Goal: Ask a question: Seek information or help from site administrators or community

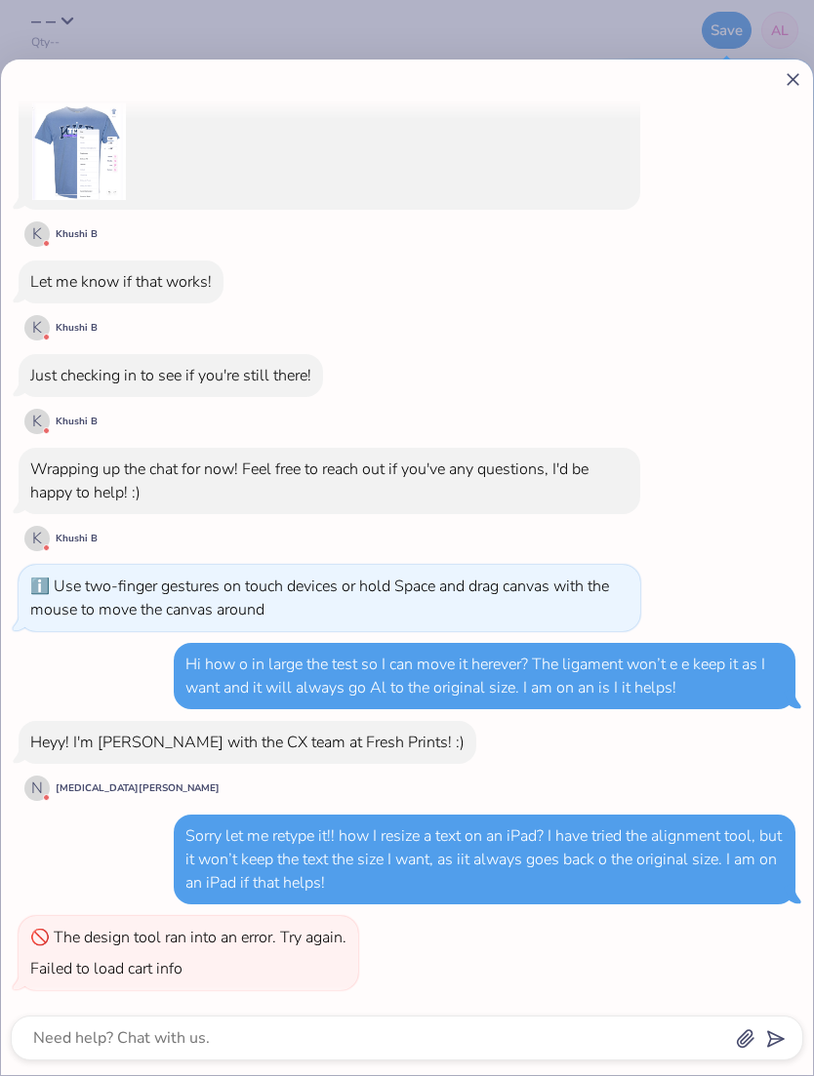
scroll to position [280, 0]
click at [786, 70] on icon at bounding box center [793, 79] width 20 height 20
type textarea "x"
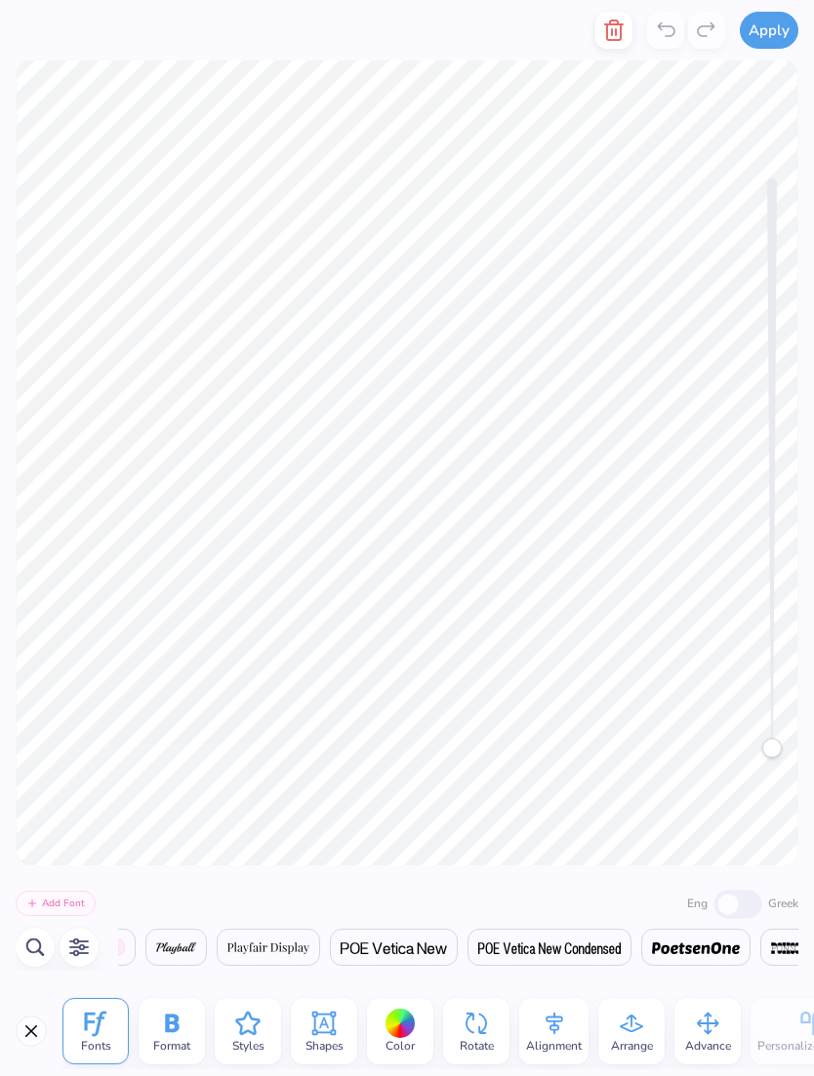
scroll to position [0, 33888]
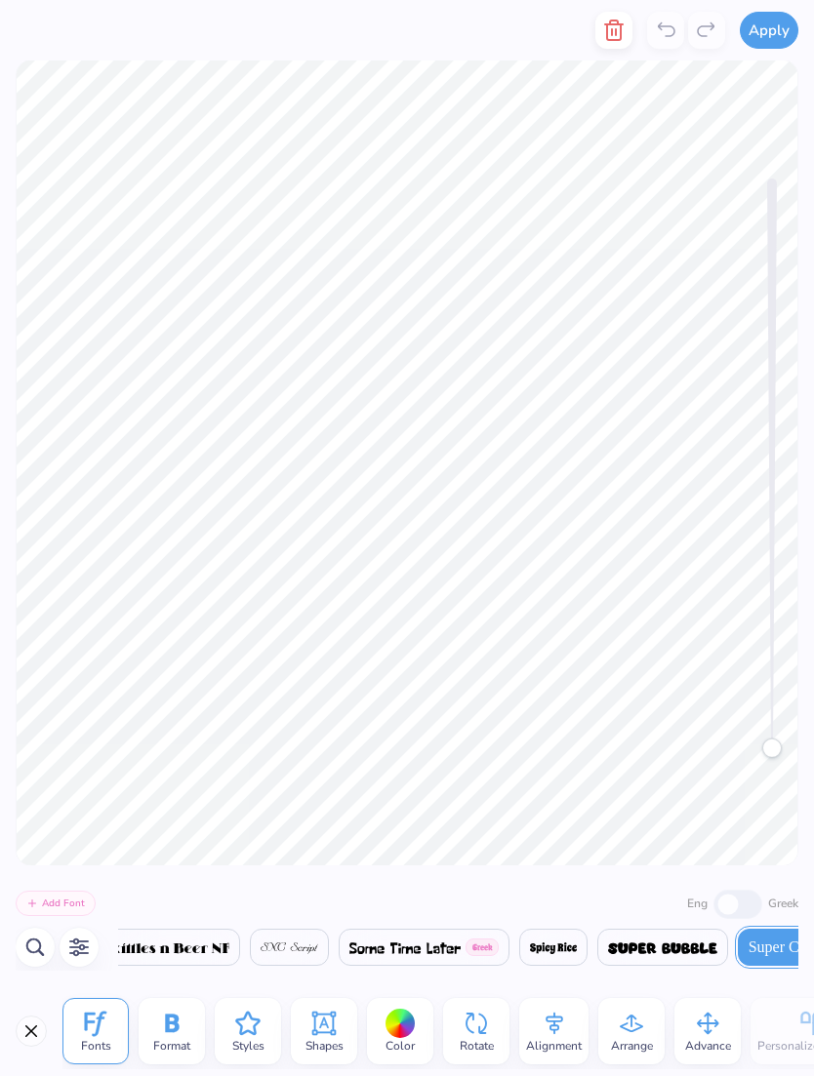
click at [573, 1027] on div "Alignment" at bounding box center [553, 1031] width 69 height 66
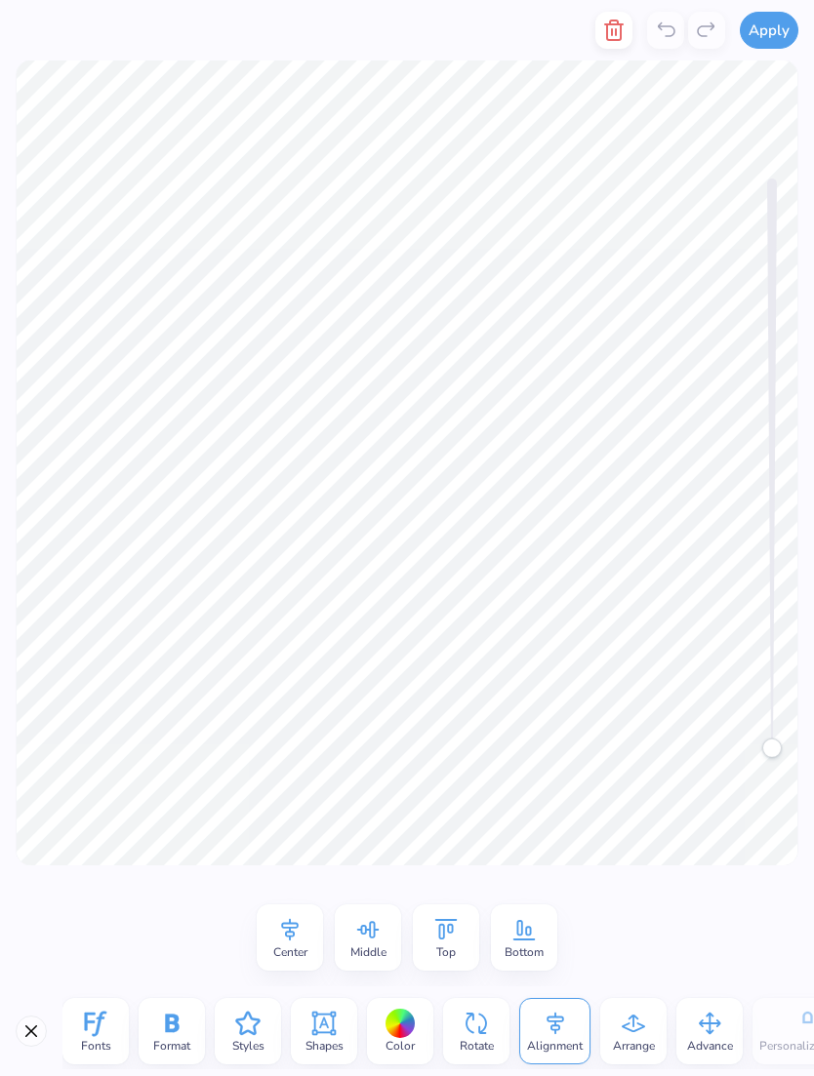
click at [300, 936] on icon at bounding box center [289, 929] width 29 height 29
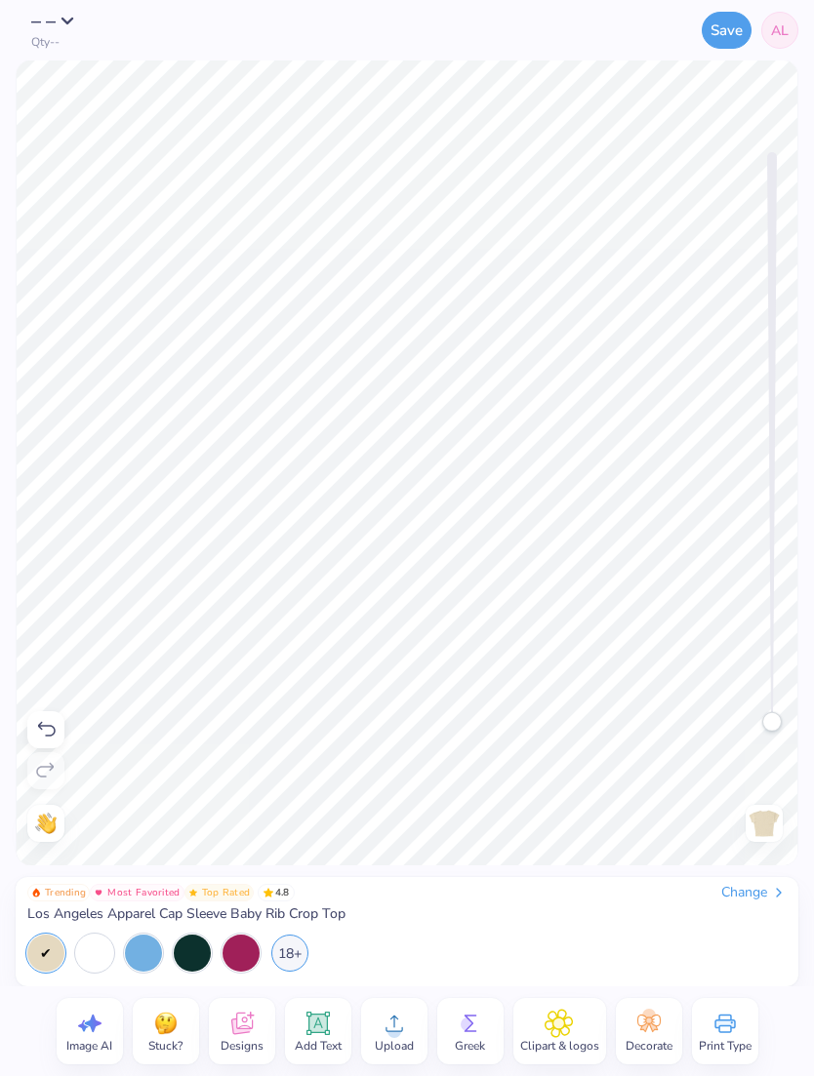
click at [278, 973] on div "Trending Most Favorited Top Rated 4.8 Change Los Angeles Apparel Cap Sleeve Bab…" at bounding box center [407, 931] width 783 height 109
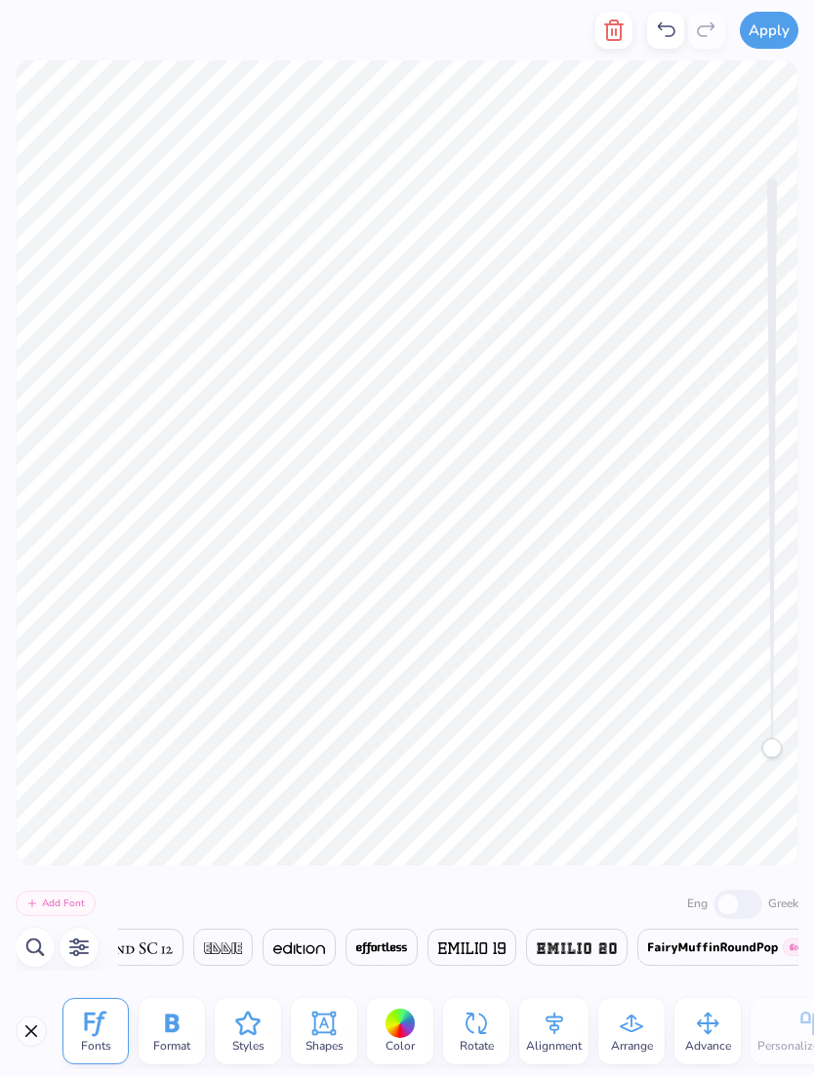
scroll to position [0, 0]
click at [319, 1025] on icon at bounding box center [323, 1023] width 29 height 29
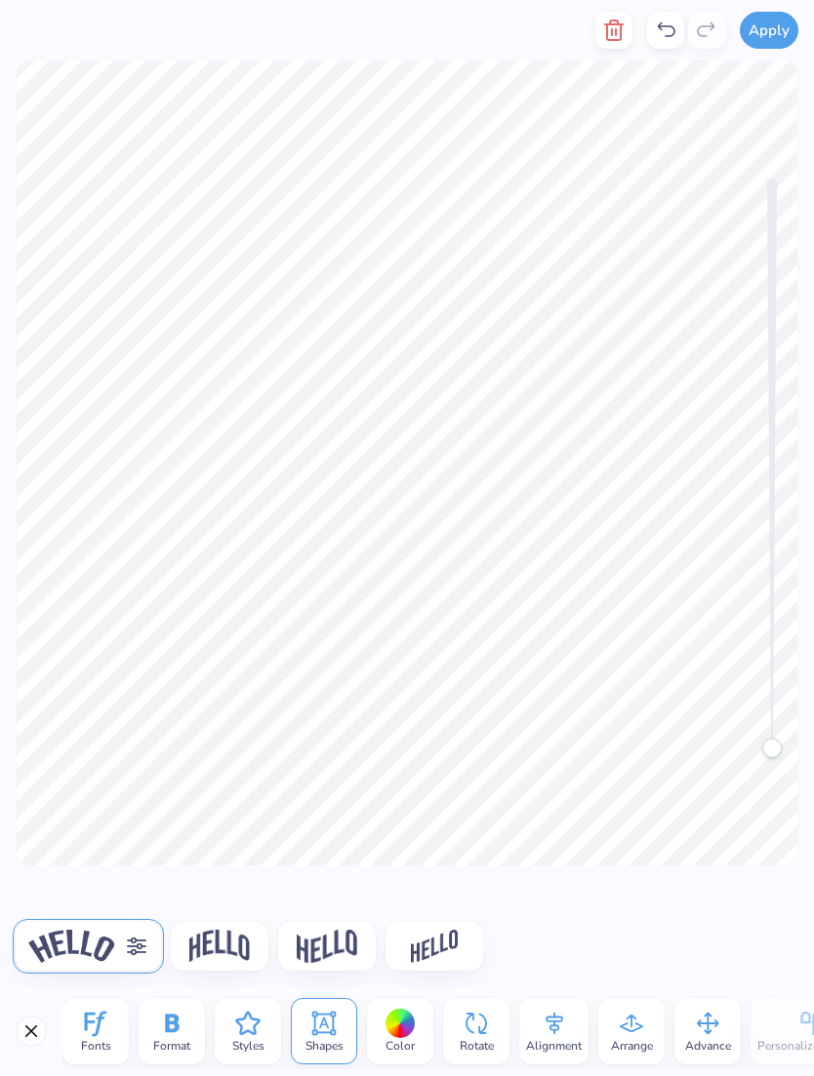
click at [96, 1010] on icon at bounding box center [95, 1023] width 29 height 29
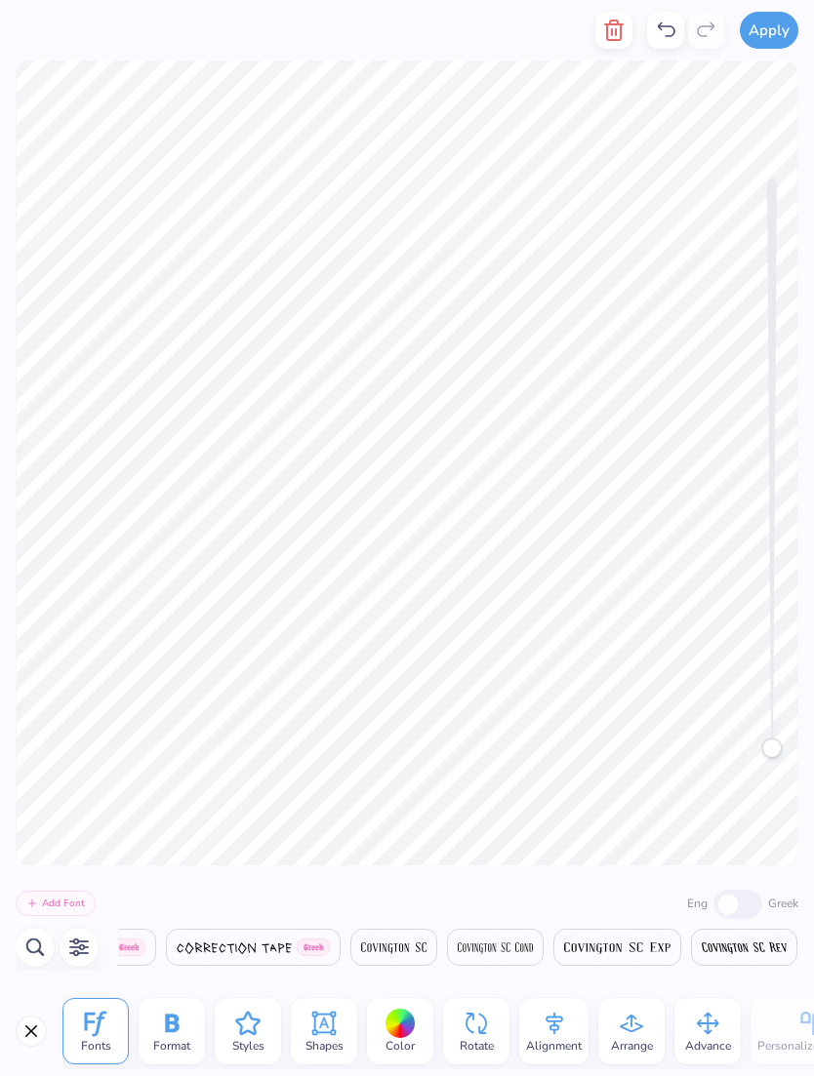
scroll to position [0, 14451]
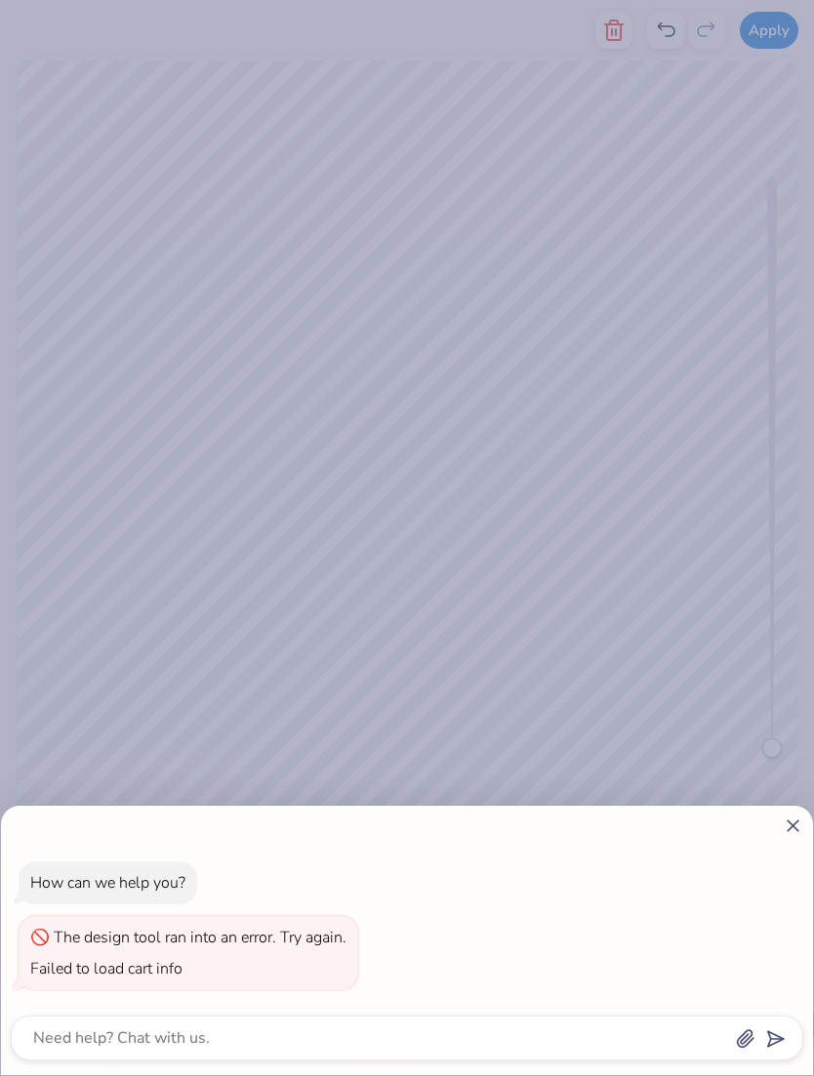
click at [773, 849] on div "How can we help you? The design tool ran into an error. Try again. Failed to lo…" at bounding box center [407, 926] width 792 height 160
click at [787, 806] on div "How can we help you? The design tool ran into an error. Try again. Failed to lo…" at bounding box center [407, 940] width 812 height 269
click at [766, 823] on div at bounding box center [407, 826] width 792 height 20
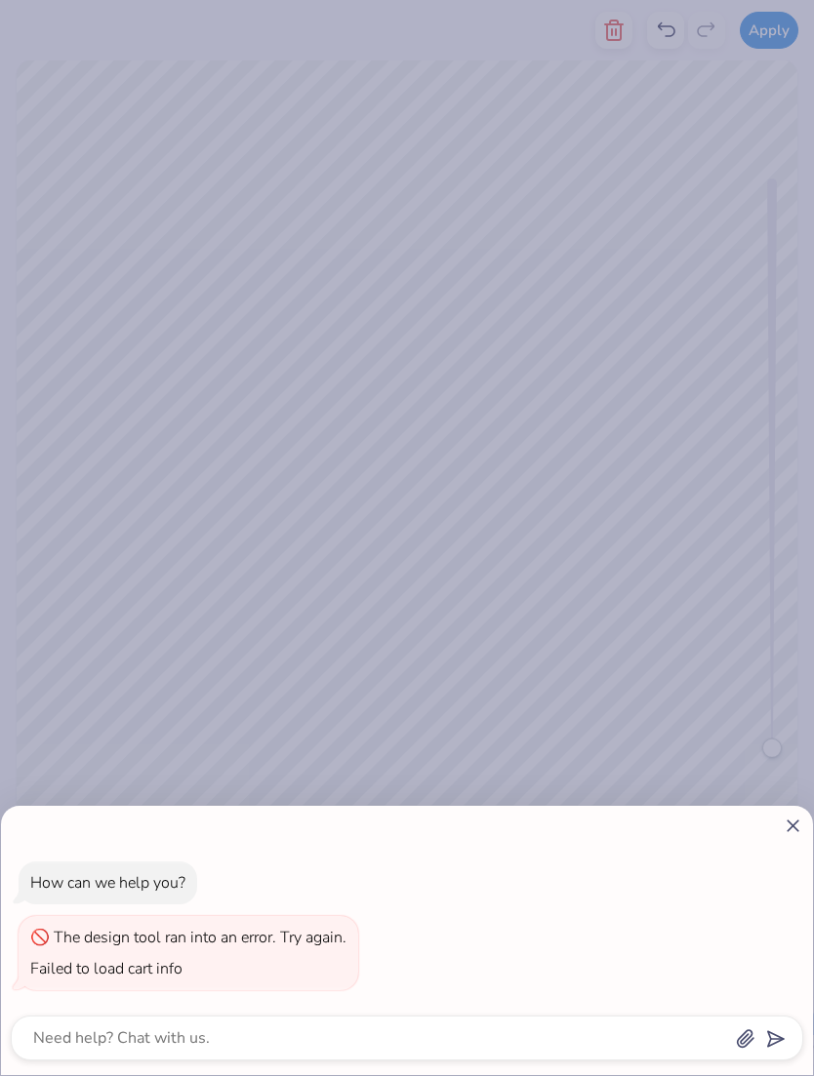
click at [783, 820] on icon at bounding box center [793, 826] width 20 height 20
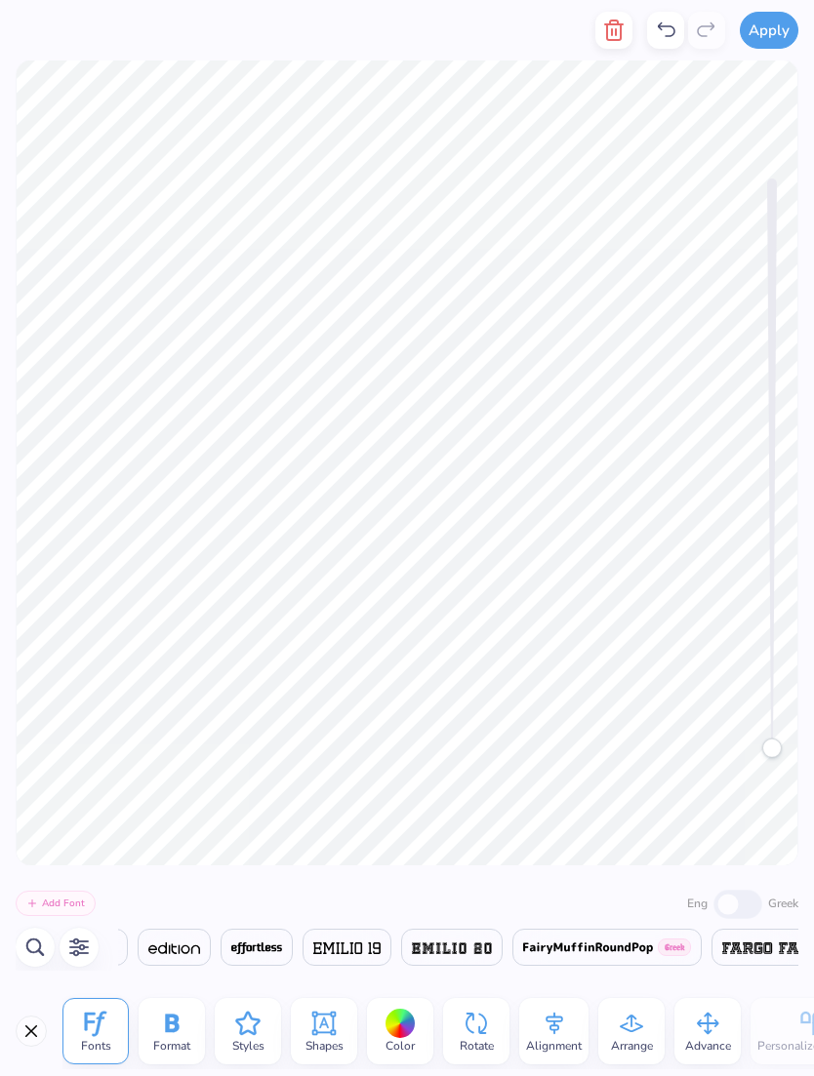
click at [782, 819] on div "How can we help you? The design tool ran into an error. Try again. Failed to lo…" at bounding box center [407, 538] width 814 height 1076
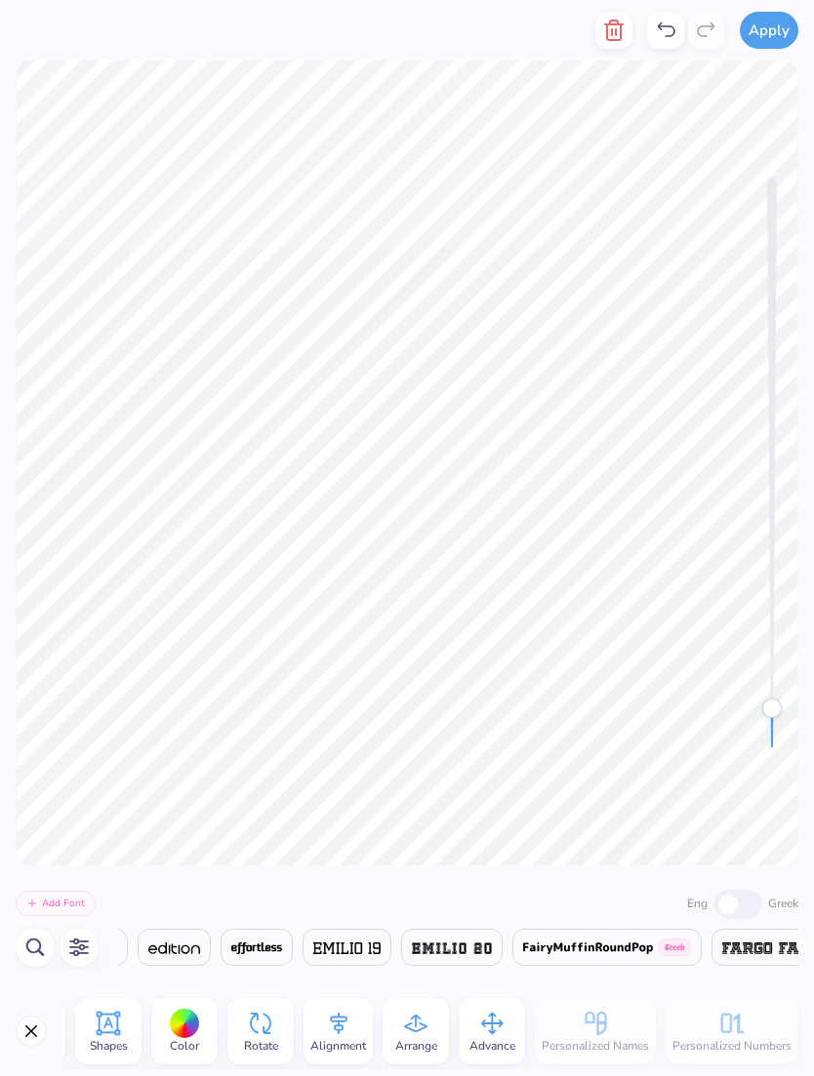
scroll to position [0, 216]
click at [486, 1032] on icon at bounding box center [491, 1023] width 29 height 29
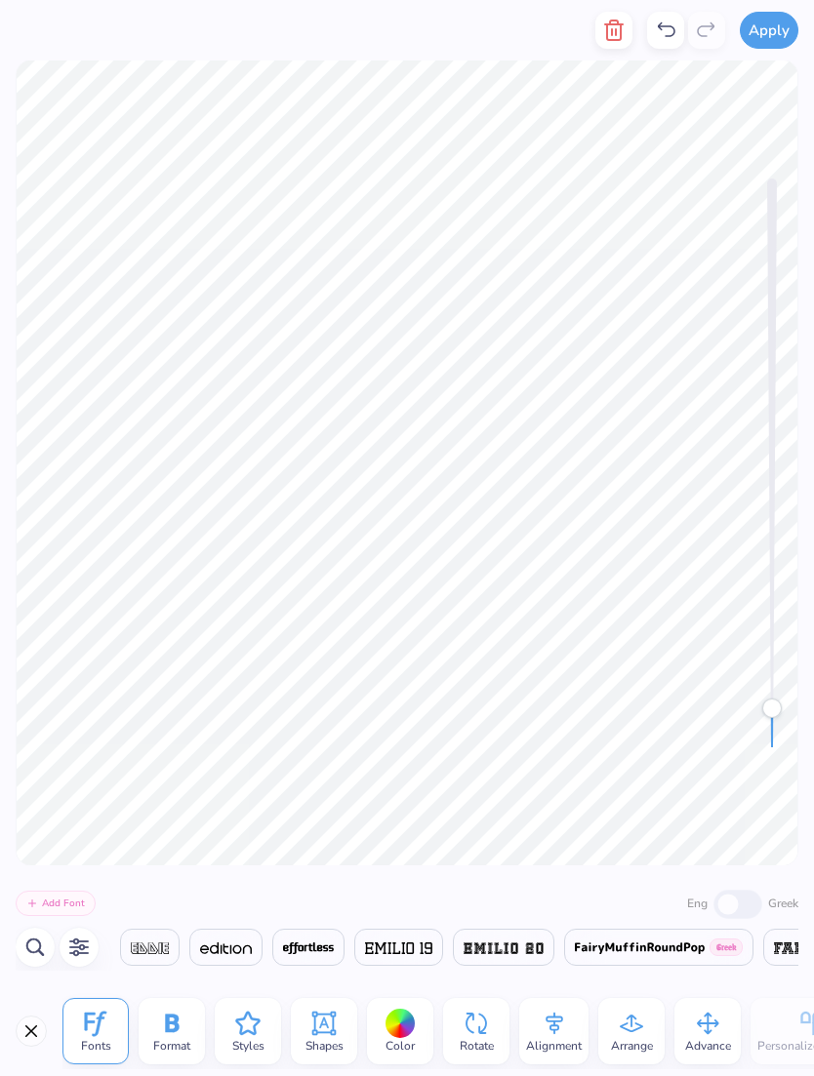
scroll to position [1, 9]
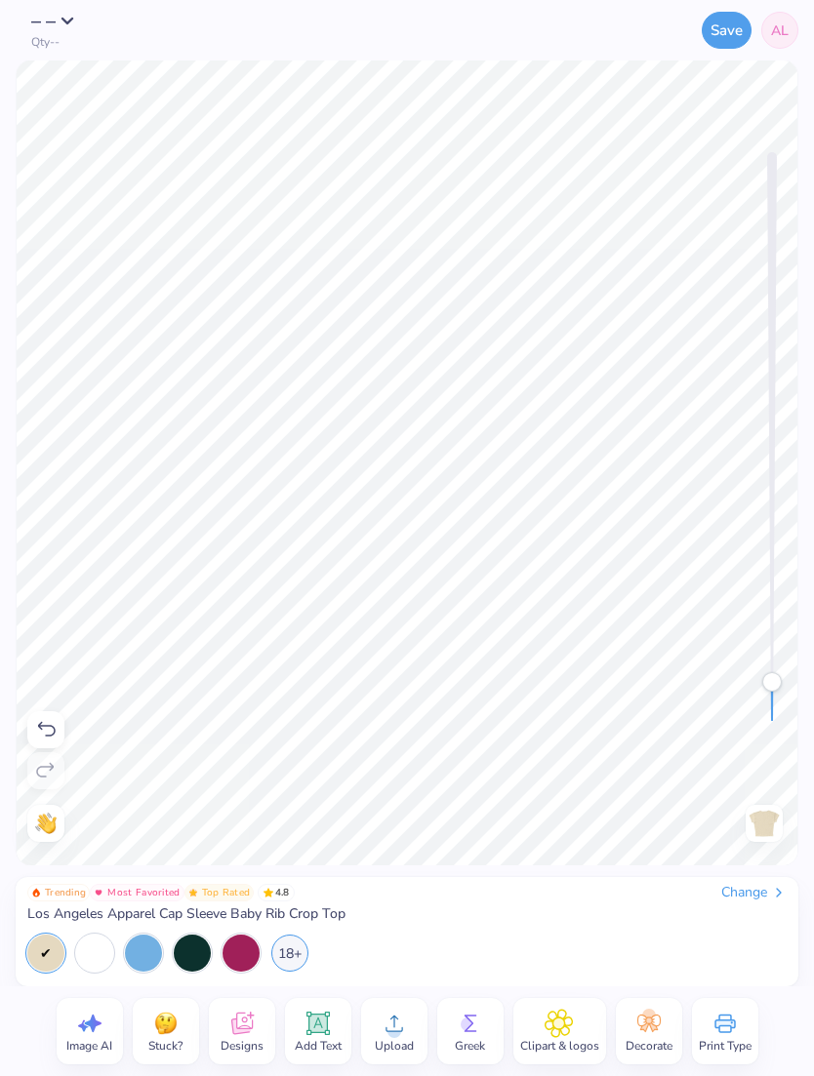
click at [56, 821] on img at bounding box center [45, 823] width 21 height 21
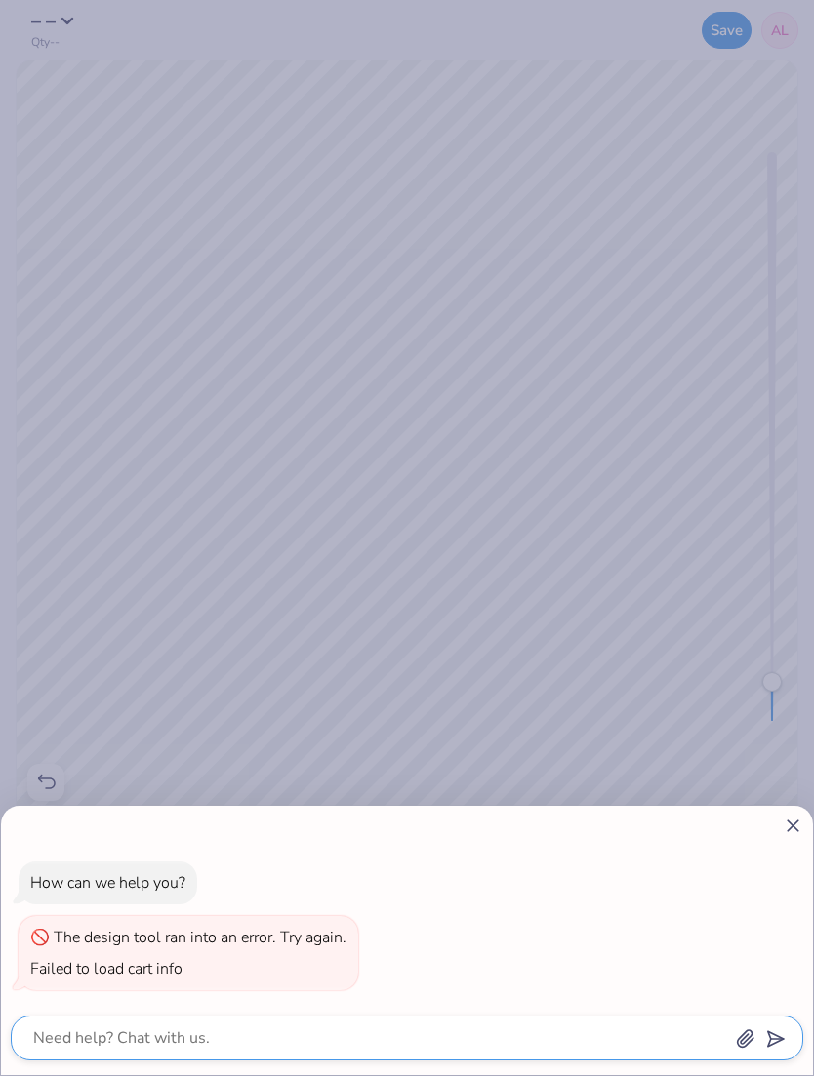
click at [412, 1034] on textarea at bounding box center [380, 1038] width 698 height 27
type textarea "x"
type textarea "Ho"
type textarea "x"
type textarea "H"
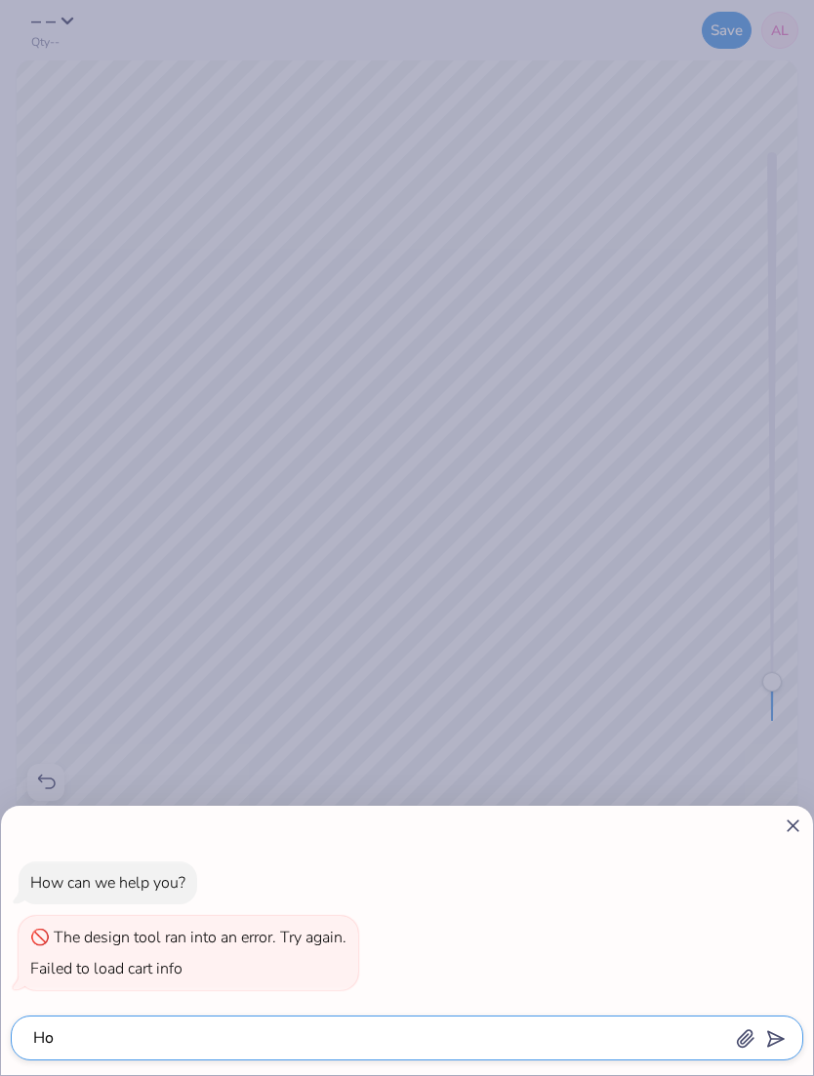
type textarea "x"
type textarea "Hi"
type textarea "x"
type textarea "Hi,"
type textarea "x"
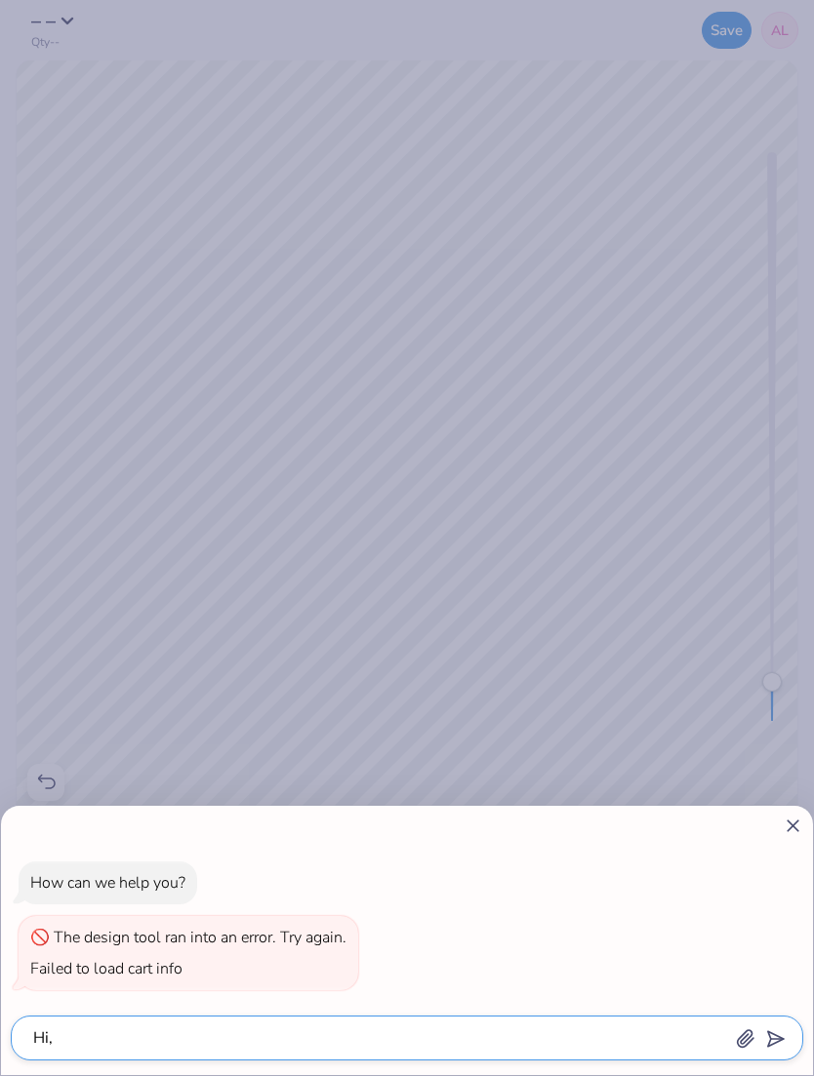
type textarea "Hi, i"
type textarea "x"
type textarea "Hi, im"
type textarea "x"
type textarea "Hi, I’m"
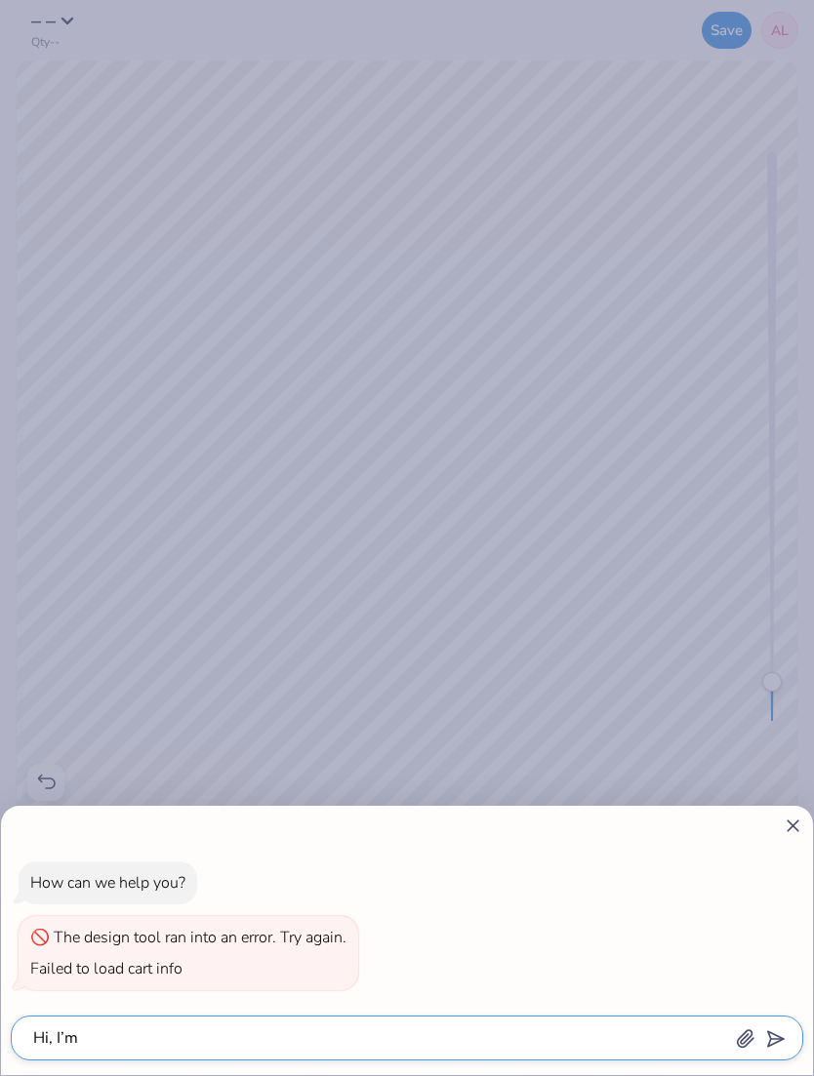
type textarea "x"
type textarea "Hi, I’m"
type textarea "x"
type textarea "Hi, I’m o"
type textarea "x"
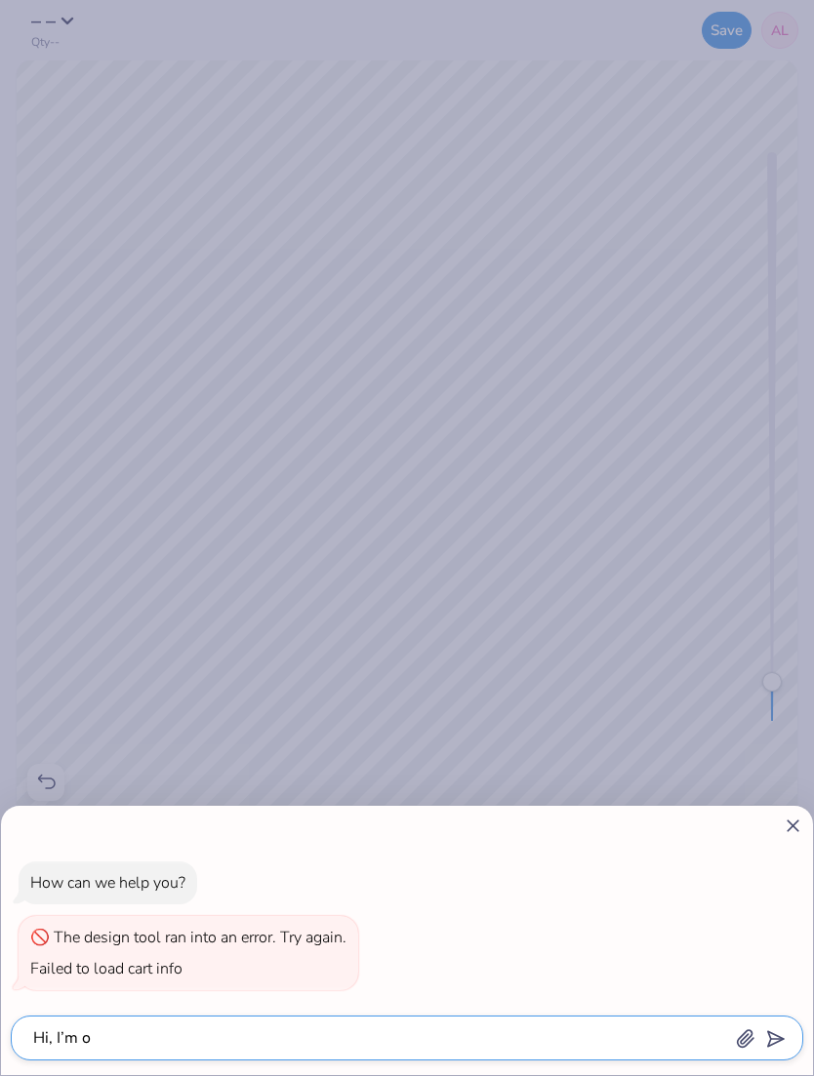
type textarea "Hi, I’m on"
type textarea "x"
type textarea "Hi, I’m on"
type textarea "x"
type textarea "Hi, I’m on a"
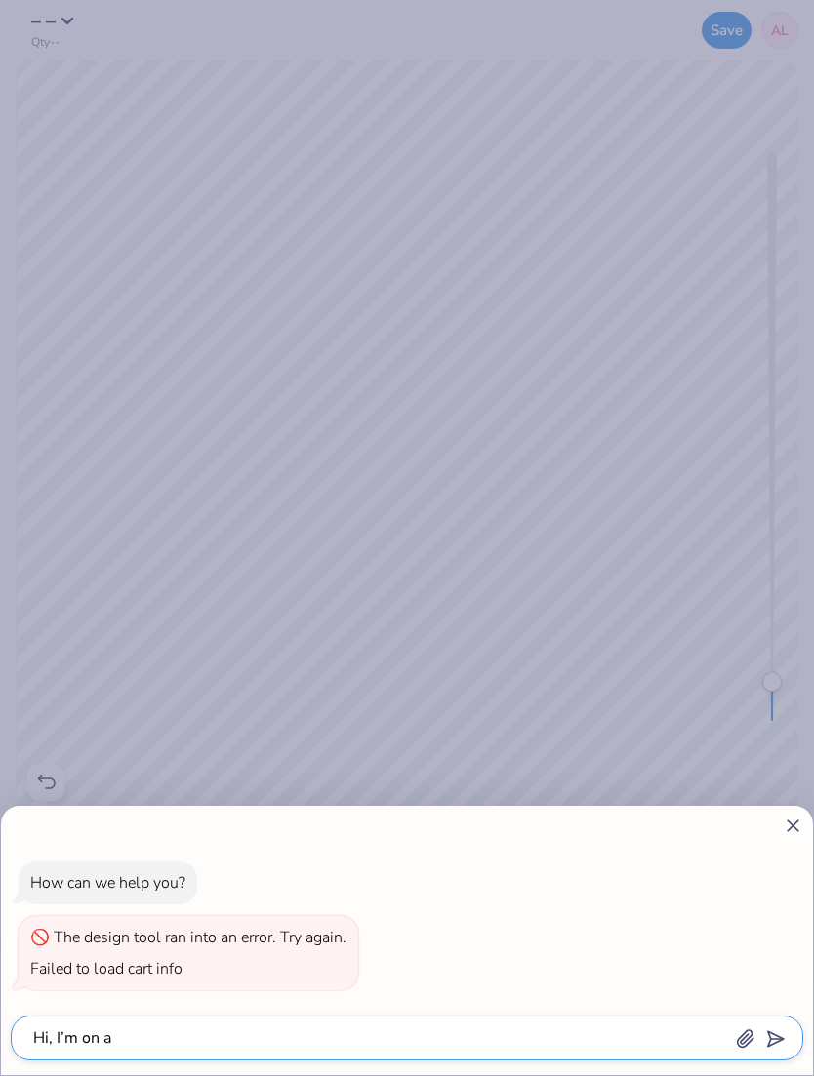
type textarea "x"
type textarea "Hi, I’m on an"
type textarea "x"
type textarea "Hi, I’m on an"
type textarea "x"
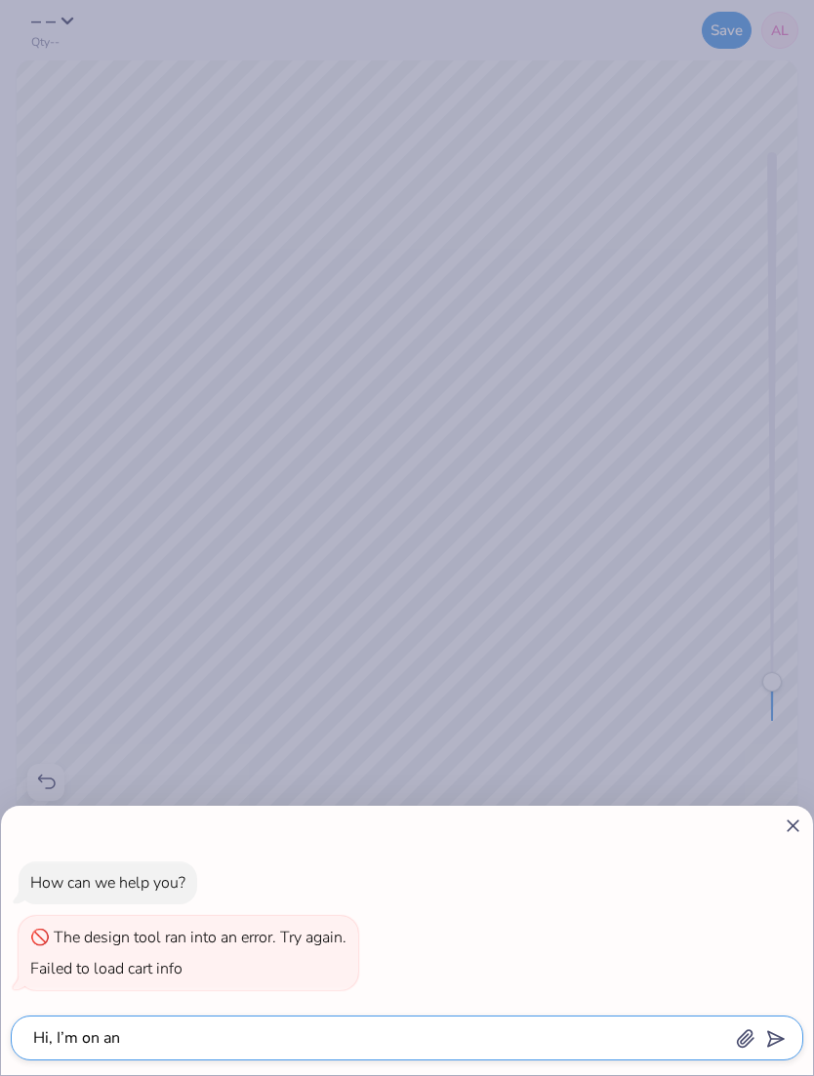
type textarea "Hi, I’m on an i"
type textarea "x"
type textarea "Hi, I’m on an ip"
type textarea "x"
type textarea "Hi, I’m on an ipad"
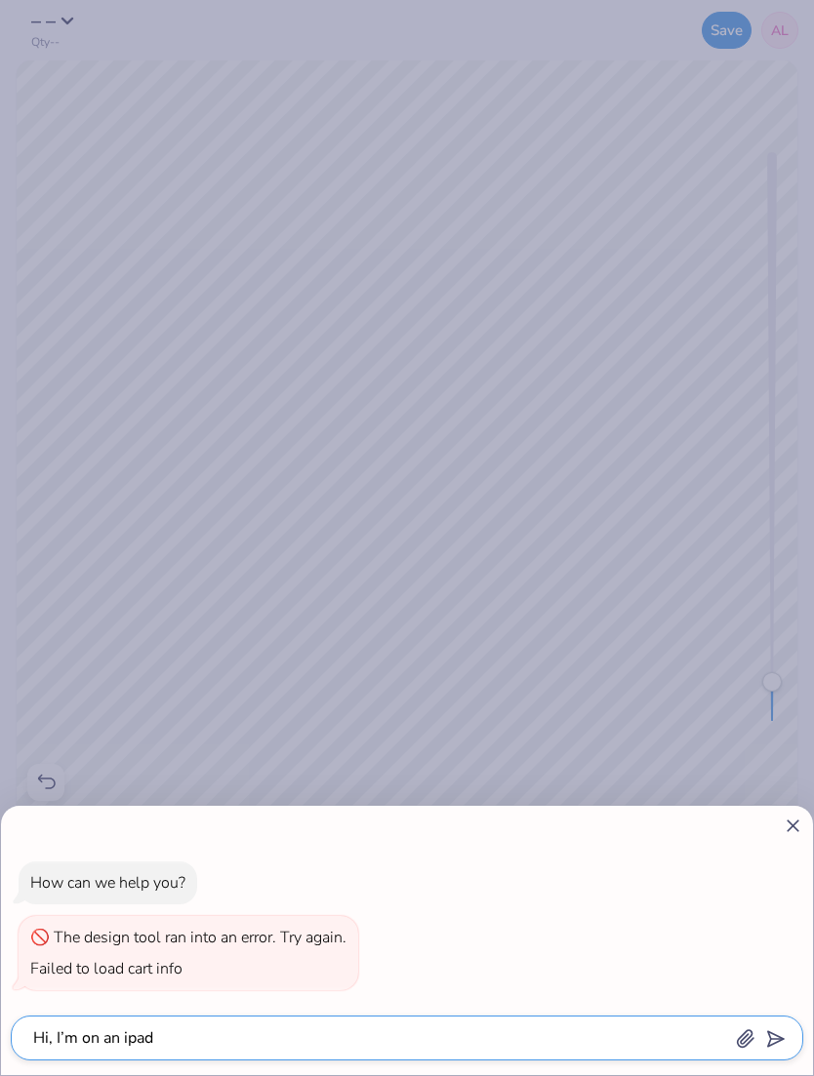
type textarea "x"
type textarea "Hi, I’m on an iPad"
type textarea "x"
type textarea "Hi, I’m on an iPad a"
type textarea "x"
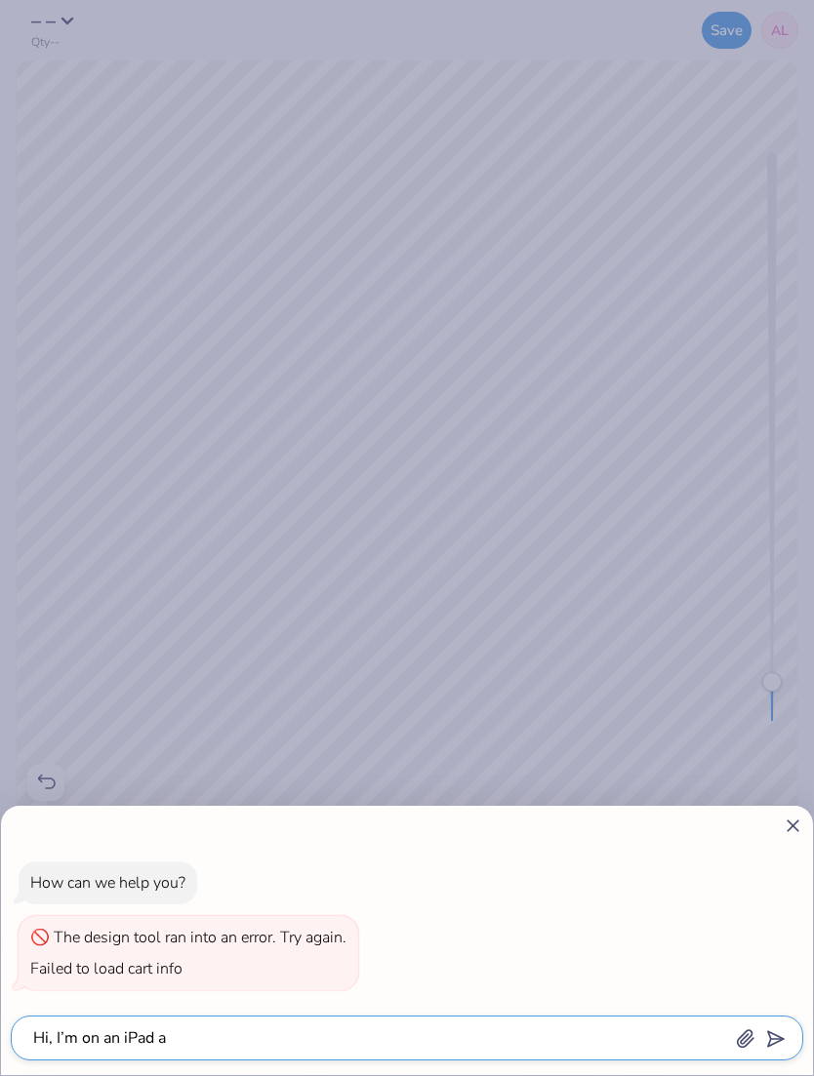
type textarea "Hi, I’m on an iPad an"
type textarea "x"
type textarea "Hi, I’m on an iPad and"
type textarea "x"
type textarea "Hi, I’m on an iPad and i"
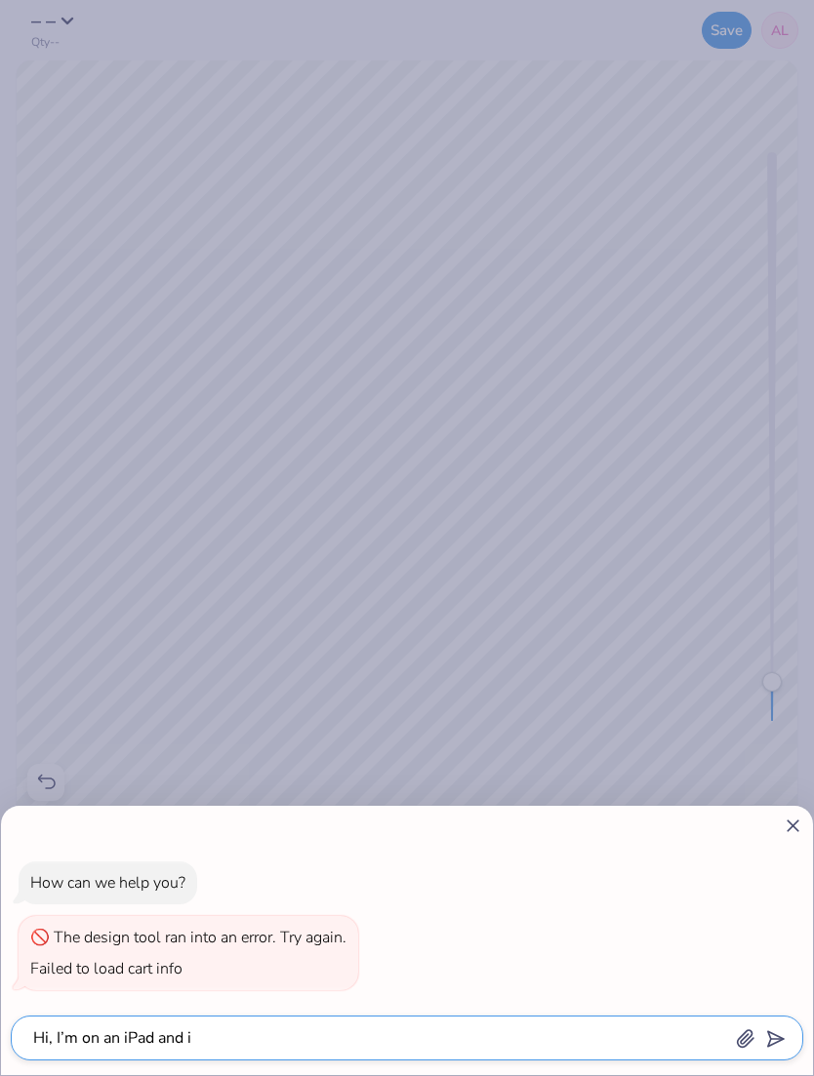
type textarea "x"
type textarea "Hi, I’m on an iPad and it"
type textarea "x"
type textarea "Hi, I’m on an iPad and it"
type textarea "x"
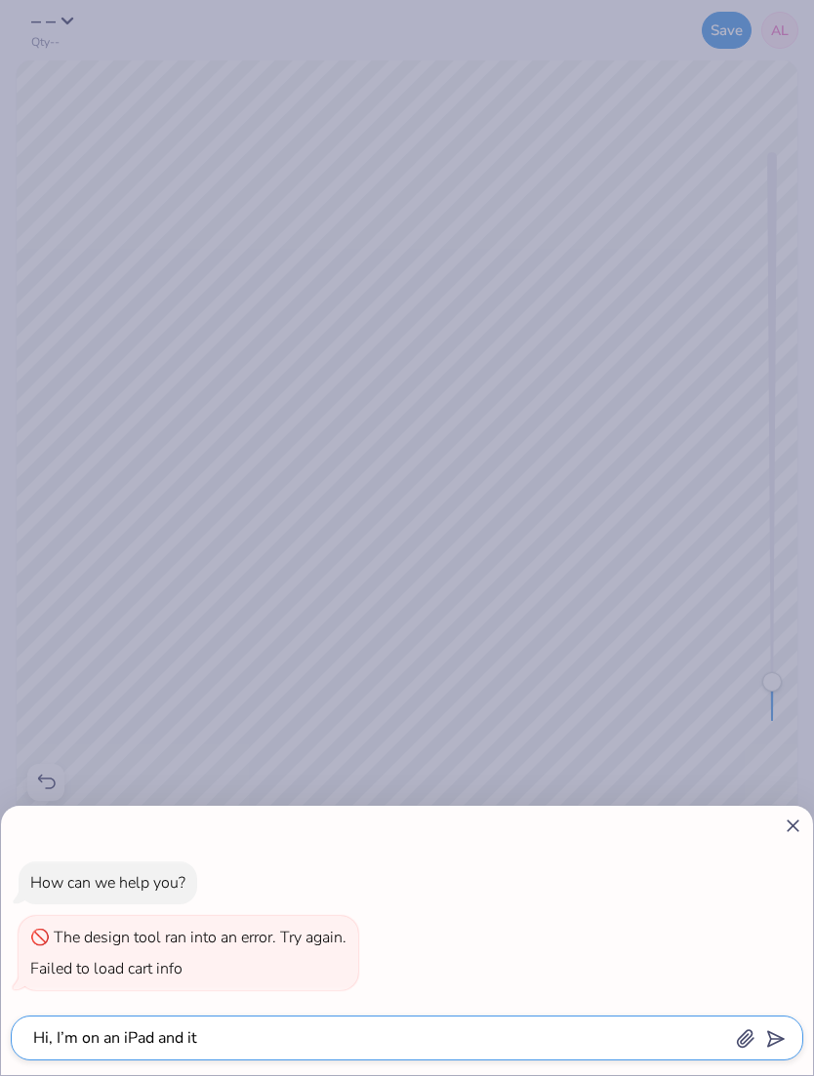
type textarea "Hi, I’m on an iPad and it w"
type textarea "x"
type textarea "Hi, I’m on an iPad and it wo"
type textarea "x"
type textarea "Hi, I’m on an iPad and it won"
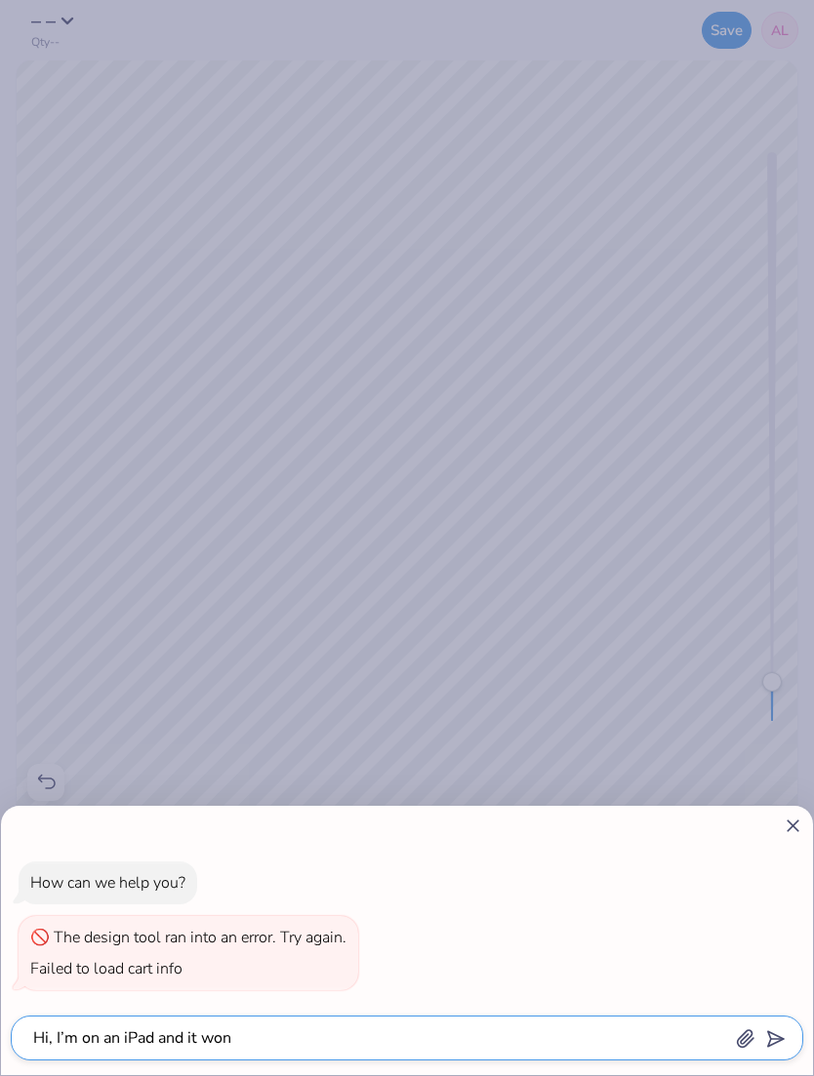
type textarea "x"
type textarea "Hi, I’m on an iPad and it wont"
type textarea "x"
type textarea "Hi, I’m on an iPad and it won’t"
type textarea "x"
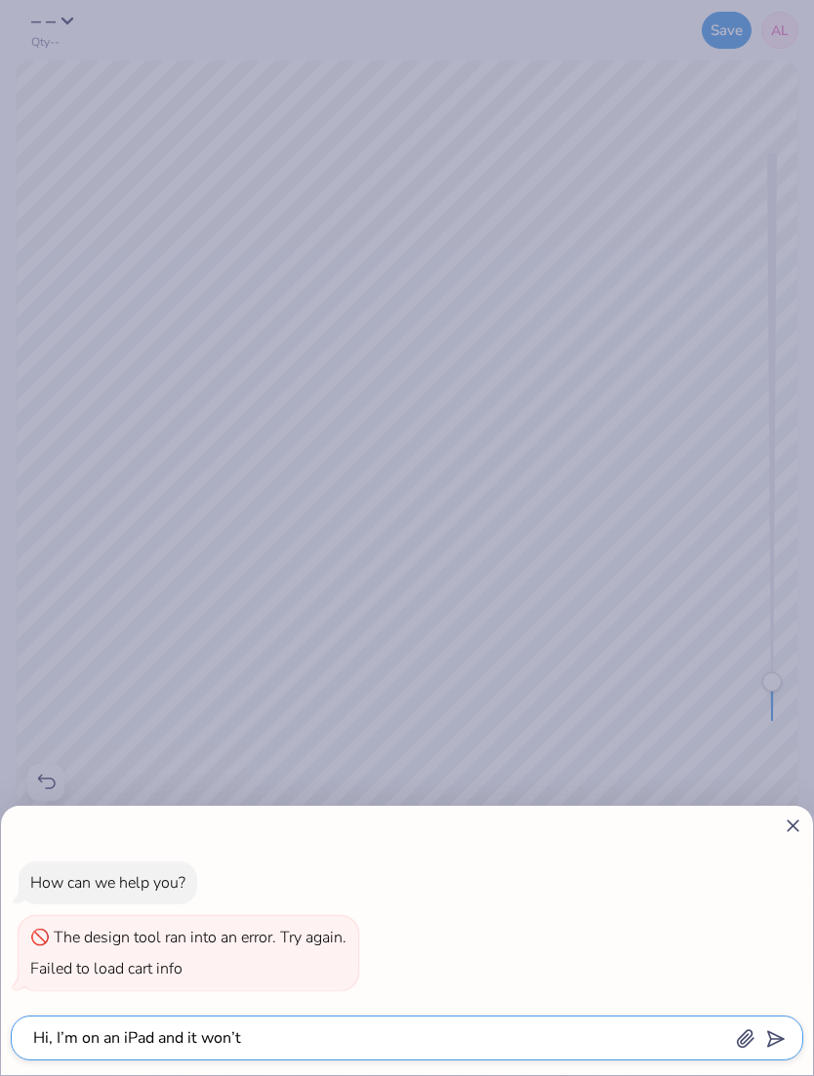
type textarea "Hi, I’m on an iPad and it won’t"
type textarea "x"
type textarea "Hi, I’m on an iPad and it won’t e"
type textarea "x"
type textarea "Hi, I’m on an iPad and it won’t et"
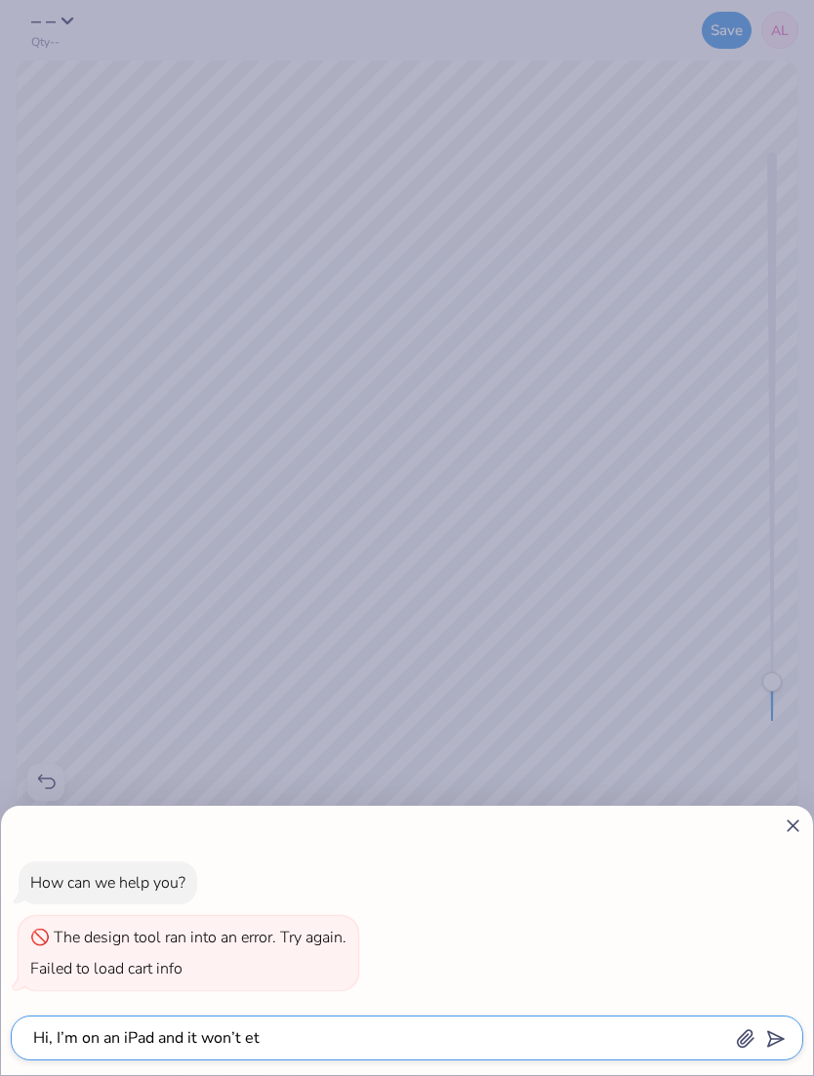
type textarea "x"
type textarea "Hi, I’m on an iPad and it won’t eat"
type textarea "x"
type textarea "Hi, I’m on an iPad and it won’t eat"
type textarea "x"
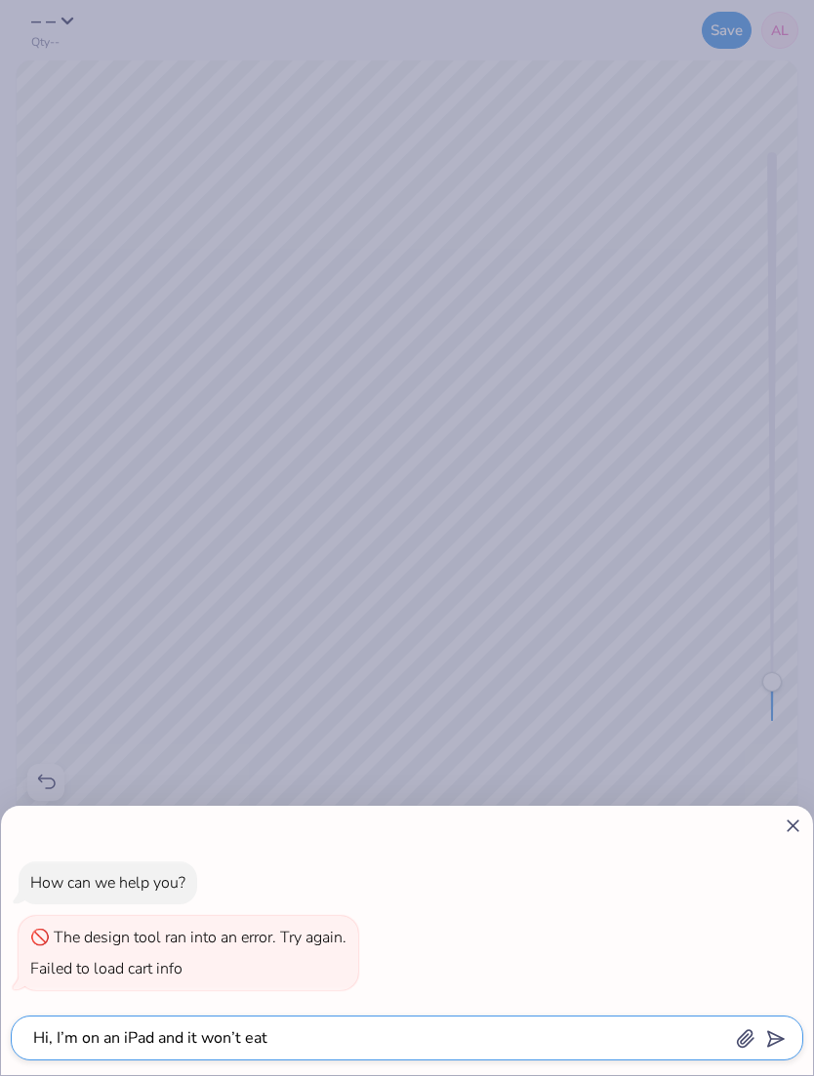
type textarea "Hi, I’m on an iPad and it won’t eat m"
type textarea "x"
type textarea "Hi, I’m on an iPad and it won’t eat me"
type textarea "x"
type textarea "Hi, I’m on an iPad and it won’t eat me m"
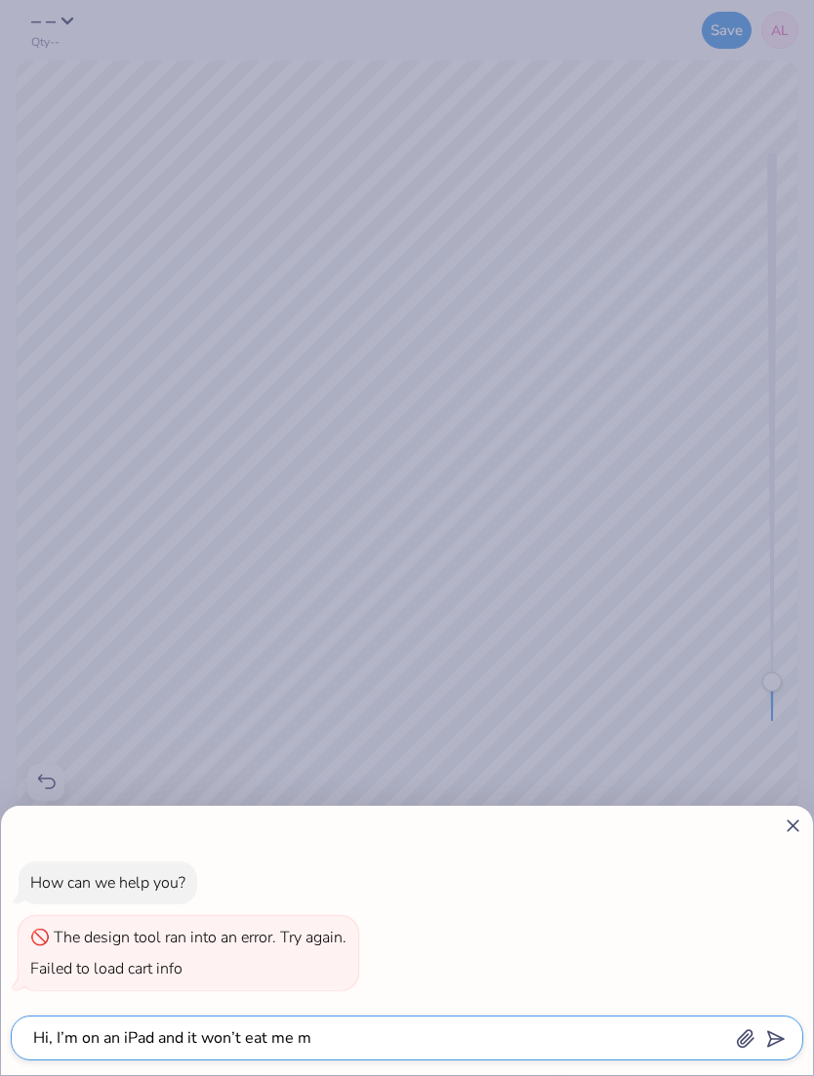
type textarea "x"
type textarea "Hi, I’m on an iPad and it won’t eat me ma"
type textarea "x"
type textarea "Hi, I’m on an iPad and it won’t eat me mak"
type textarea "x"
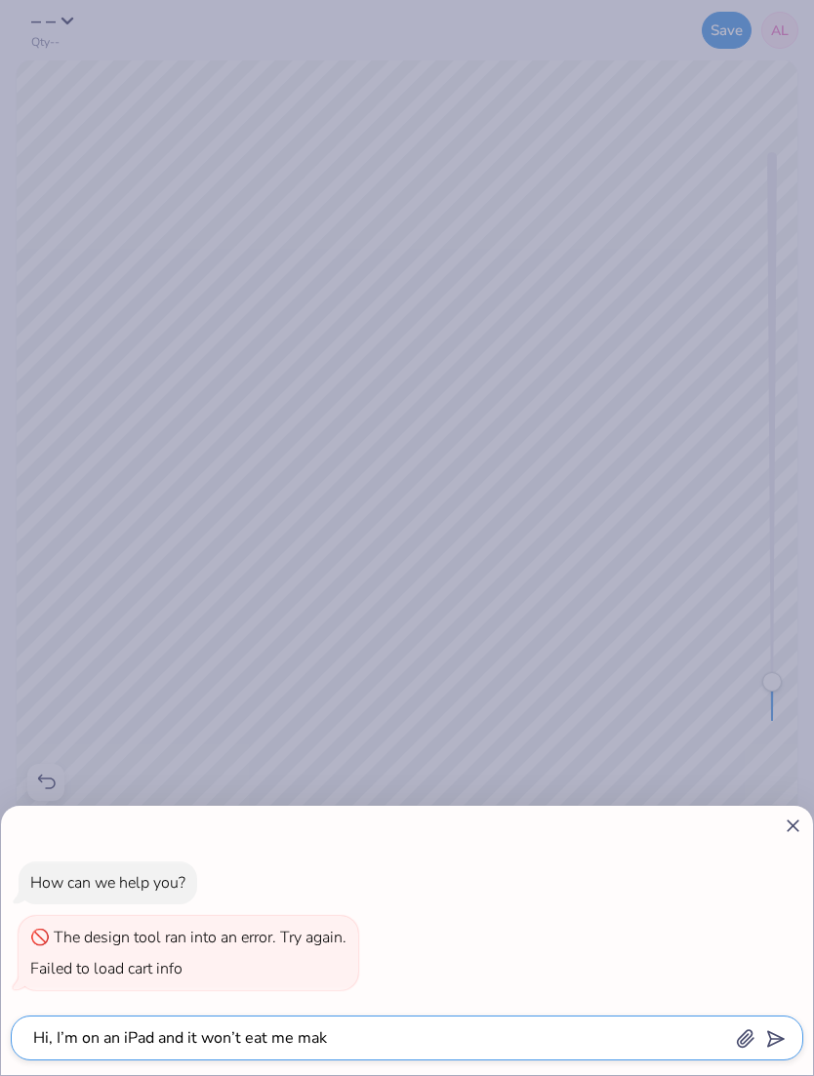
type textarea "Hi, I’m on an iPad and it won’t eat me make"
type textarea "x"
type textarea "Hi, I’m on an iPad and it won’t eat me make"
type textarea "x"
type textarea "Hi, I’m on an iPad and it won’t eat me make t"
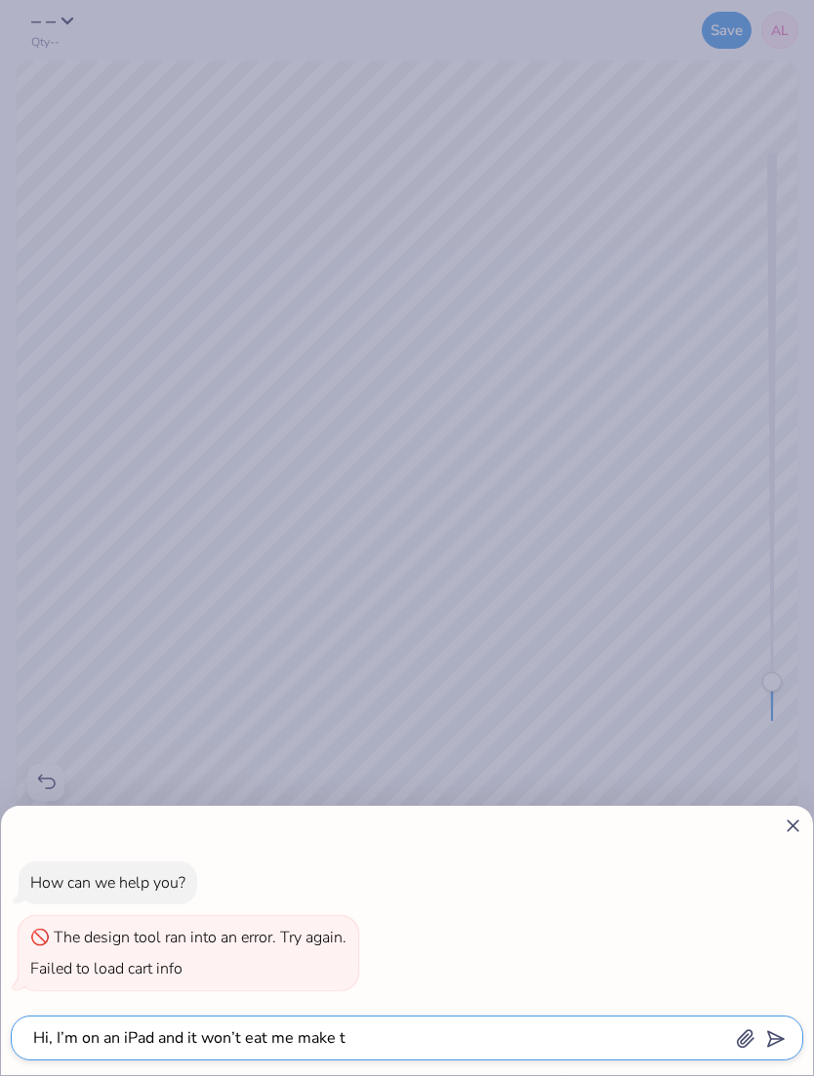
type textarea "x"
type textarea "Hi, I’m on an iPad and it won’t eat me make th"
type textarea "x"
type textarea "Hi, I’m on an iPad and it won’t eat me make the"
type textarea "x"
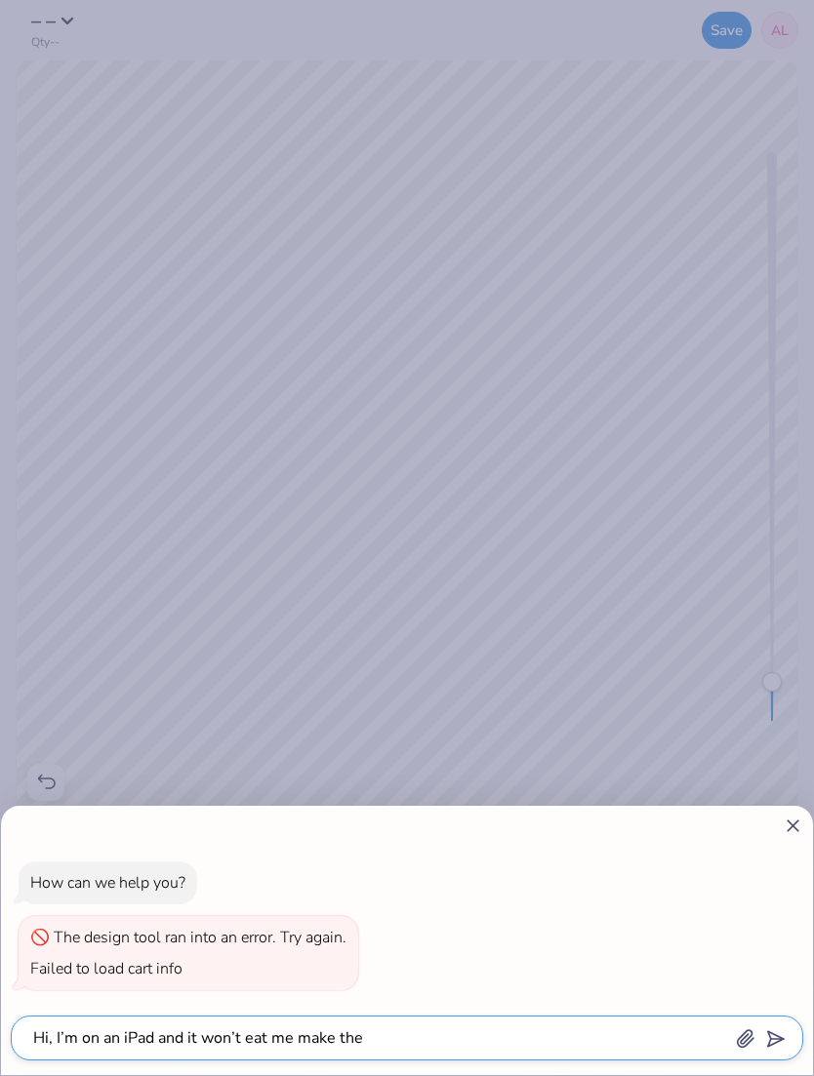
type textarea "Hi, I’m on an iPad and it won’t eat me make the t"
type textarea "x"
type textarea "Hi, I’m on an iPad and it won’t eat me make the te"
type textarea "x"
type textarea "Hi, I’m on an iPad and it won’t eat me make the tex"
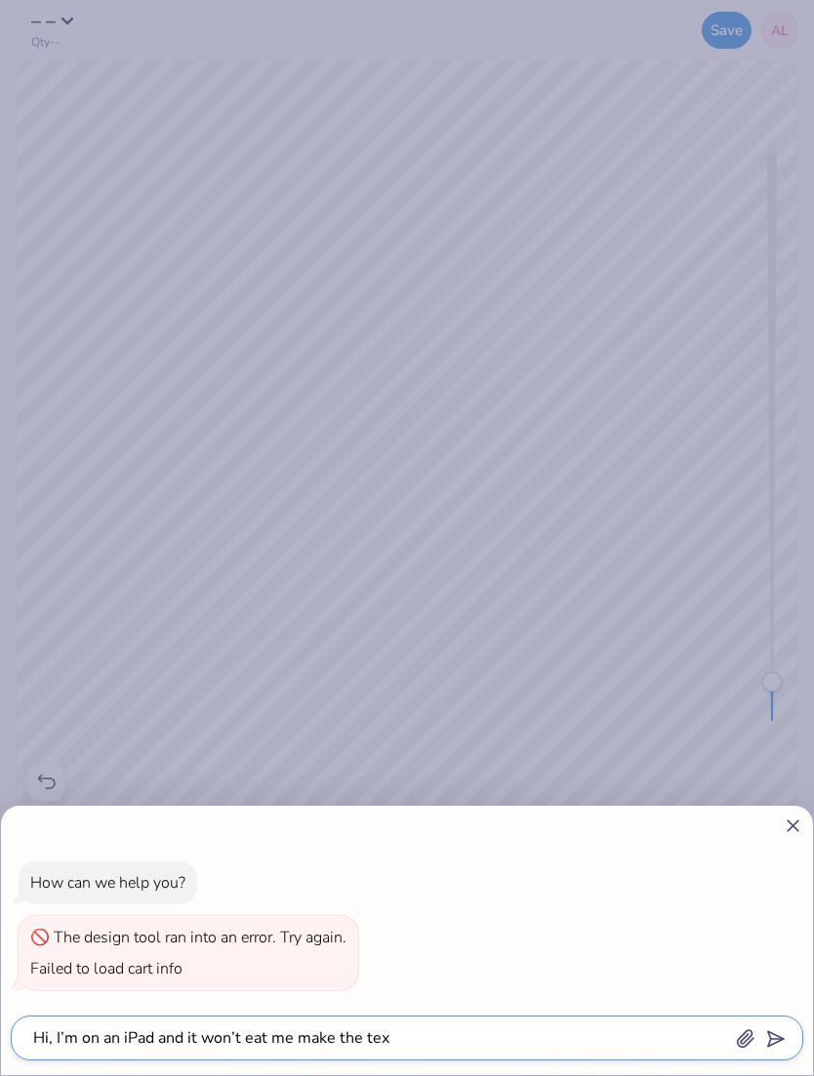
type textarea "x"
type textarea "Hi, I’m on an iPad and it won’t eat me make the text"
type textarea "x"
type textarea "Hi, I’m on an iPad and it won’t eat me make the text"
type textarea "x"
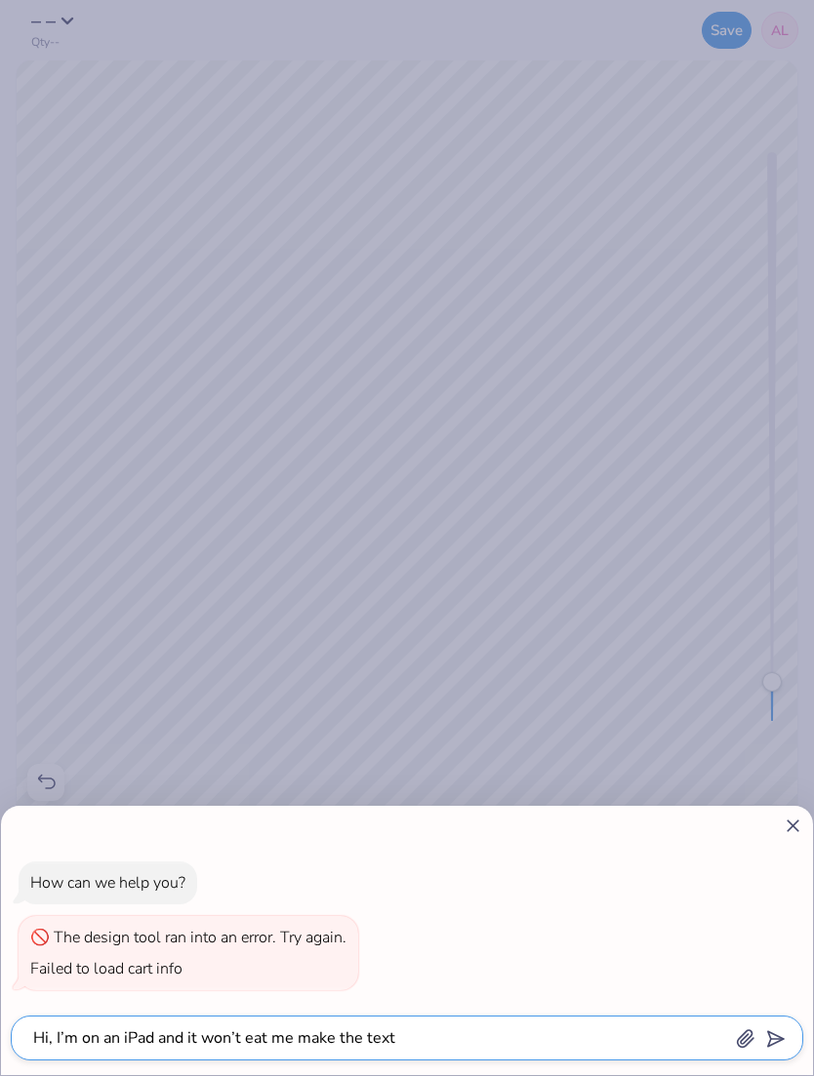
type textarea "Hi, I’m on an iPad and it won’t eat me make the text d"
type textarea "x"
type textarea "Hi, I’m on an iPad and it won’t eat me make the text des"
type textarea "x"
type textarea "Hi, I’m on an iPad and it won’t eat me make the text desi"
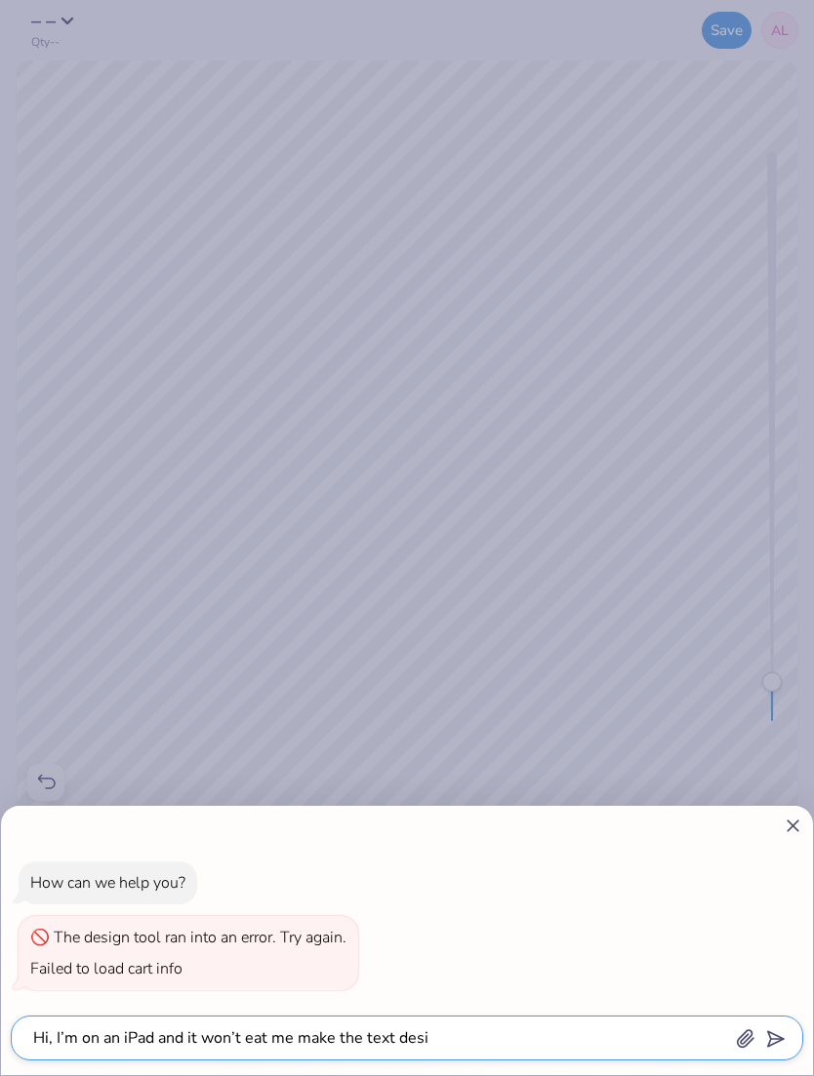
type textarea "x"
type textarea "Hi, I’m on an iPad and it won’t eat me make the text desig"
type textarea "x"
type textarea "Hi, I’m on an iPad and it won’t eat me make the text design"
type textarea "x"
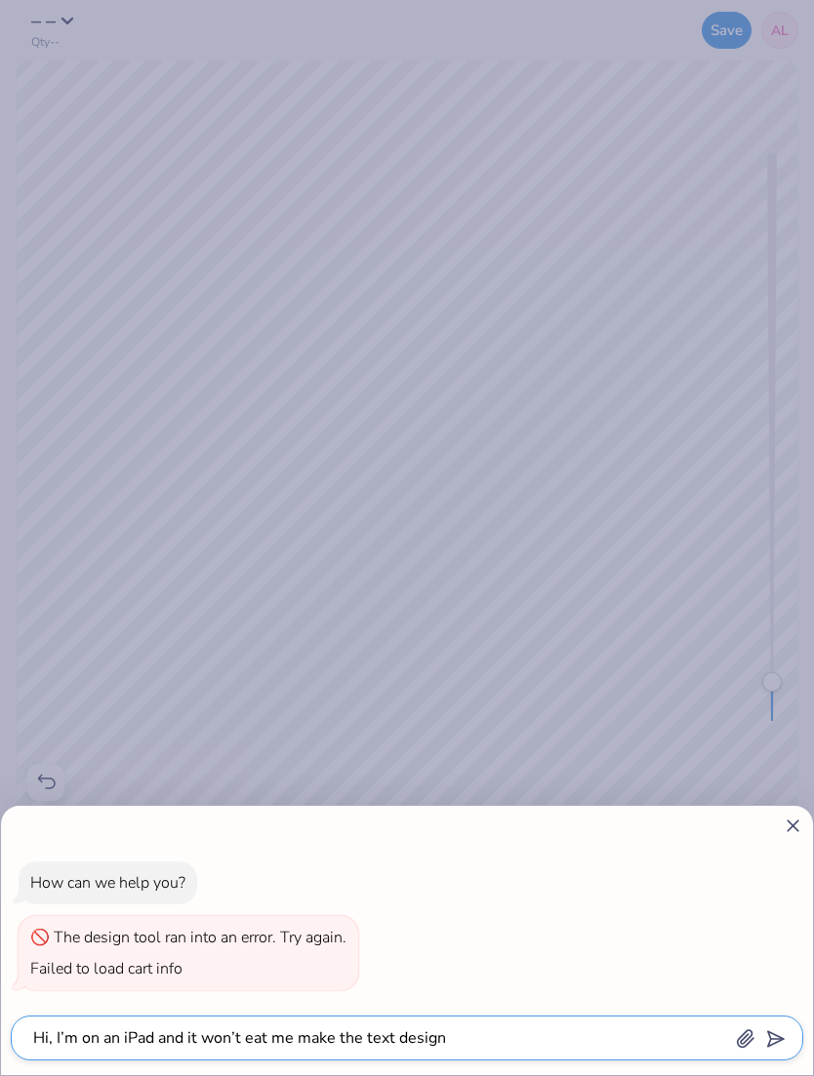
type textarea "Hi, I’m on an iPad and it won’t eat me make the text design"
type textarea "x"
type textarea "Hi, I’m on an iPad and it won’t eat me make the text design b"
type textarea "x"
type textarea "Hi, I’m on an iPad and it won’t eat me make the text design bi"
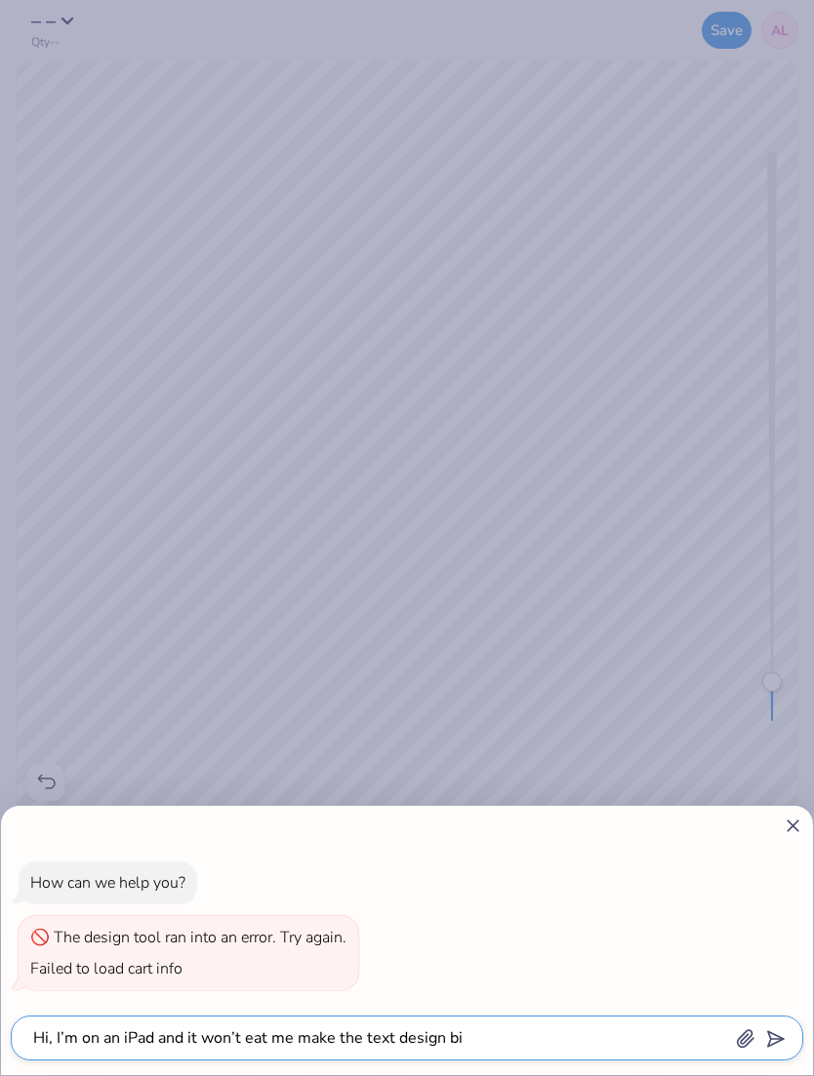
type textarea "x"
type textarea "Hi, I’m on an iPad and it won’t eat me make the text design big"
type textarea "x"
type textarea "Hi, I’m on an iPad and it won’t eat me make the text design bigge"
type textarea "x"
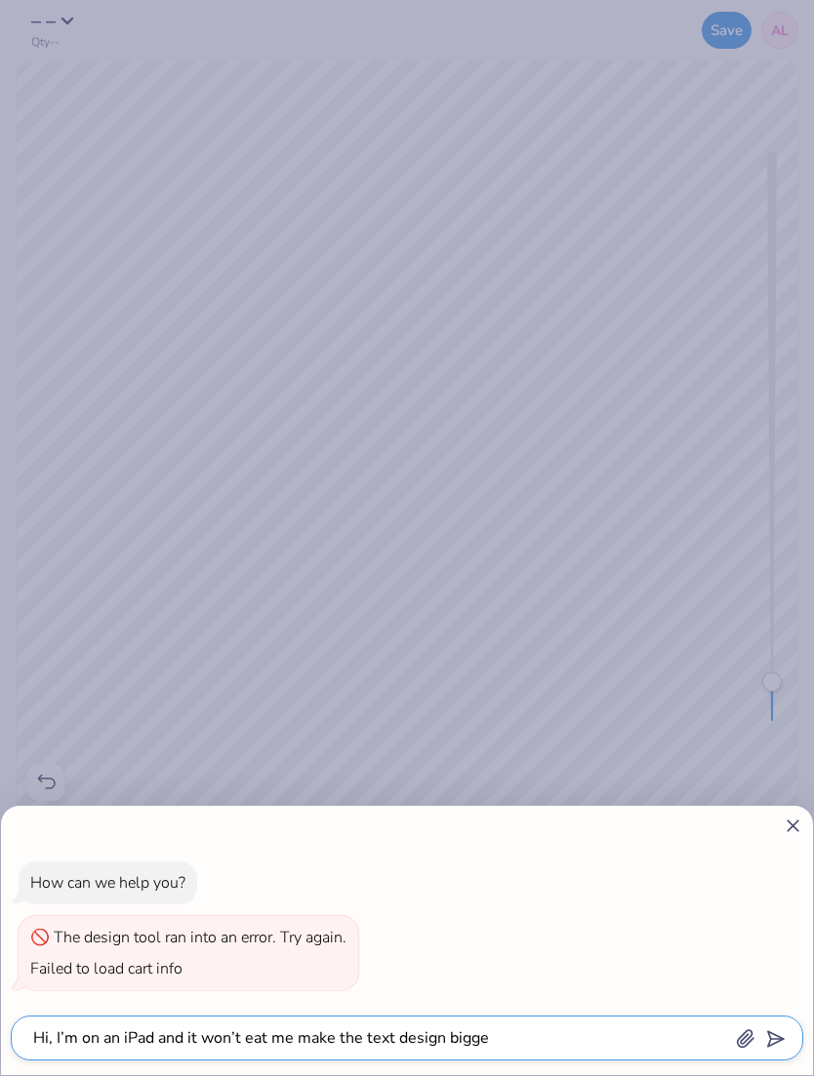
type textarea "Hi, I’m on an iPad and it won’t eat me make the text design bigger"
type textarea "x"
type textarea "Hi, I’m on an iPad and it won’t eat me make the text design bigger"
type textarea "x"
type textarea "Hi, I’m on an iPad and it won’t eat me make the text design bigger m"
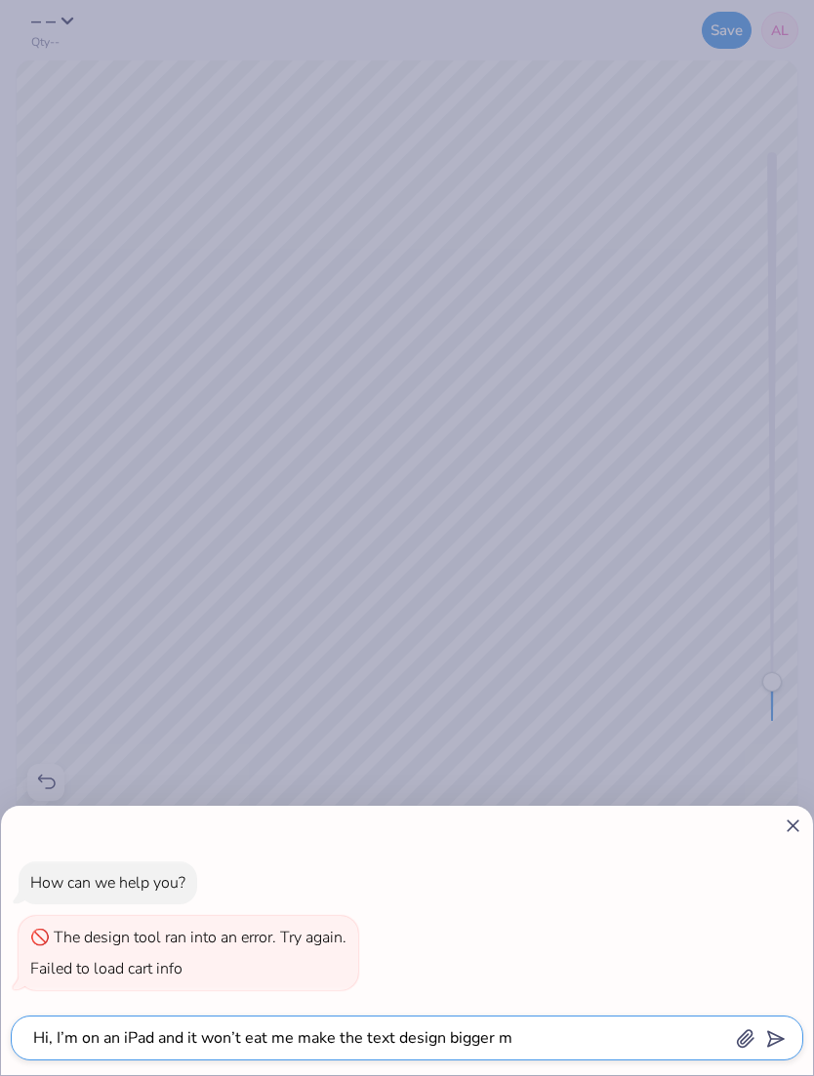
type textarea "x"
type textarea "Hi, I’m on an iPad and it won’t eat me make the text design bigger"
type textarea "x"
type textarea "Hi, I’m on an iPad and it won’t eat me make the text design bigger"
type textarea "x"
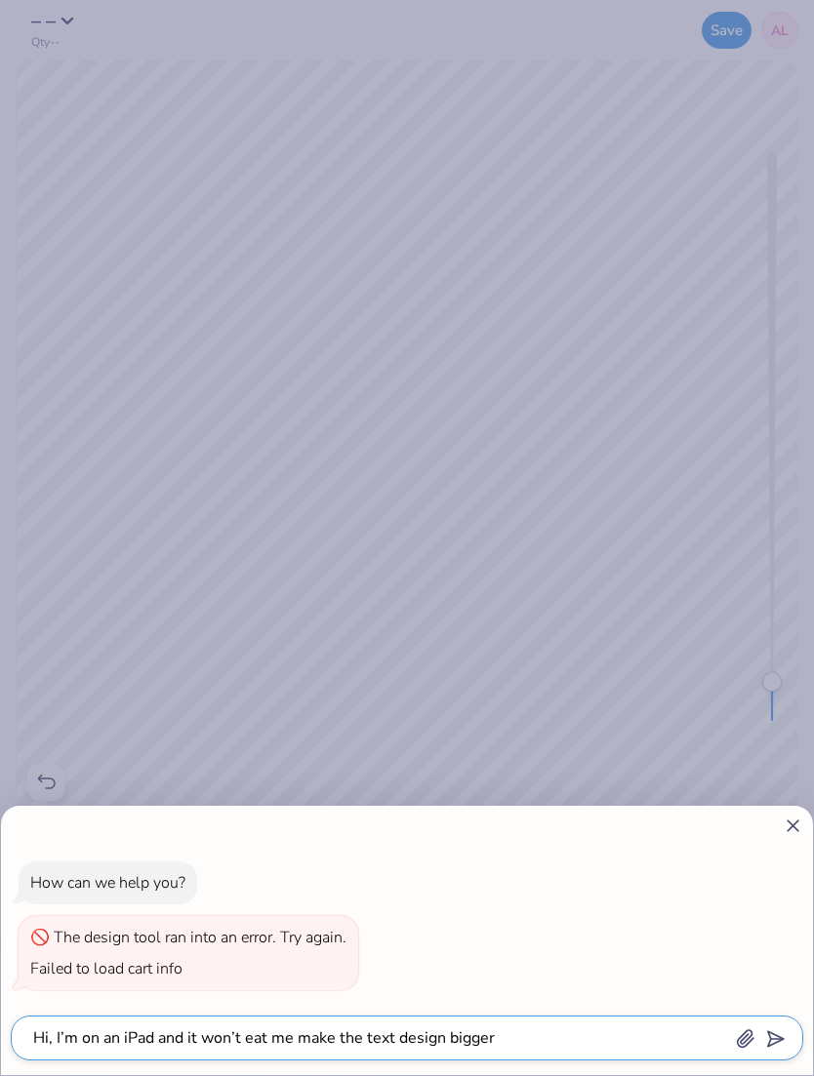
type textarea "Hi, I’m on an iPad and it won’t eat me make the text design bigger."
type textarea "x"
type textarea "Hi, I’m on an iPad and it won’t eat me make the text design bigger. I"
type textarea "x"
type textarea "Hi, I’m on an iPad and it won’t eat me make the text design bigger. It"
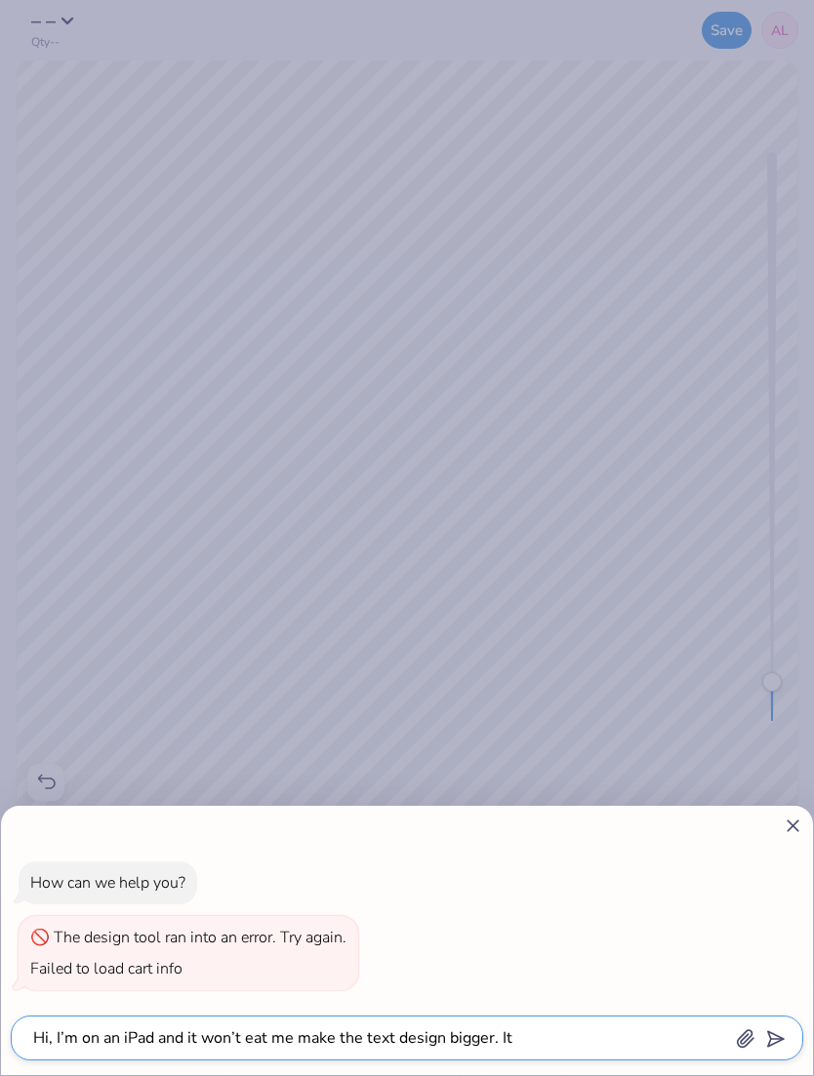
type textarea "x"
type textarea "Hi, I’m on an iPad and it won’t eat me make the text design bigger. It"
type textarea "x"
type textarea "Hi, I’m on an iPad and it won’t eat me make the text design bigger. It j"
type textarea "x"
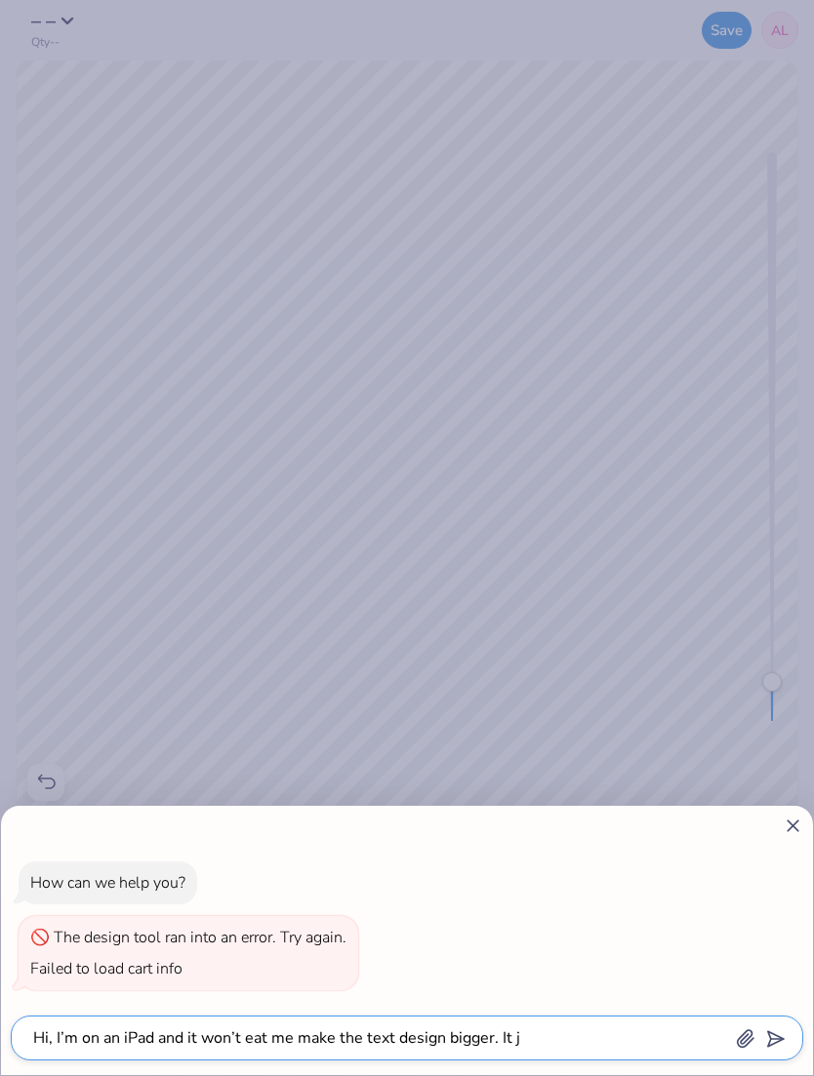
type textarea "Hi, I’m on an iPad and it won’t eat me make the text design bigger. It ju"
type textarea "x"
type textarea "Hi, I’m on an iPad and it won’t eat me make the text design bigger. It jus"
type textarea "x"
type textarea "Hi, I’m on an iPad and it won’t eat me make the text design bigger. It jusy"
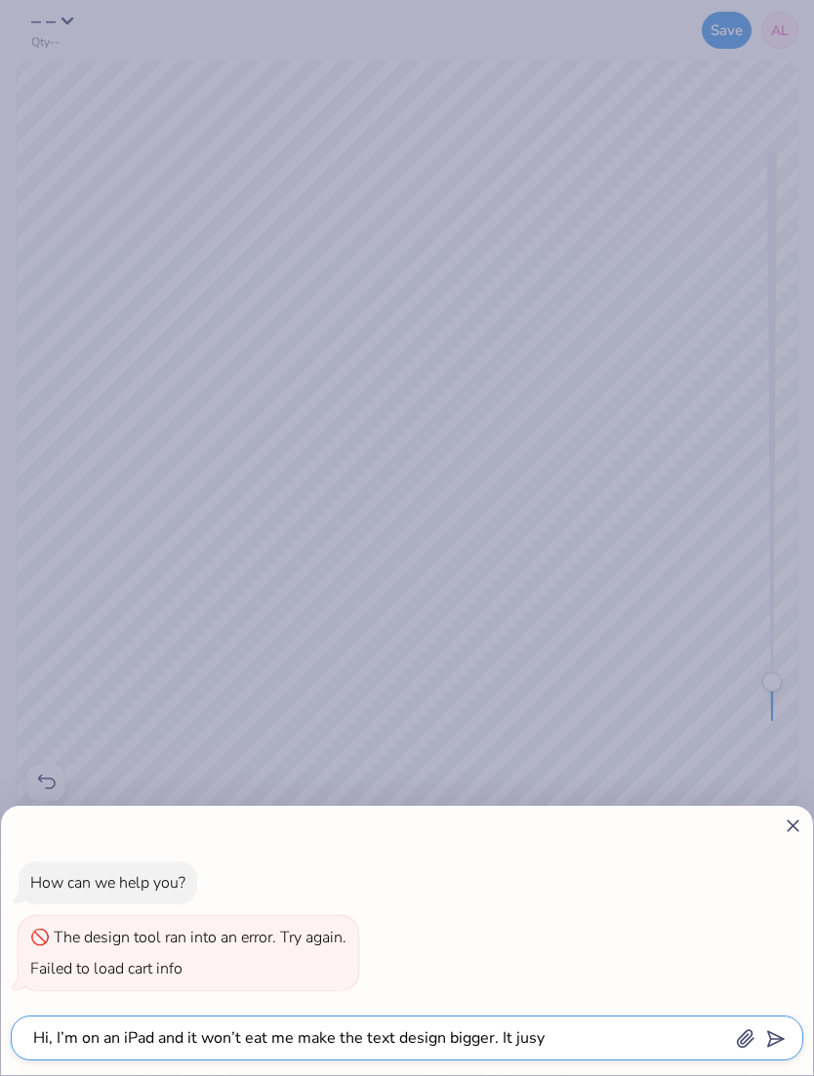
type textarea "x"
type textarea "Hi, I’m on an iPad and it won’t eat me make the text design bigger. It just"
type textarea "x"
type textarea "Hi, I’m on an iPad and it won’t eat me make the text design bigger. It just"
type textarea "x"
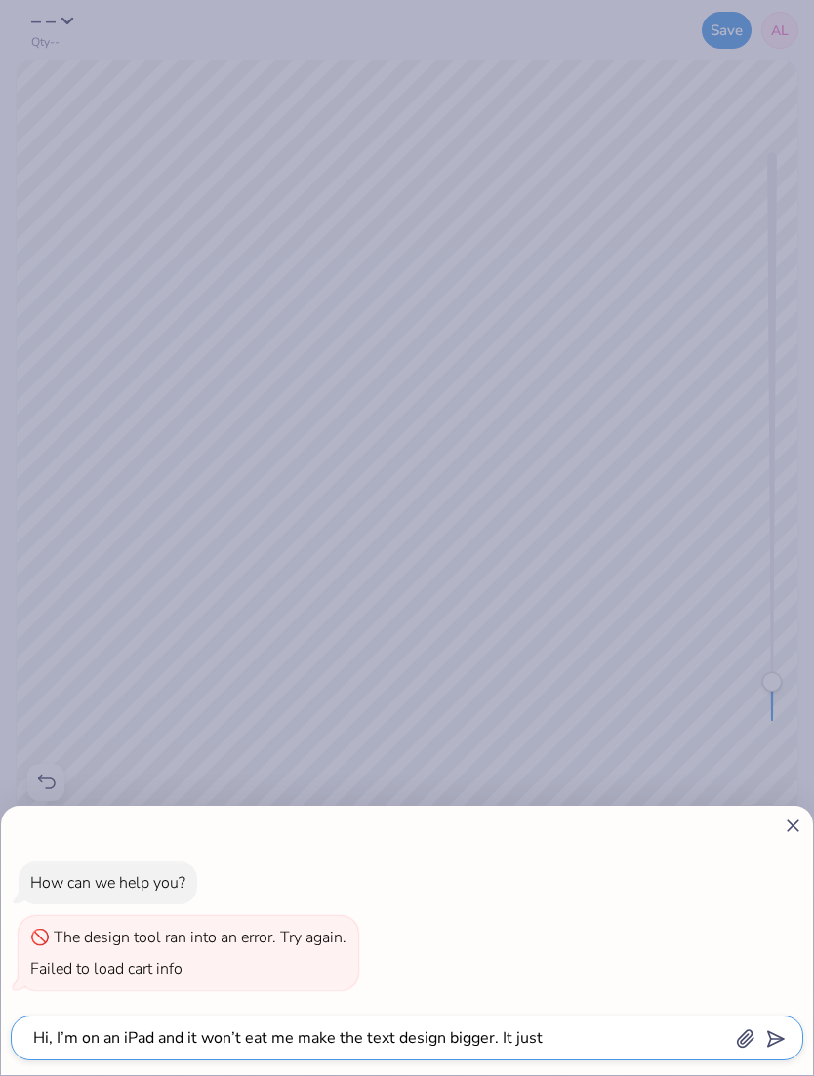
type textarea "Hi, I’m on an iPad and it won’t eat me make the text design bigger. It just g"
type textarea "x"
type textarea "Hi, I’m on an iPad and it won’t eat me make the text design bigger. It just go"
type textarea "x"
type textarea "Hi, I’m on an iPad and it won’t eat me make the text design bigger. It just goe"
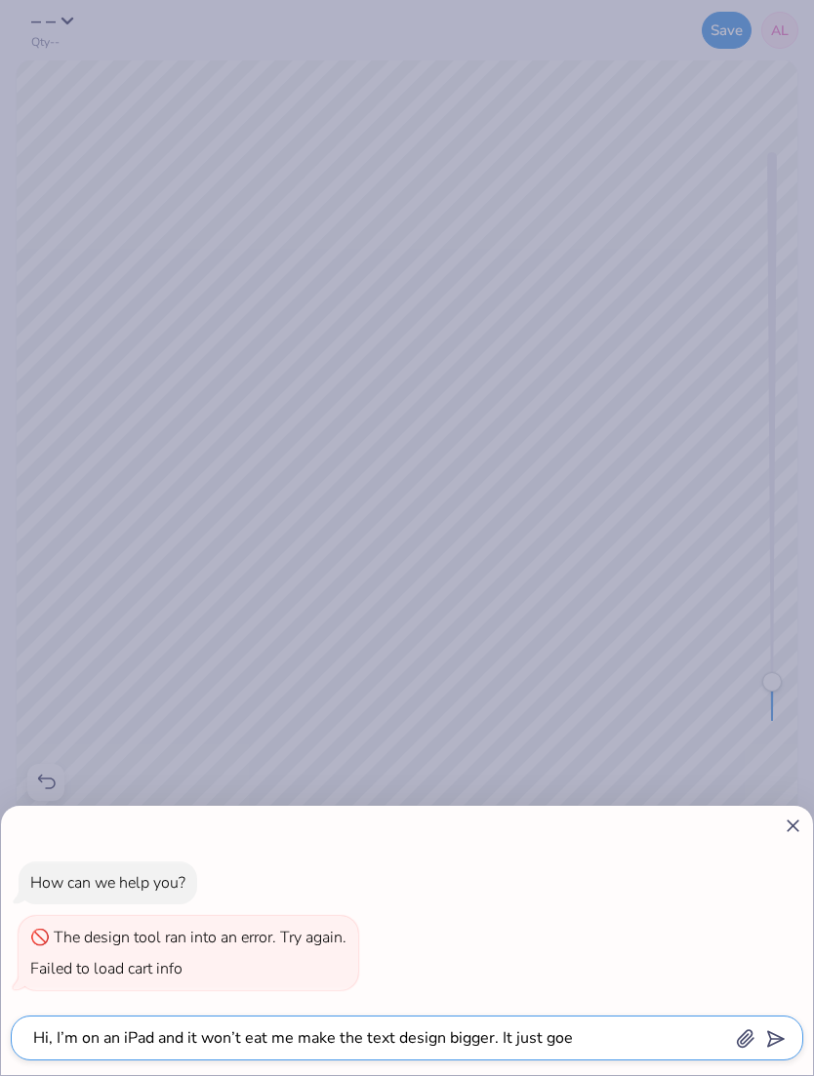
type textarea "x"
type textarea "Hi, I’m on an iPad and it won’t eat me make the text design bigger. It just goes"
type textarea "x"
type textarea "Hi, I’m on an iPad and it won’t eat me make the text design bigger. It just goes"
type textarea "x"
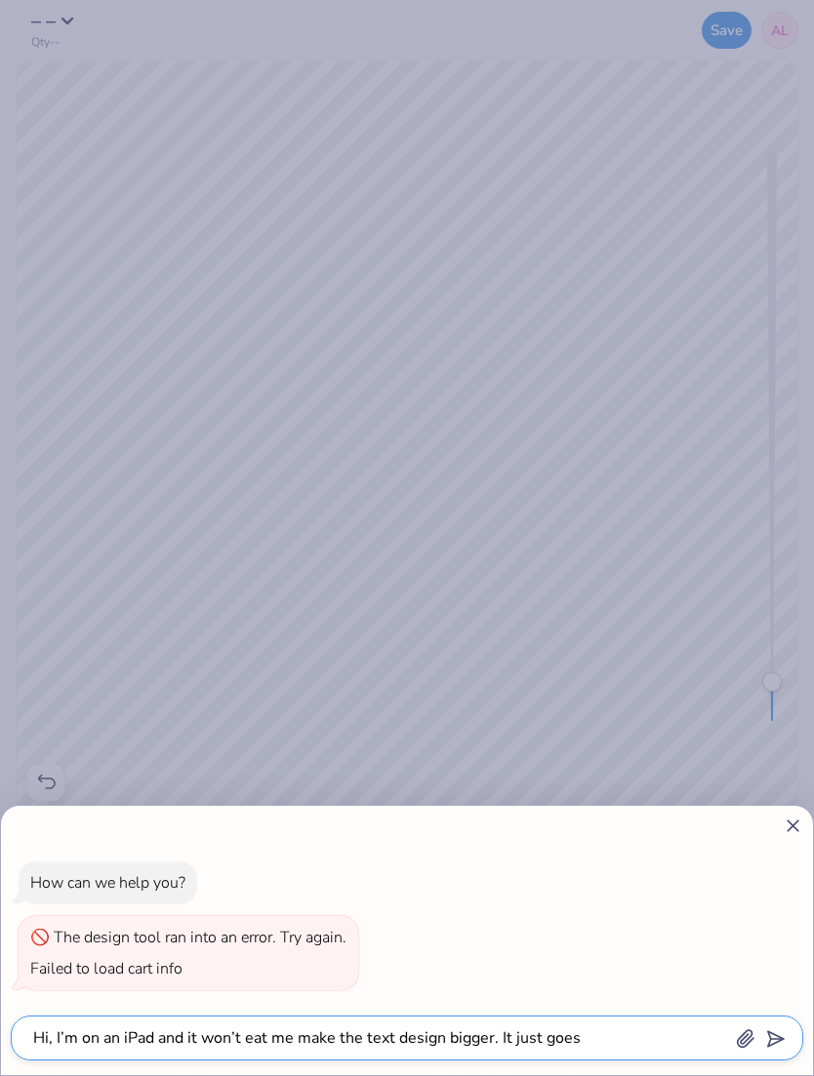
type textarea "Hi, I’m on an iPad and it won’t eat me make the text design bigger. It just goe…"
type textarea "x"
type textarea "Hi, I’m on an iPad and it won’t eat me make the text design bigger. It just goe…"
type textarea "x"
type textarea "Hi, I’m on an iPad and it won’t eat me make the text design bigger. It just goe…"
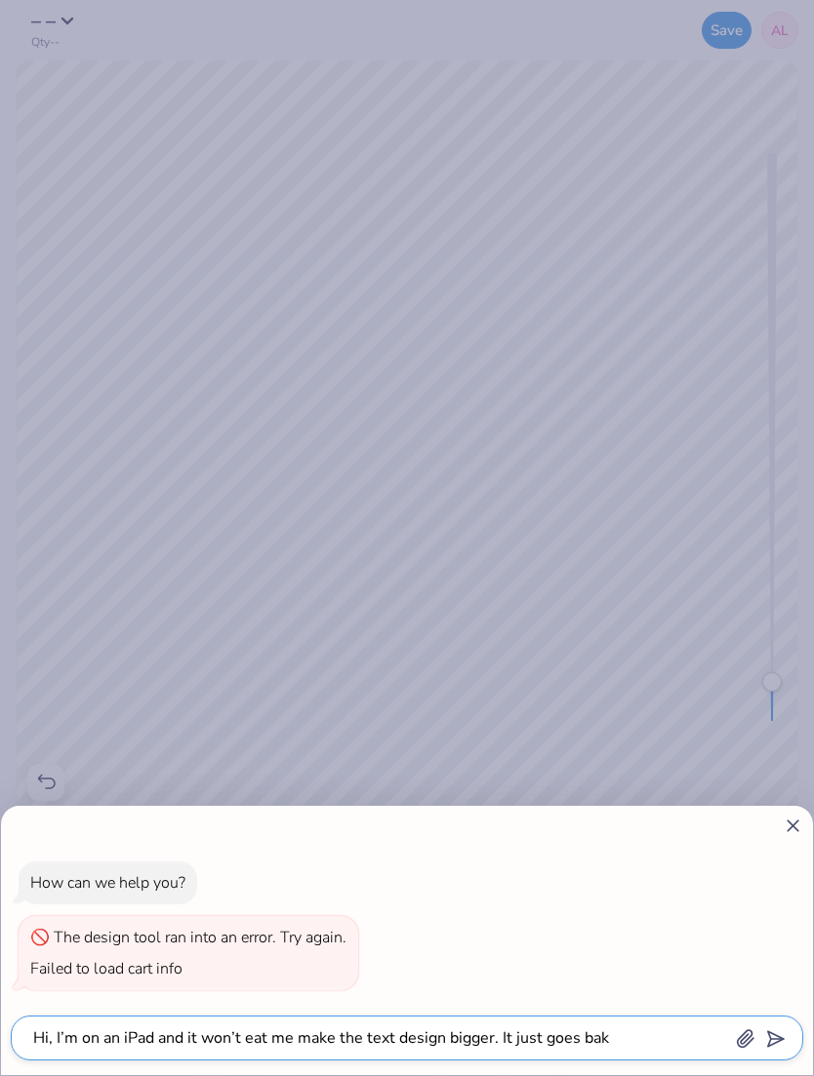
type textarea "x"
type textarea "Hi, I’m on an iPad and it won’t eat me make the text design bigger. It just goe…"
type textarea "x"
type textarea "Hi, I’m on an iPad and it won’t eat me make the text design bigger. It just goe…"
type textarea "x"
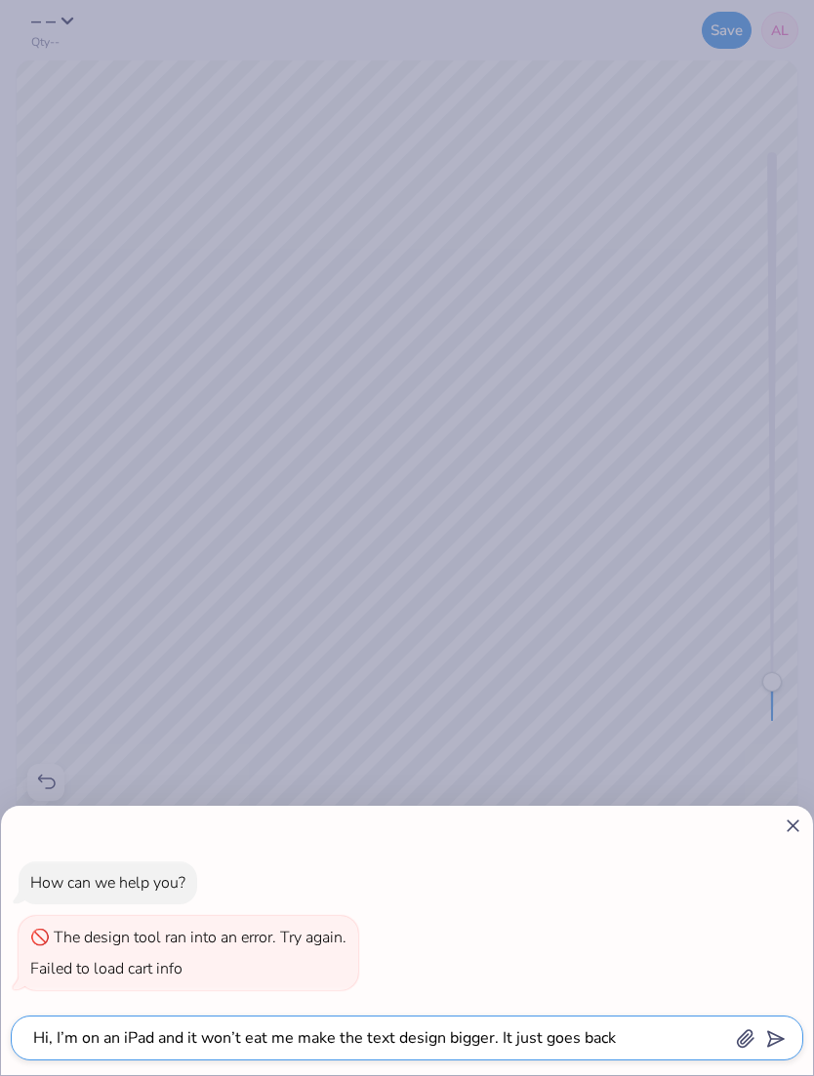
type textarea "Hi, I’m on an iPad and it won’t eat me make the text design bigger. It just goe…"
type textarea "x"
type textarea "Hi, I’m on an iPad and it won’t eat me make the text design bigger. It just goe…"
type textarea "x"
type textarea "Hi, I’m on an iPad and it won’t eat me make the text design bigger. It just goe…"
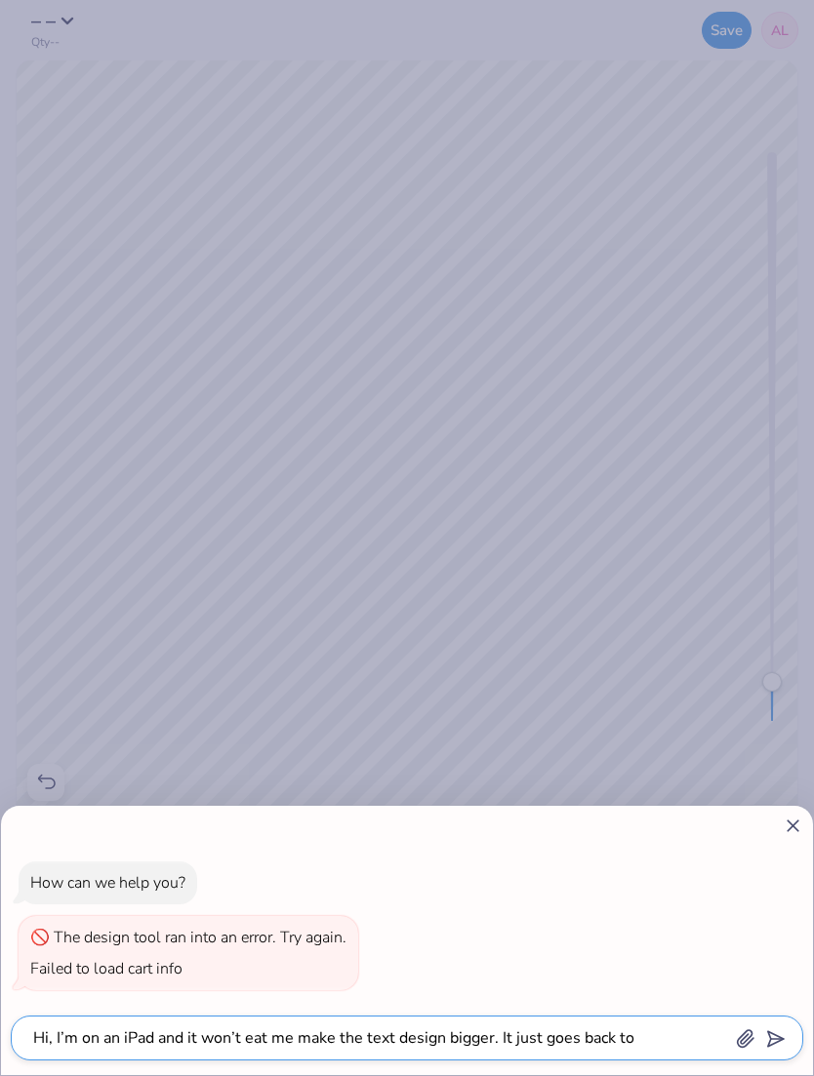
type textarea "x"
type textarea "Hi, I’m on an iPad and it won’t eat me make the text design bigger. It just goe…"
type textarea "x"
type textarea "Hi, I’m on an iPad and it won’t eat me make the text design bigger. It just goe…"
type textarea "x"
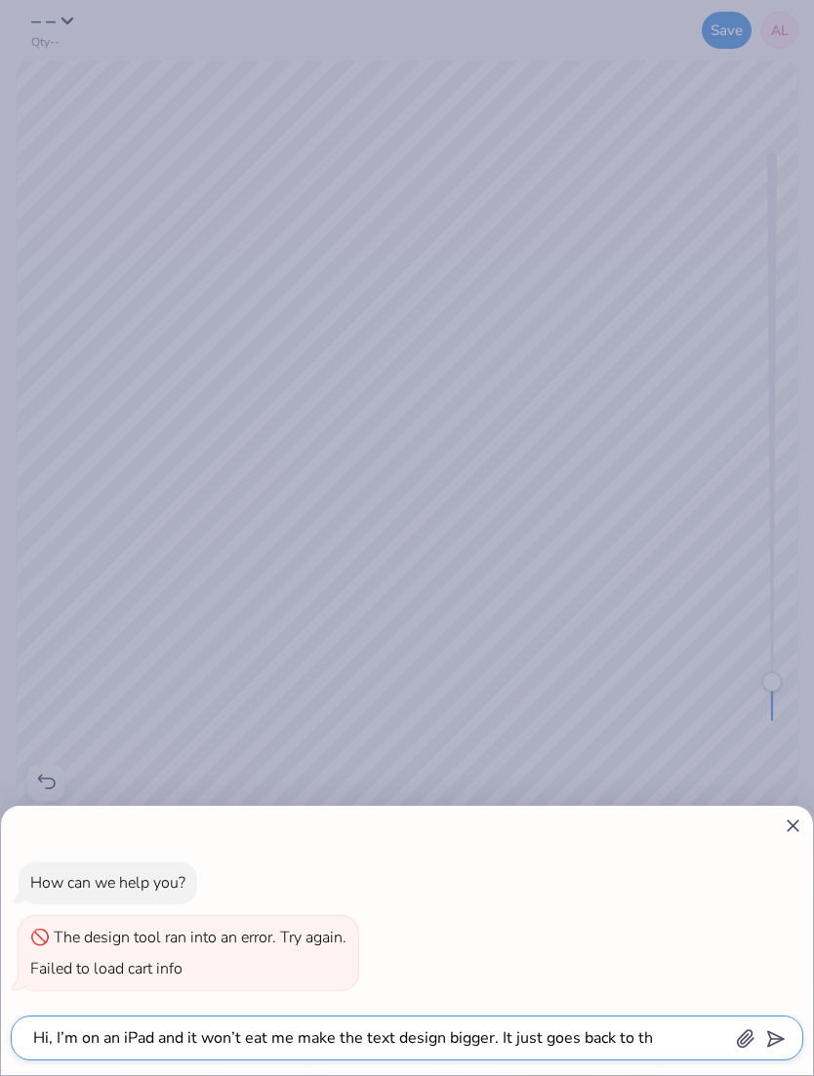
type textarea "Hi, I’m on an iPad and it won’t eat me make the text design bigger. It just goe…"
type textarea "x"
type textarea "Hi, I’m on an iPad and it won’t eat me make the text design bigger. It just goe…"
type textarea "x"
type textarea "Hi, I’m on an iPad and it won’t eat me make the text design bigger. It just goe…"
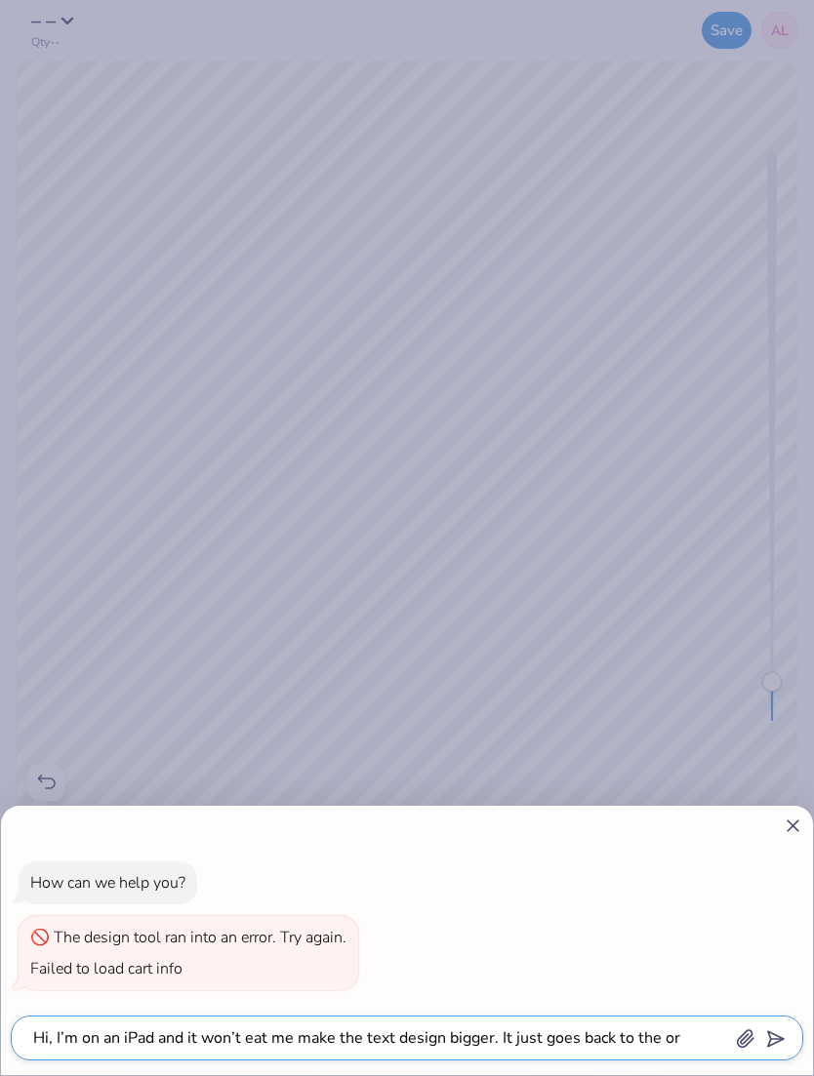
type textarea "x"
type textarea "Hi, I’m on an iPad and it won’t eat me make the text design bigger. It just goe…"
type textarea "x"
type textarea "Hi, I’m on an iPad and it won’t eat me make the text design bigger. It just goe…"
type textarea "x"
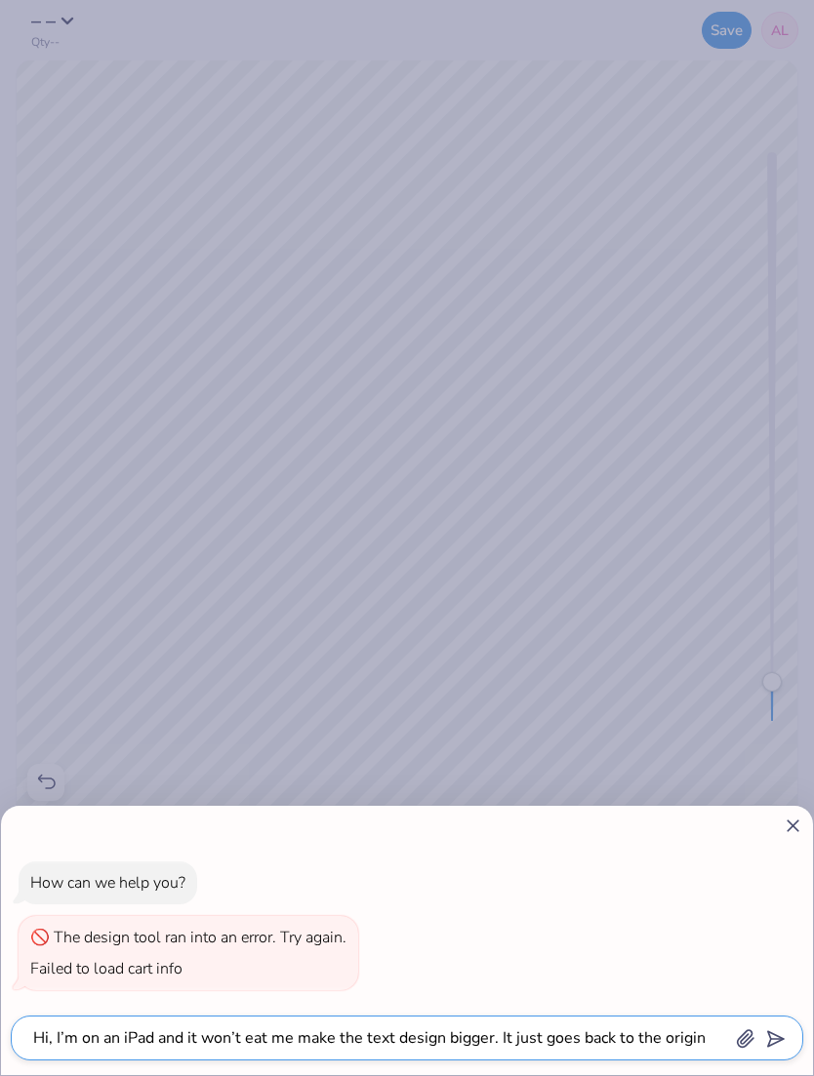
type textarea "Hi, I’m on an iPad and it won’t eat me make the text design bigger. It just goe…"
type textarea "x"
type textarea "Hi, I’m on an iPad and it won’t eat me make the text design bigger. It just goe…"
type textarea "x"
type textarea "Hi, I’m on an iPad and it won’t eat me make the text design bigger. It just goe…"
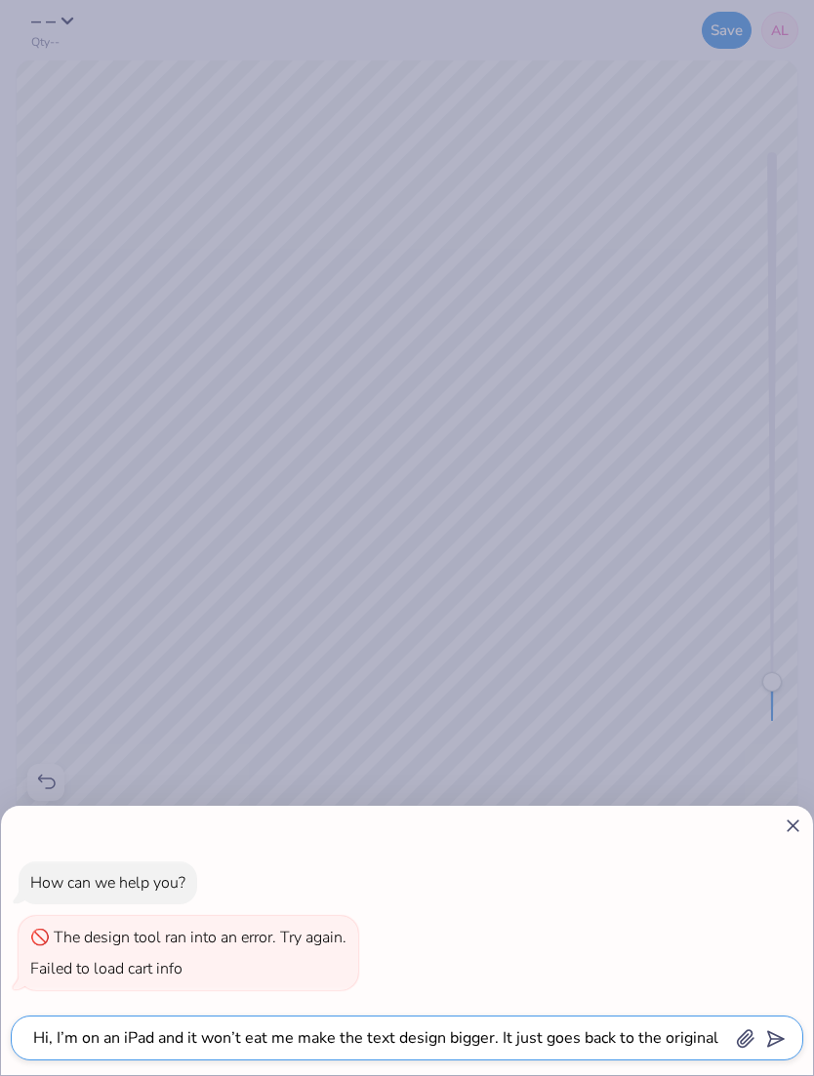
type textarea "x"
type textarea "Hi, I’m on an iPad and it won’t eat me make the text design bigger. It just goe…"
type textarea "x"
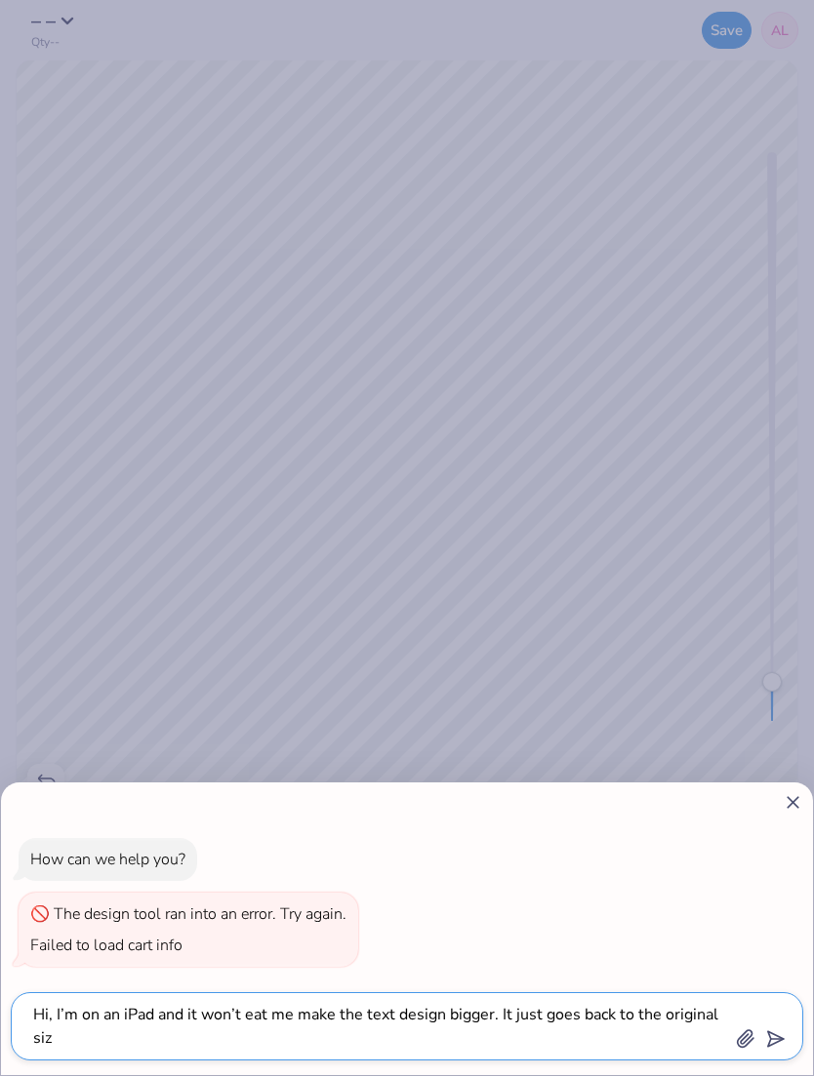
type textarea "Hi, I’m on an iPad and it won’t eat me make the text design bigger. It just goe…"
type textarea "x"
type textarea "Hi, I’m on an iPad and it won’t eat me make the text design bigger. It just goe…"
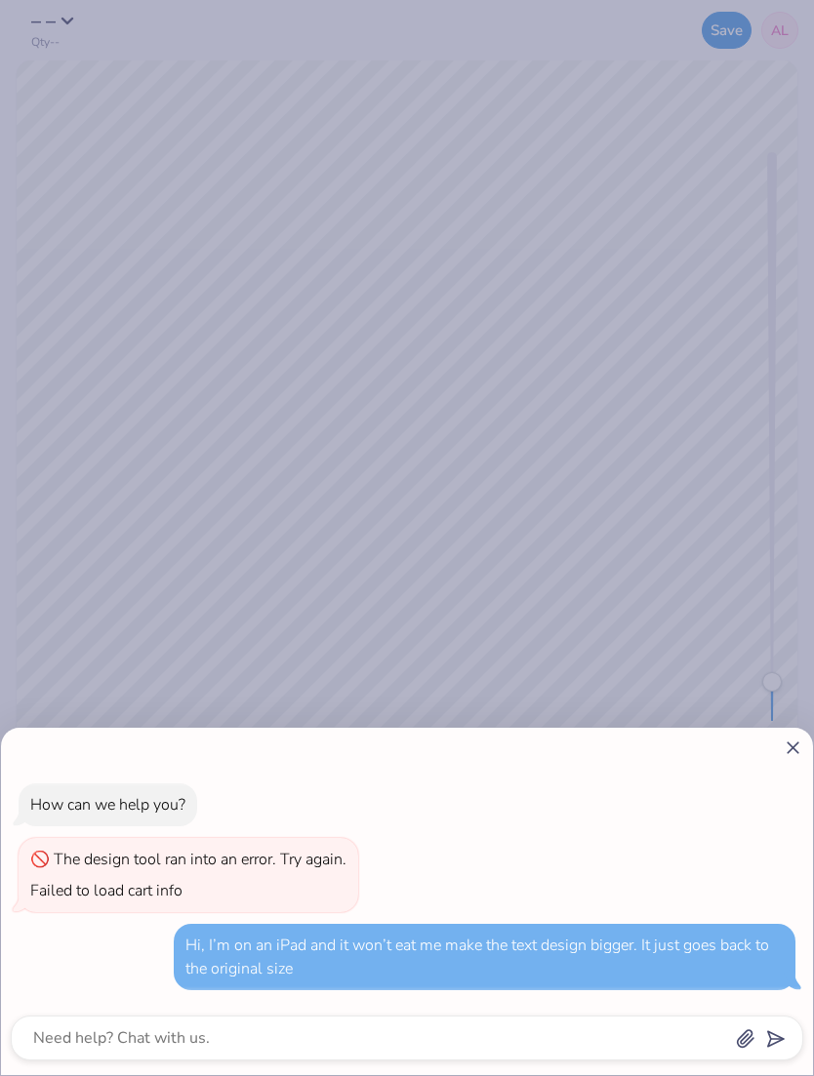
scroll to position [678, 0]
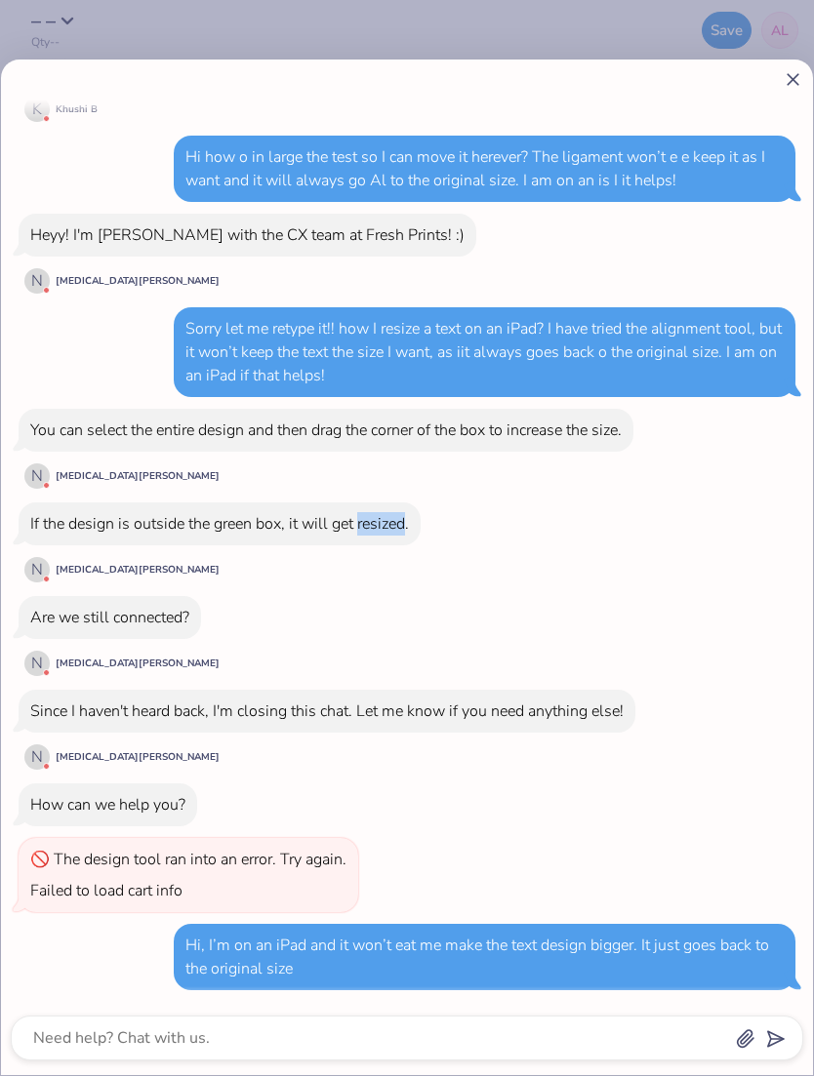
click at [465, 643] on div "How do I move layering of text up Hey [PERSON_NAME]! [PERSON_NAME] here from Fr…" at bounding box center [407, 225] width 792 height 1561
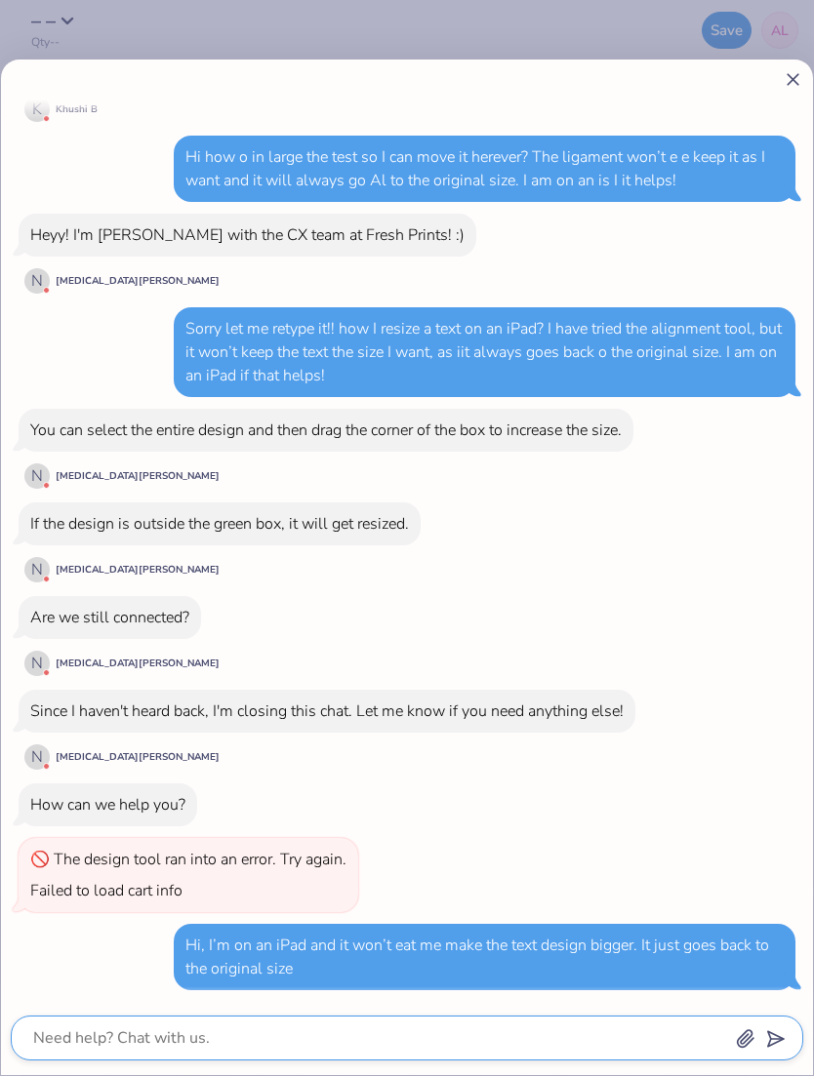
click at [118, 1033] on textarea at bounding box center [380, 1038] width 698 height 27
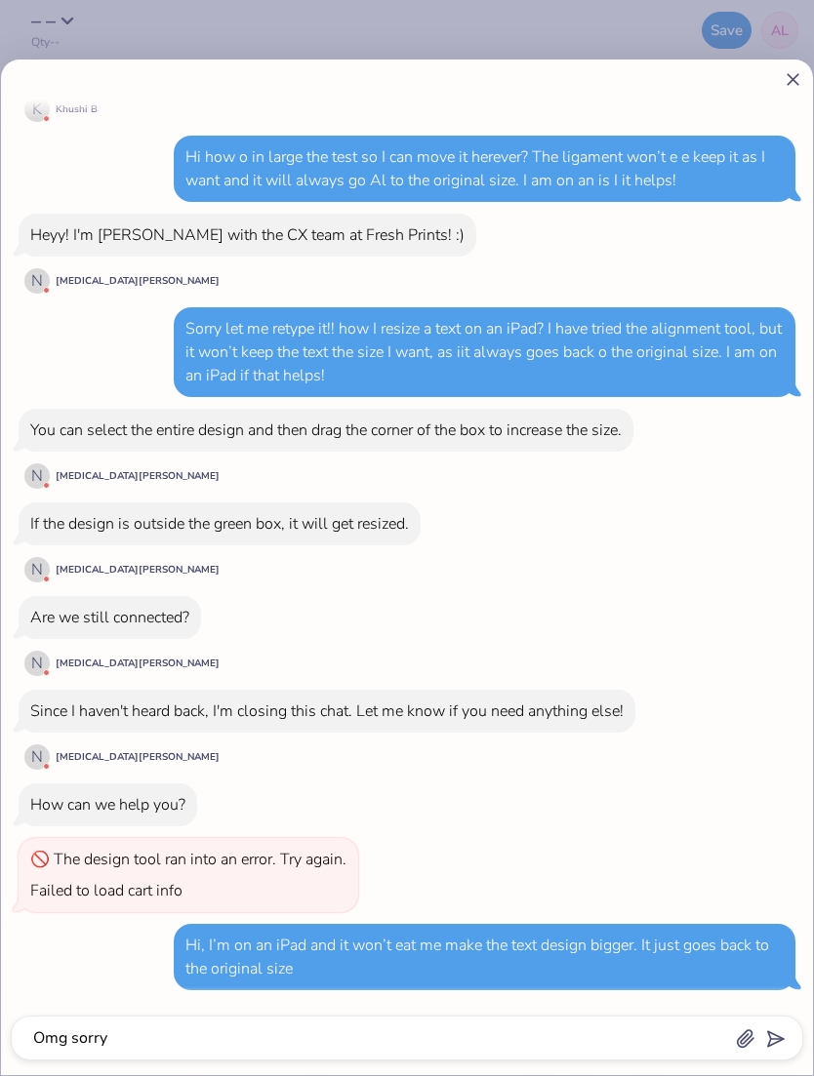
click at [775, 79] on div at bounding box center [407, 79] width 792 height 20
click at [783, 75] on icon at bounding box center [793, 79] width 20 height 20
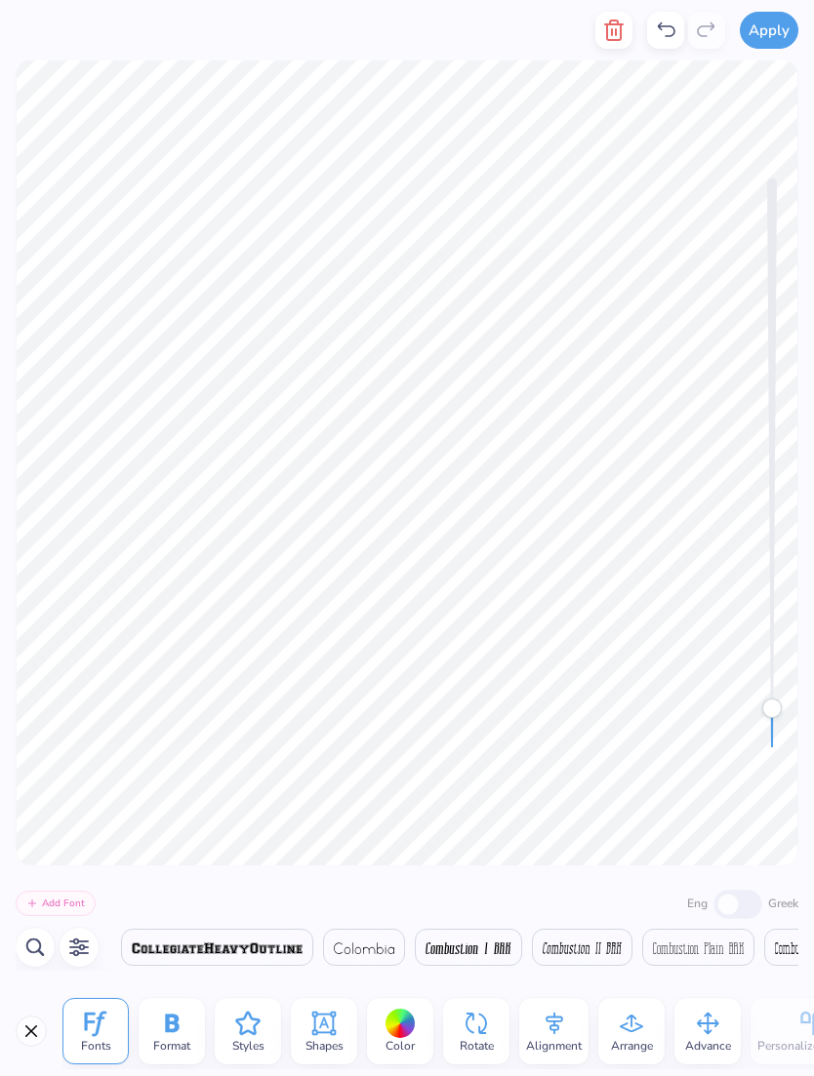
scroll to position [0, 14451]
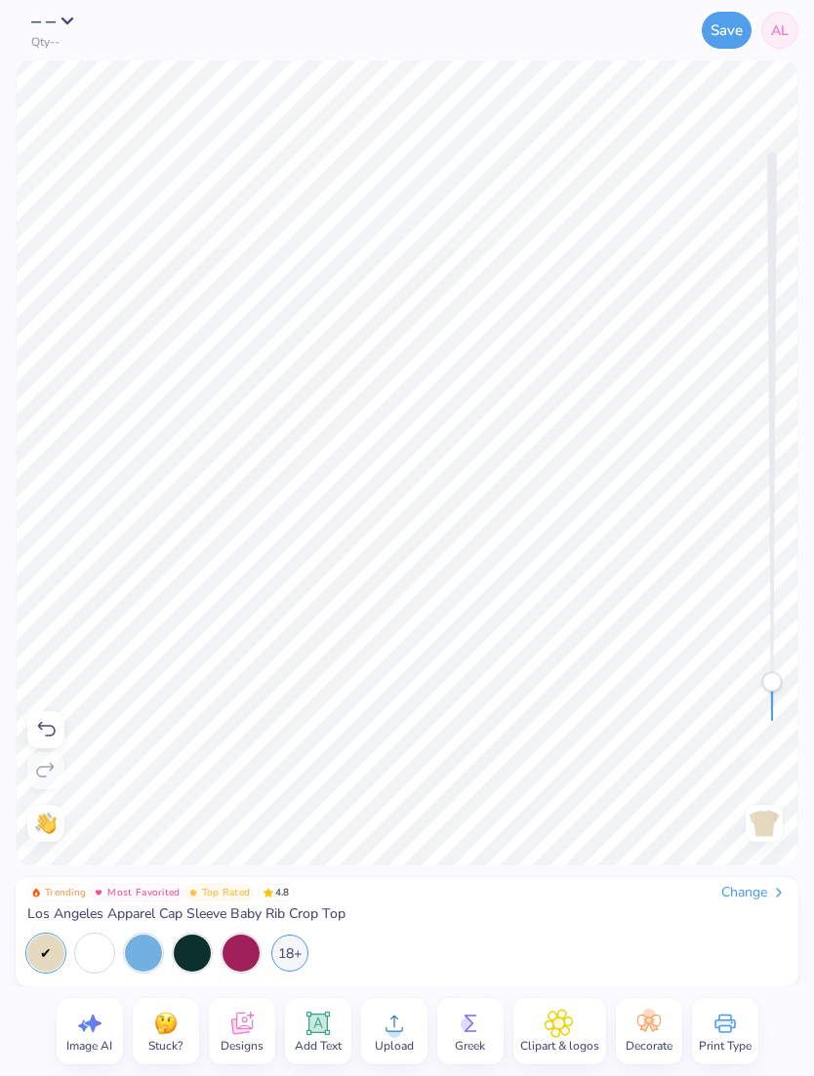
click at [43, 827] on img at bounding box center [45, 823] width 21 height 21
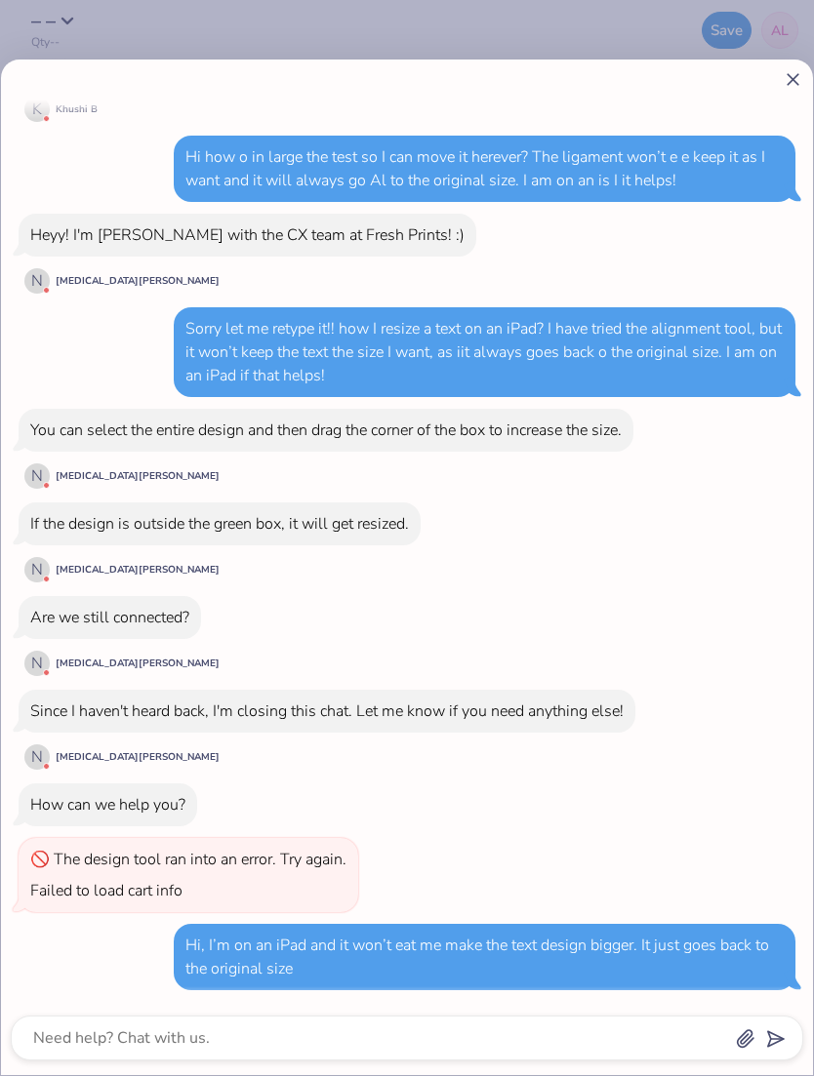
scroll to position [678, 0]
click at [467, 1011] on div "How do I move layering of text up Hey [PERSON_NAME]! [PERSON_NAME] here from Fr…" at bounding box center [407, 568] width 812 height 1016
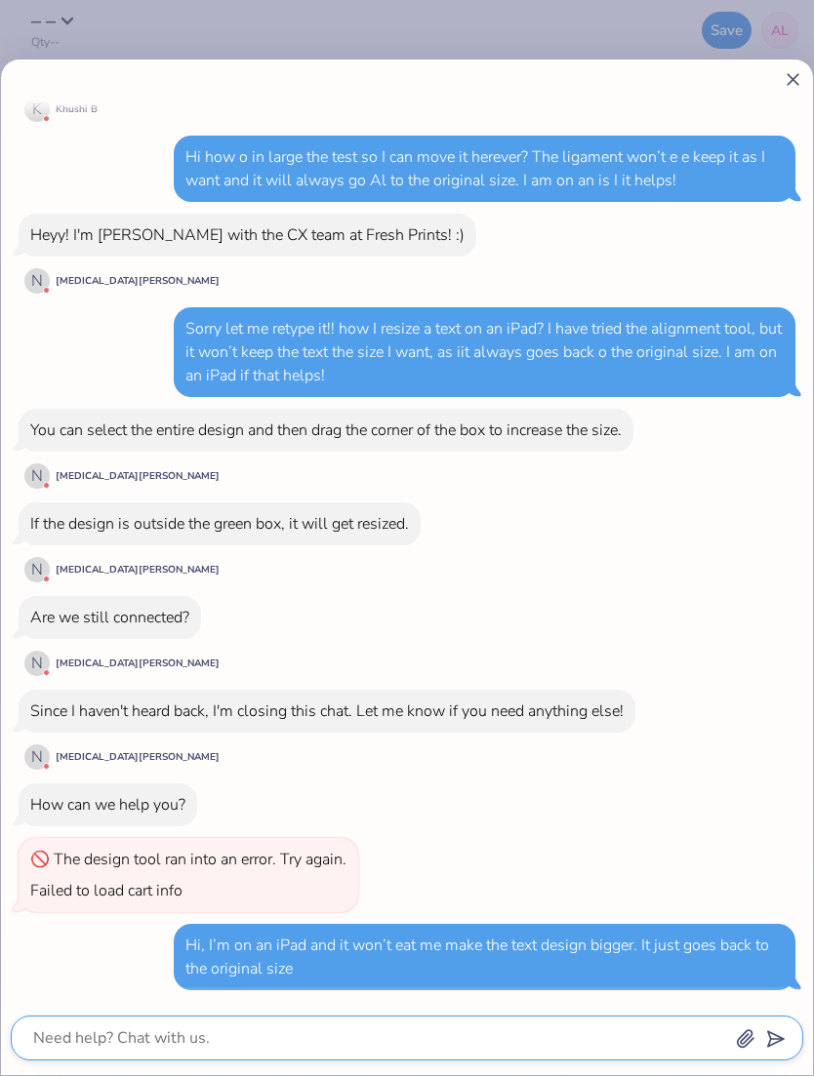
click at [511, 1034] on textarea at bounding box center [380, 1038] width 698 height 27
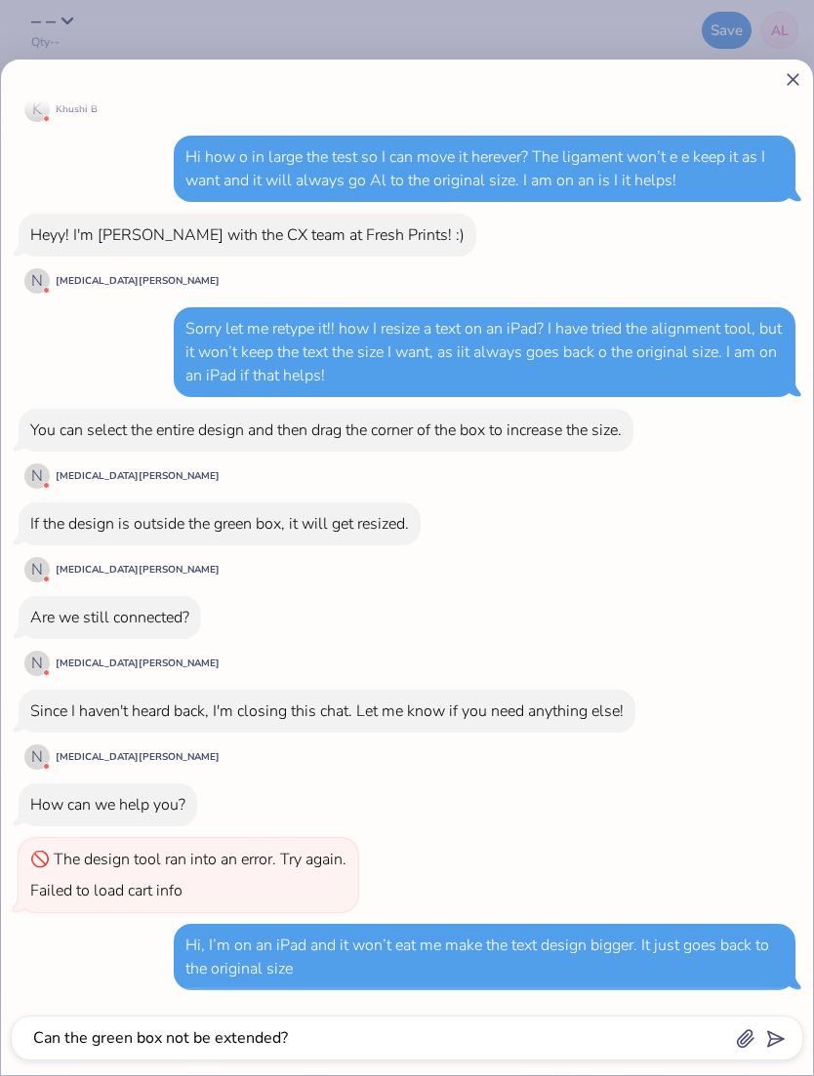
scroll to position [733, 0]
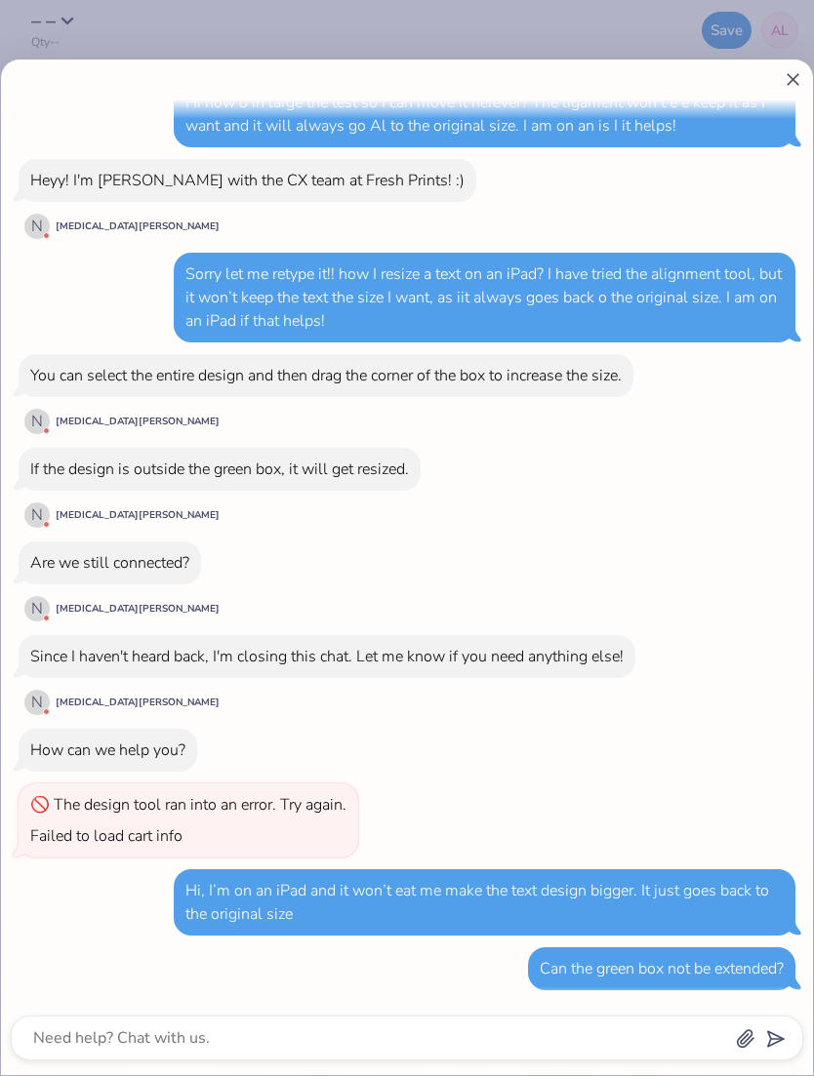
click at [785, 81] on icon at bounding box center [793, 79] width 20 height 20
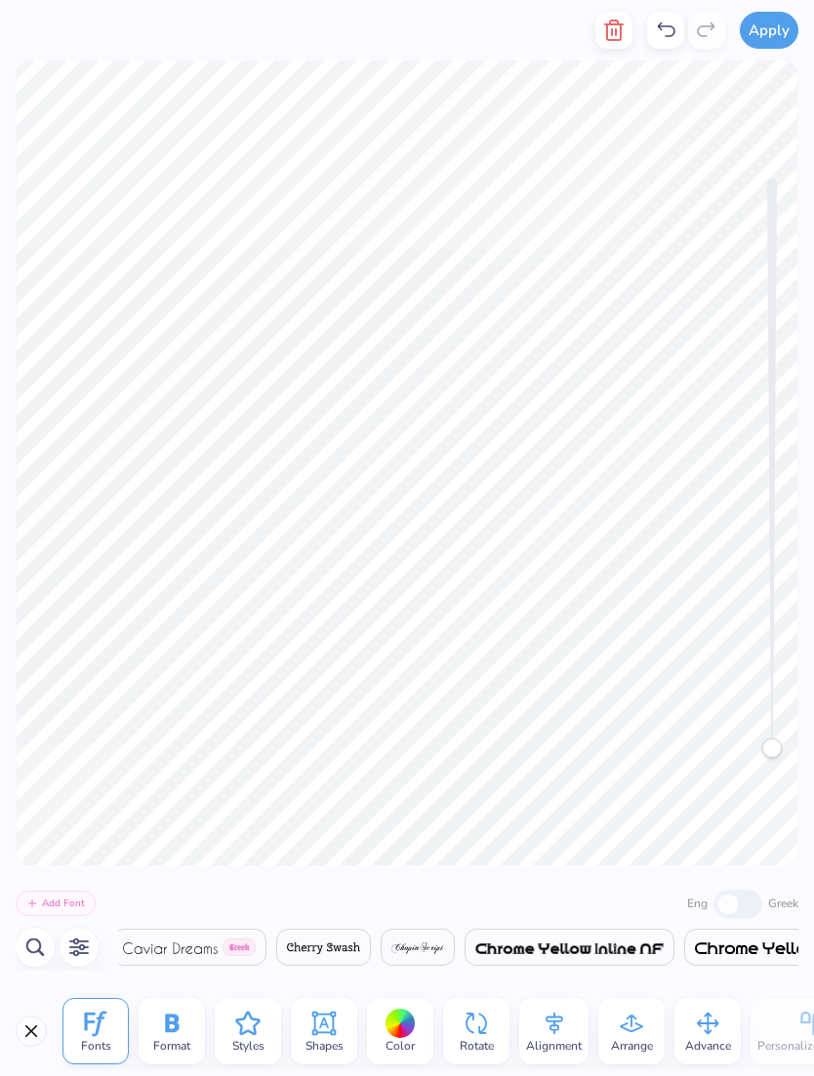
scroll to position [0, 7403]
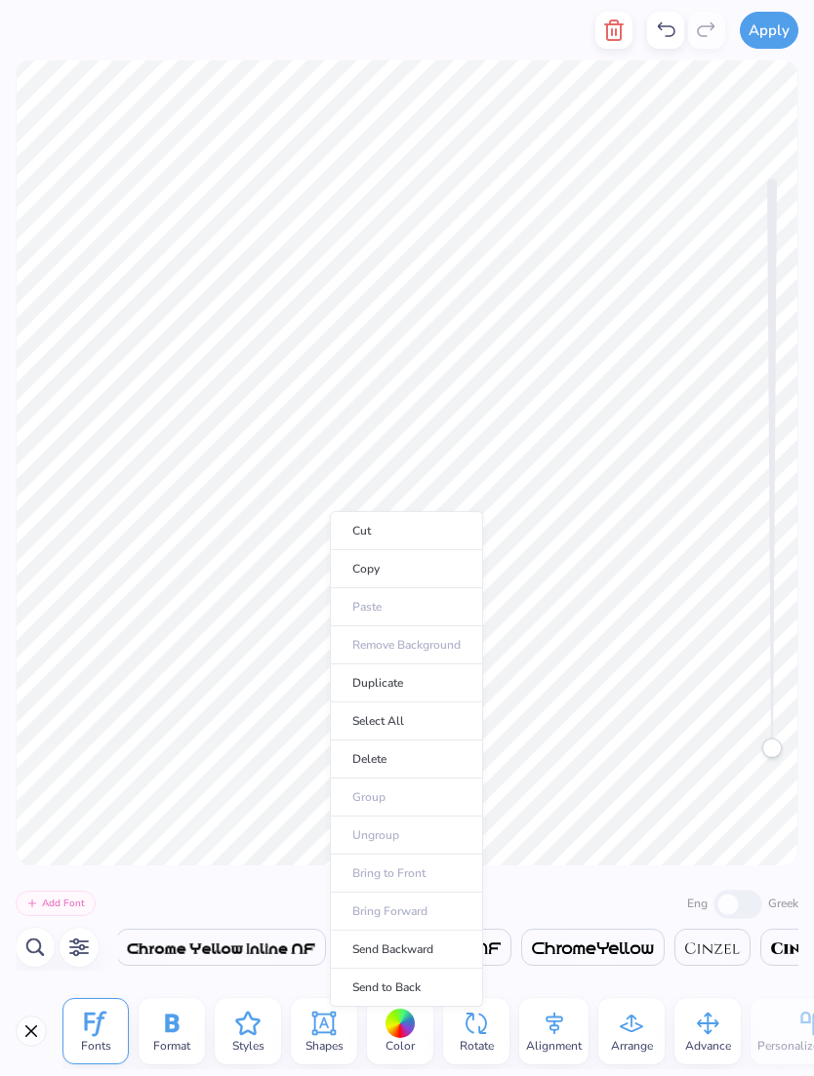
click at [423, 882] on ul "Cut Copy Paste Remove Background Duplicate Select All Delete Group Ungroup Brin…" at bounding box center [406, 759] width 153 height 496
click at [422, 871] on ul "Cut Copy Paste Remove Background Duplicate Select All Delete Group Ungroup Brin…" at bounding box center [406, 759] width 153 height 496
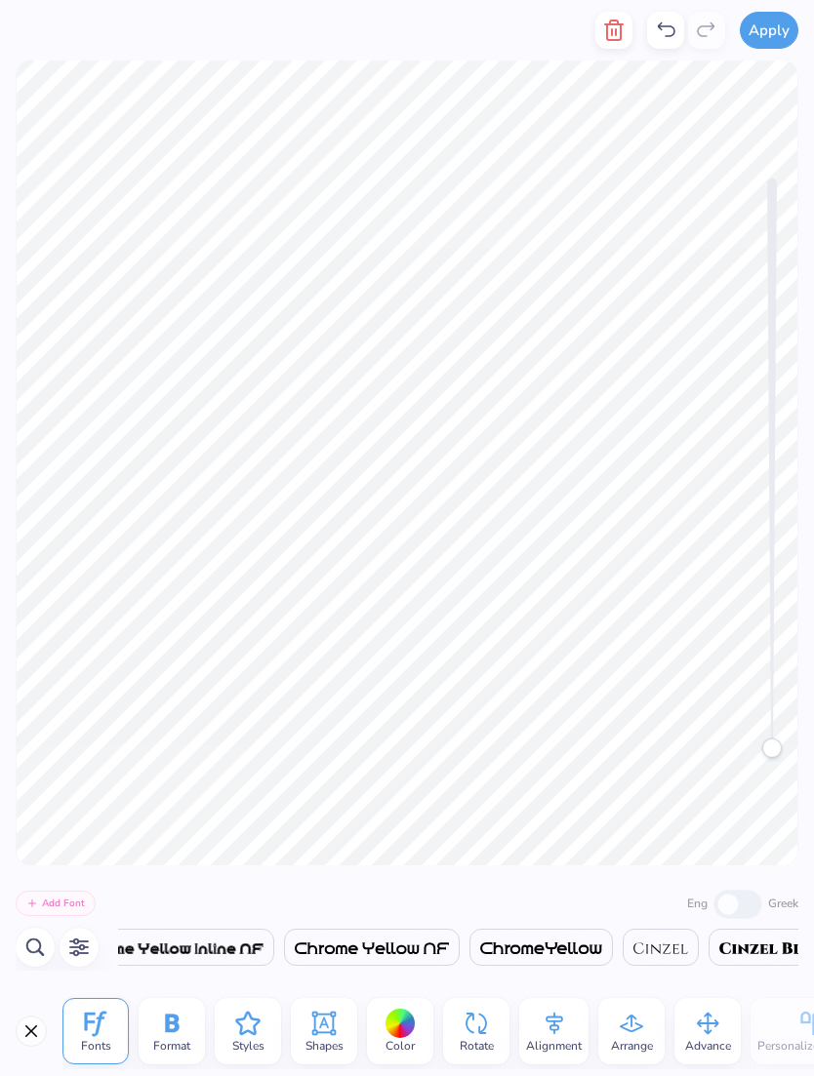
scroll to position [1, 2]
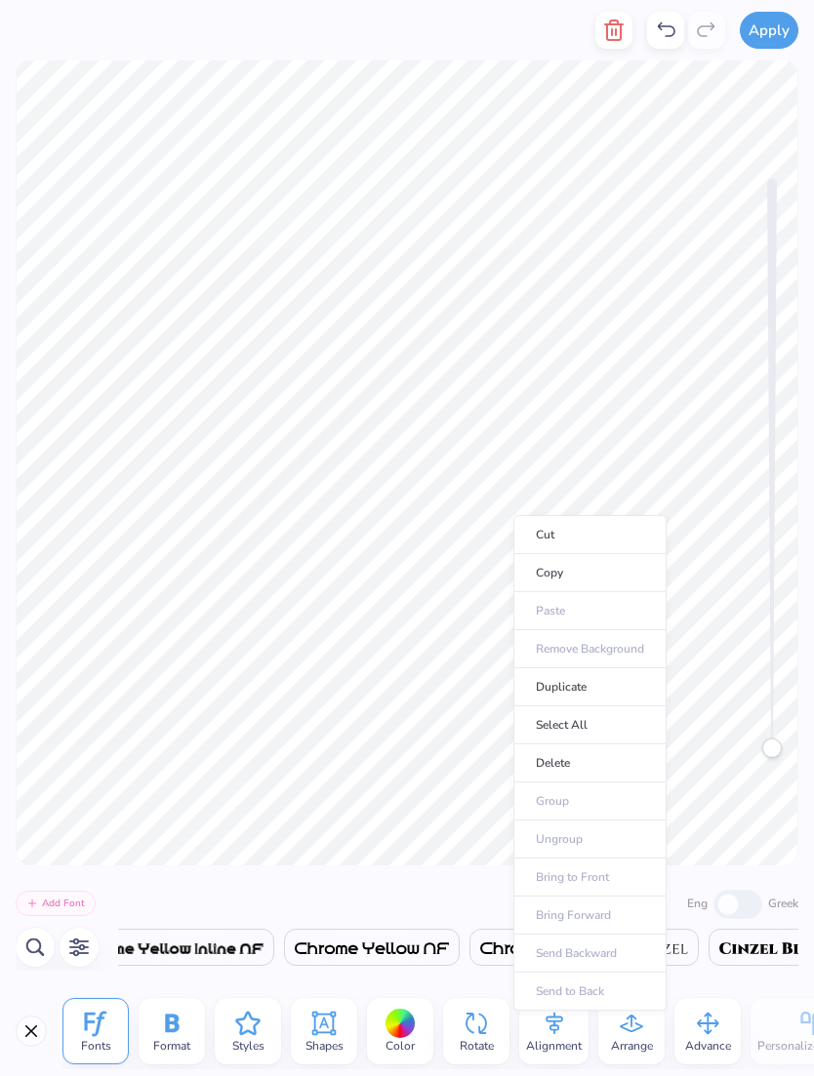
click at [773, 738] on div "Accessibility label" at bounding box center [772, 748] width 20 height 20
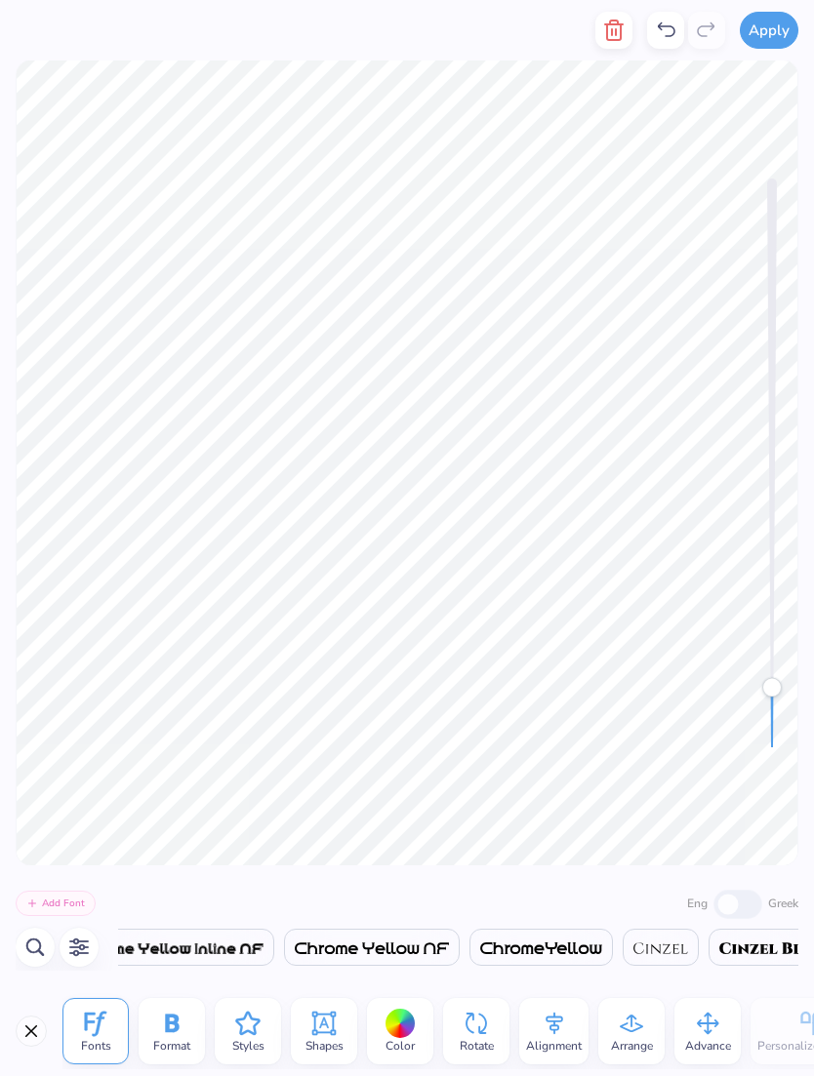
click at [782, 720] on div at bounding box center [777, 464] width 20 height 570
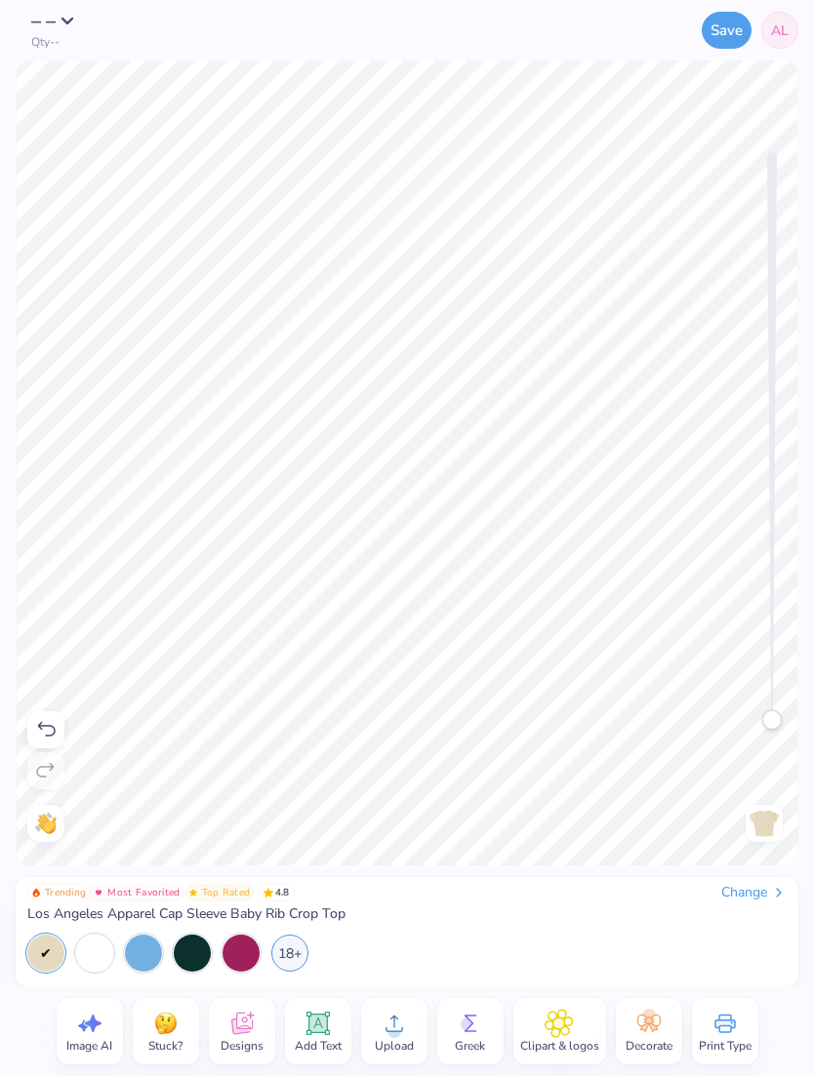
click at [284, 959] on div "18+" at bounding box center [289, 953] width 37 height 37
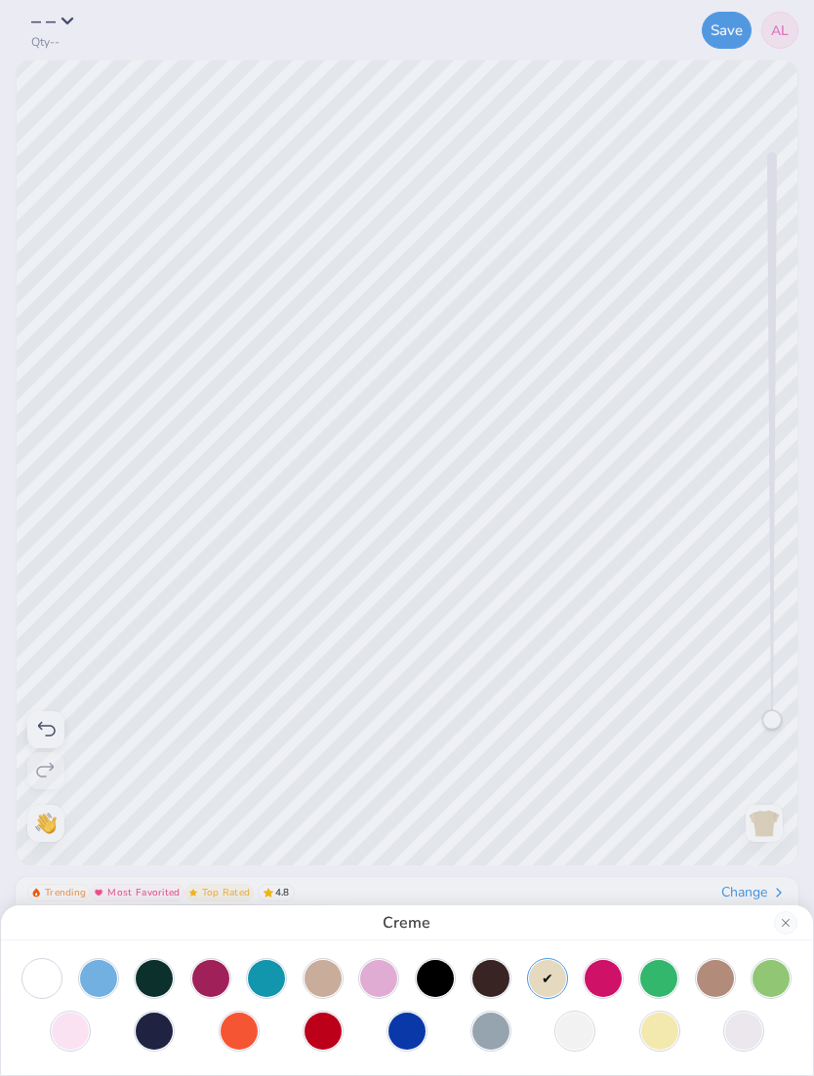
click at [702, 980] on div at bounding box center [715, 978] width 37 height 37
click at [640, 974] on div at bounding box center [658, 978] width 37 height 37
click at [697, 973] on div at bounding box center [715, 978] width 37 height 37
click at [31, 971] on div at bounding box center [41, 978] width 37 height 37
click at [73, 1035] on div at bounding box center [70, 1031] width 37 height 37
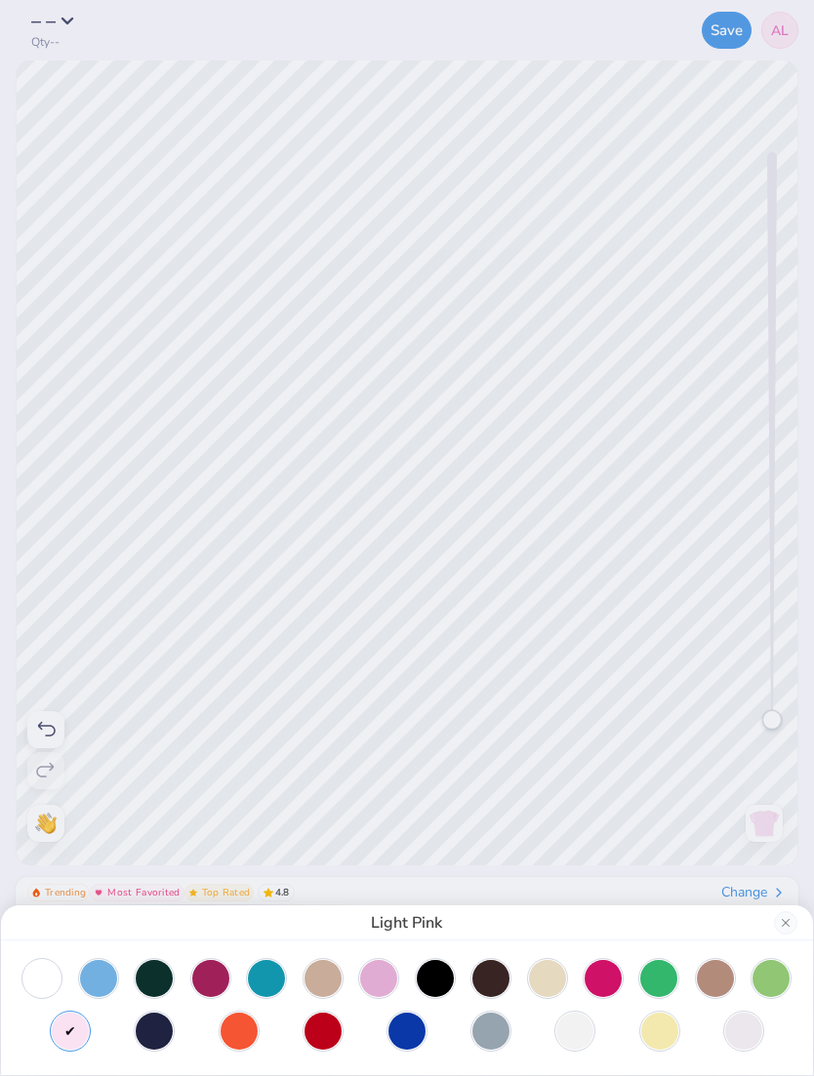
click at [86, 977] on div at bounding box center [98, 978] width 37 height 37
click at [37, 990] on div at bounding box center [41, 978] width 37 height 37
click at [658, 1043] on div at bounding box center [659, 1031] width 37 height 37
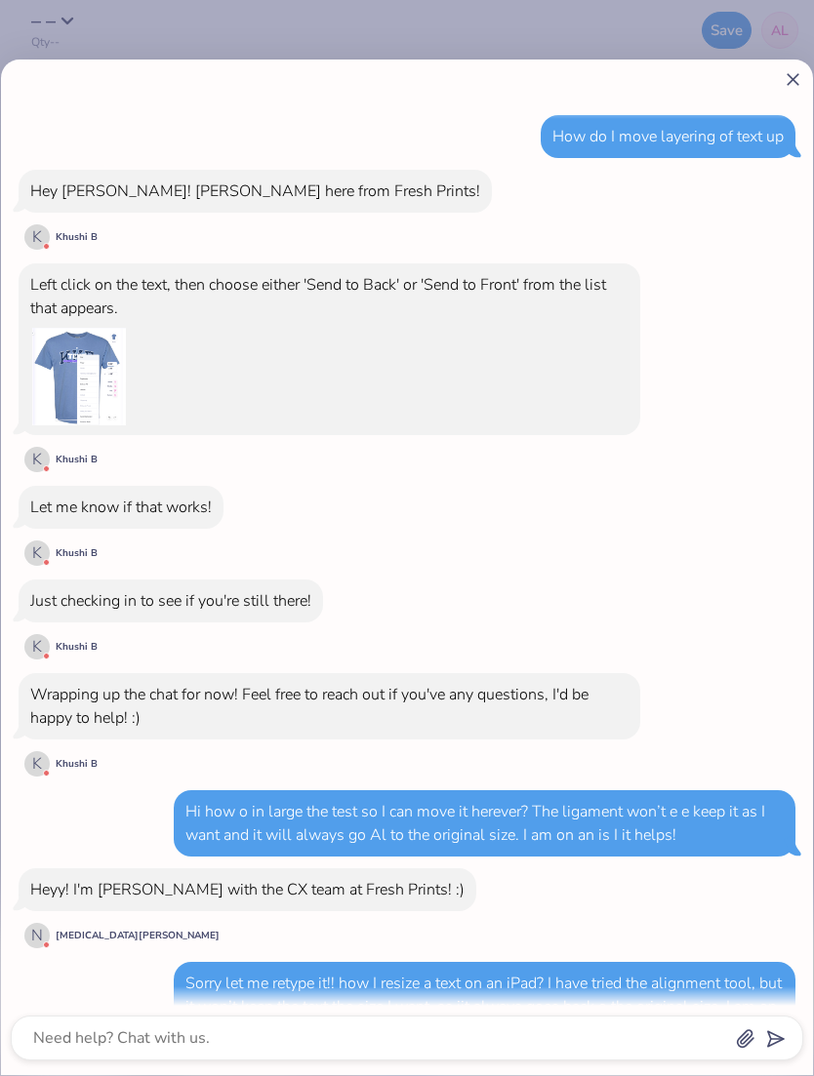
scroll to position [850, 0]
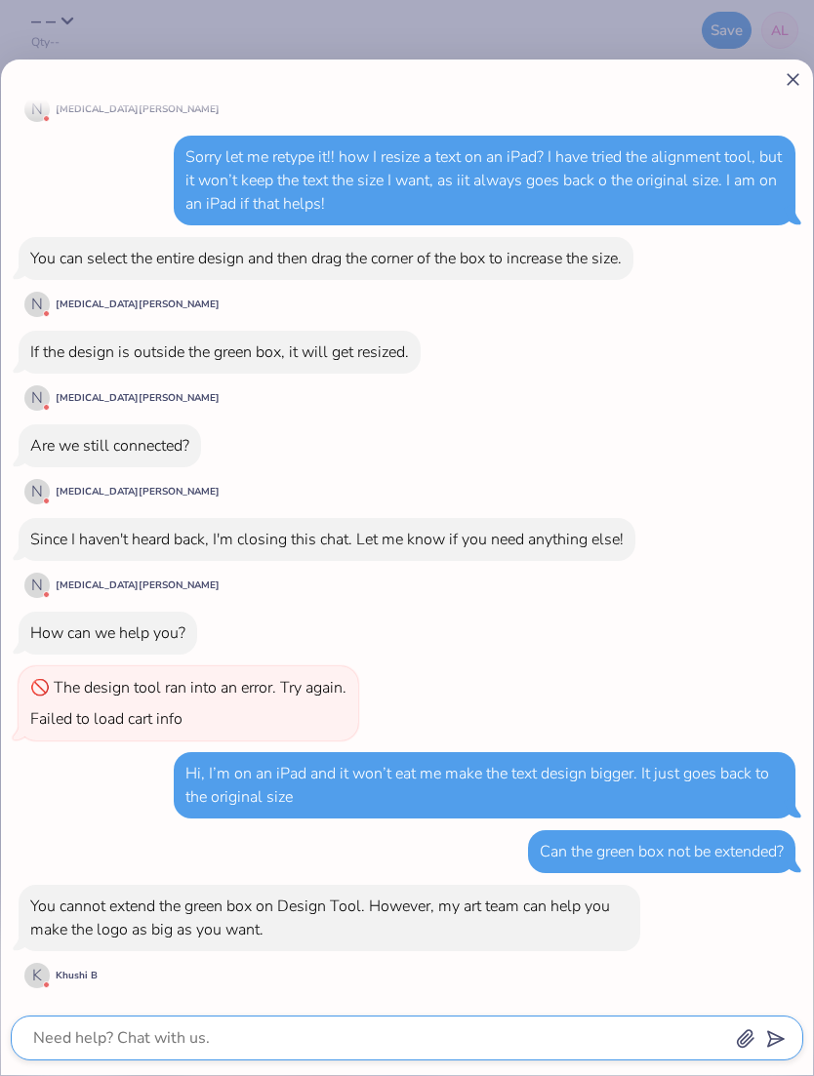
click at [599, 1030] on textarea at bounding box center [380, 1038] width 698 height 27
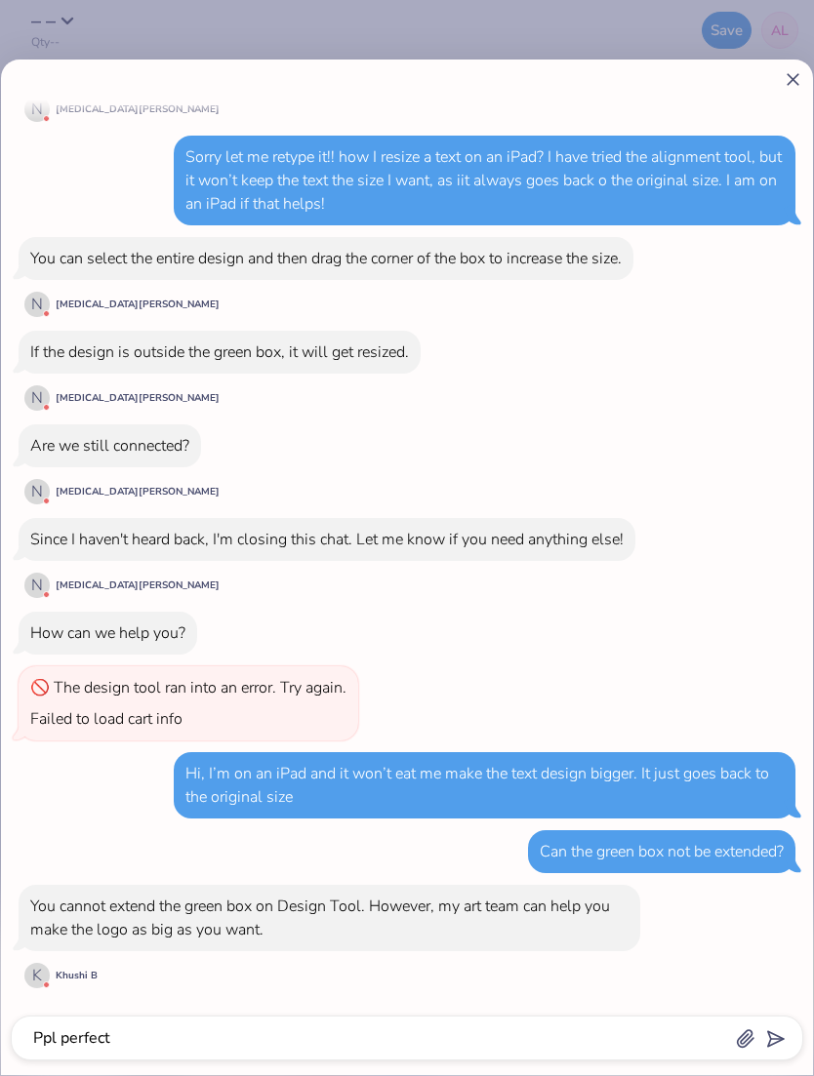
click at [770, 690] on div "How do I move layering of text up Hey [PERSON_NAME]! [PERSON_NAME] here from Fr…" at bounding box center [407, 139] width 792 height 1733
click at [784, 1041] on icon "submit" at bounding box center [771, 1039] width 27 height 27
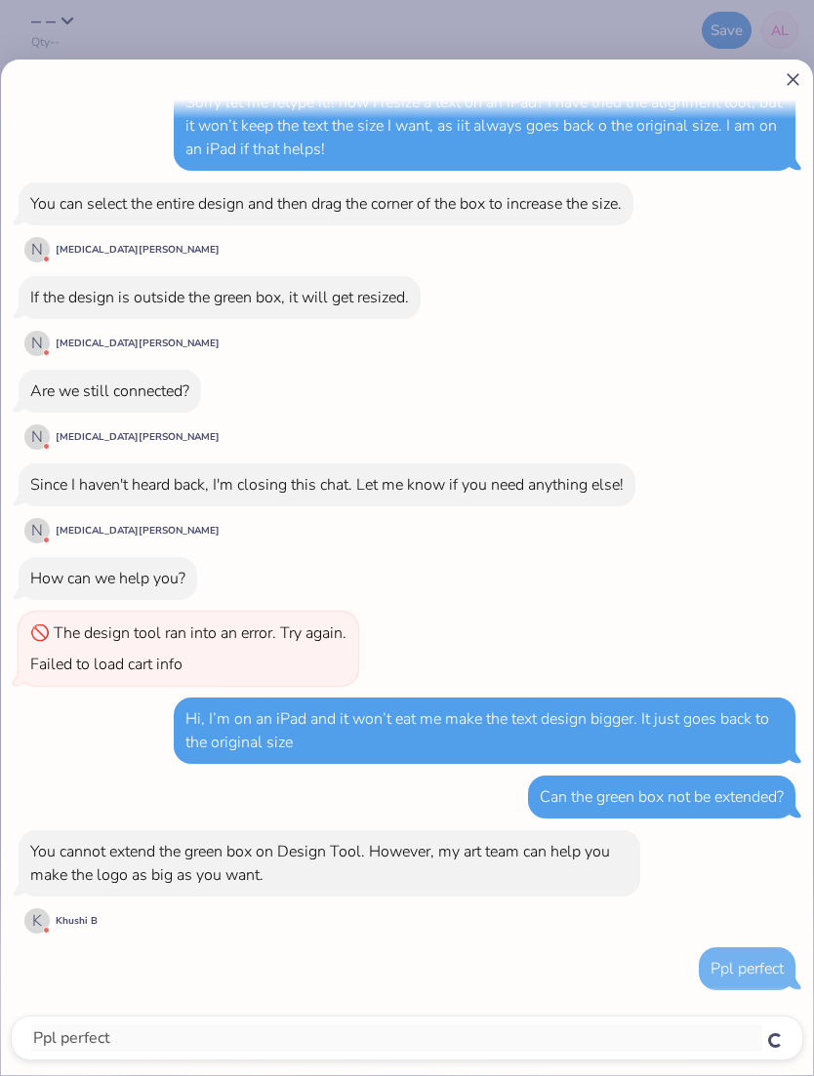
click at [778, 88] on div at bounding box center [407, 79] width 792 height 20
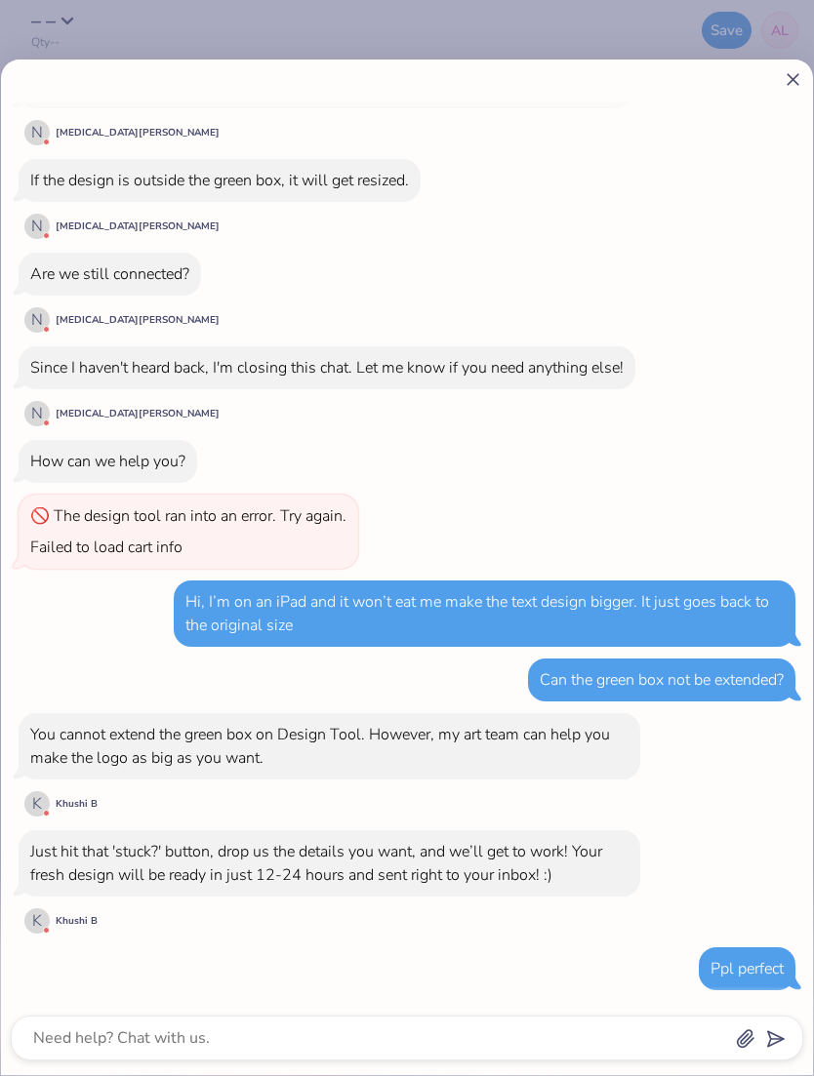
click at [784, 87] on icon at bounding box center [793, 79] width 20 height 20
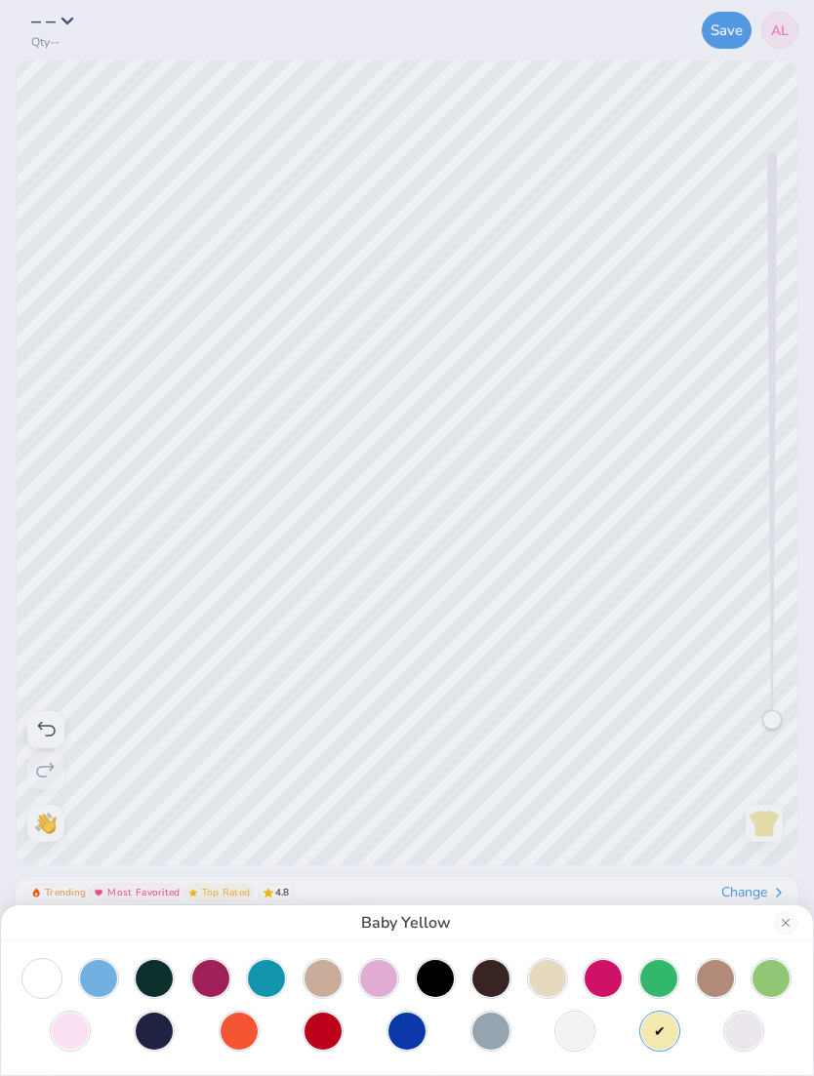
click at [111, 973] on div at bounding box center [98, 978] width 37 height 37
click at [492, 1031] on div at bounding box center [490, 1031] width 37 height 37
click at [425, 1031] on div at bounding box center [406, 1031] width 37 height 37
click at [329, 1025] on div at bounding box center [322, 1031] width 37 height 37
click at [91, 980] on div at bounding box center [98, 978] width 37 height 37
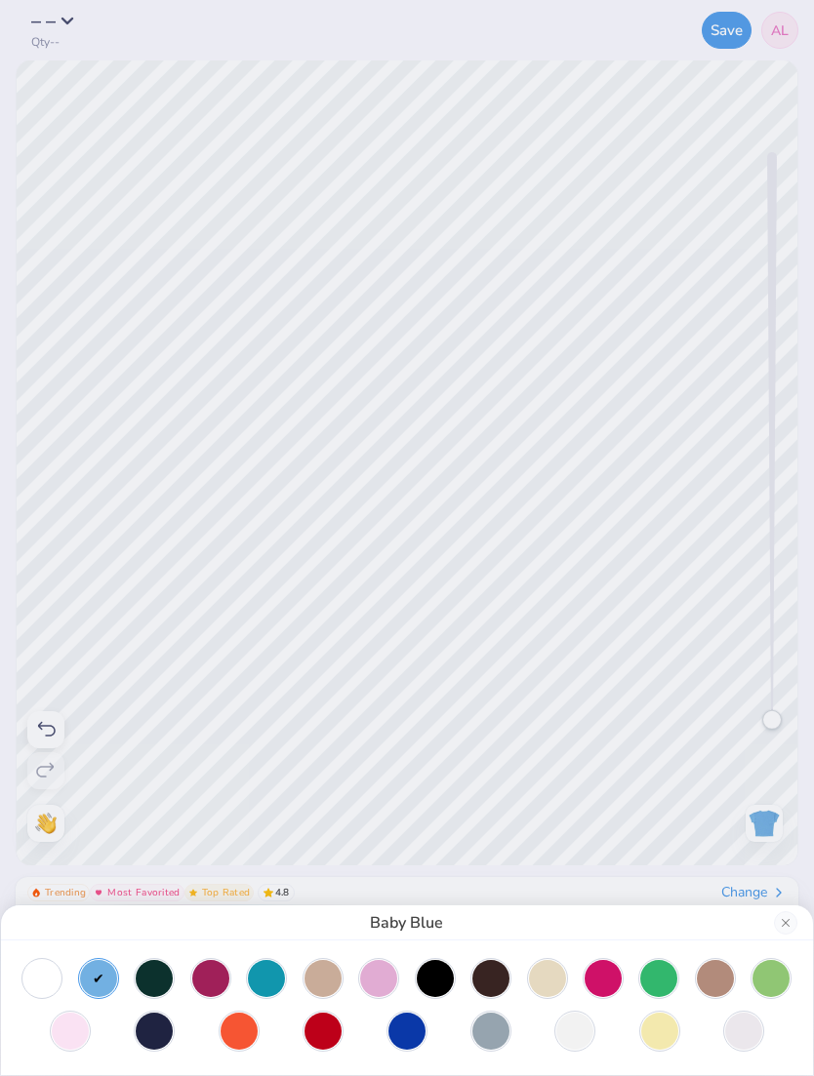
click at [542, 980] on div at bounding box center [547, 978] width 37 height 37
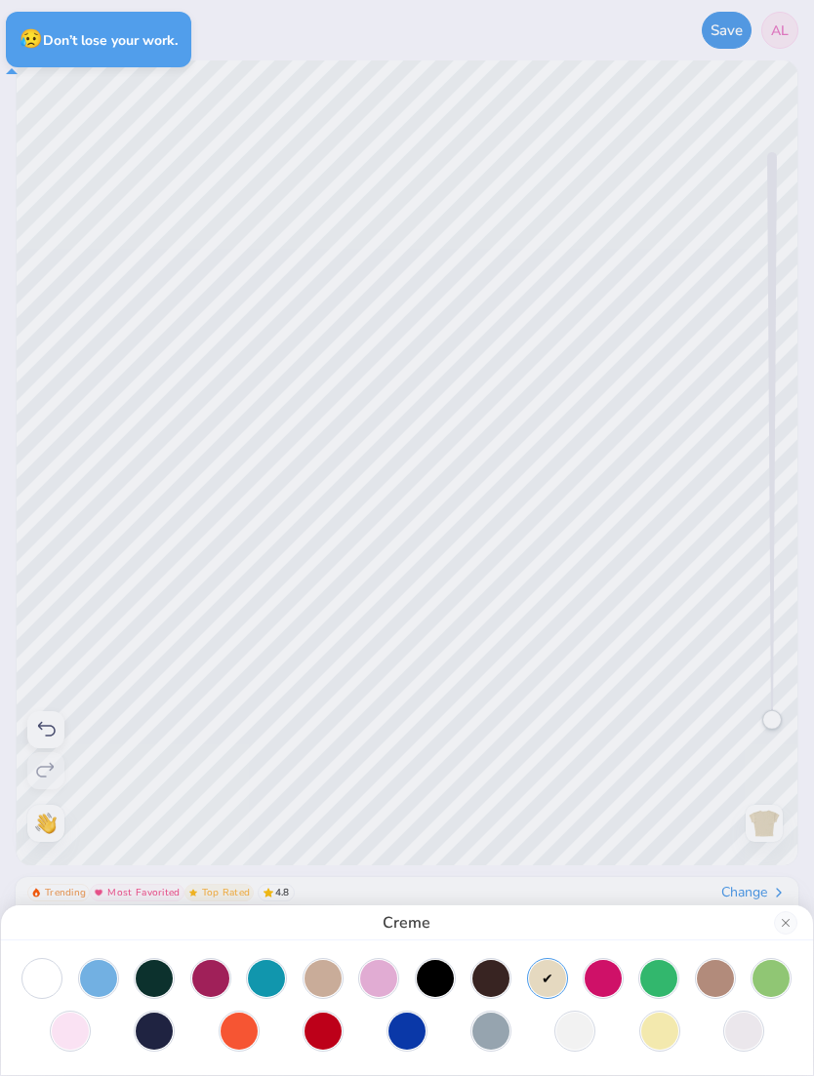
click at [107, 979] on div at bounding box center [98, 978] width 37 height 37
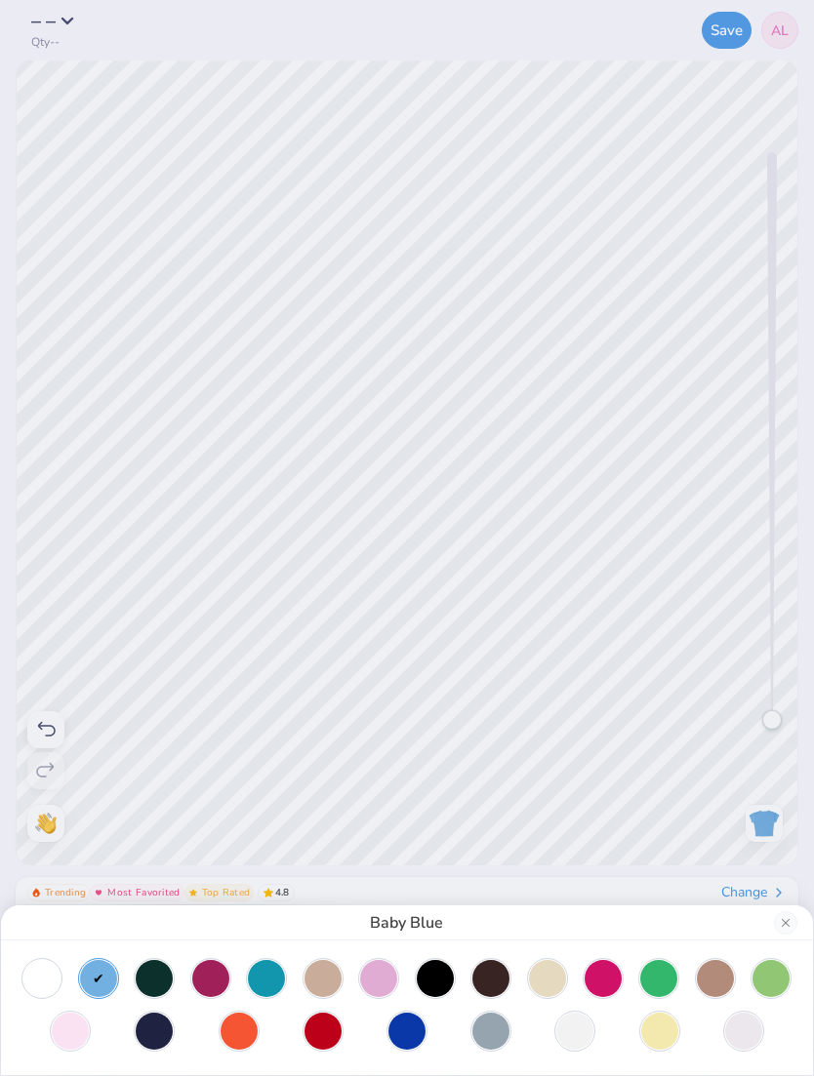
click at [541, 979] on div at bounding box center [547, 978] width 37 height 37
click at [641, 1024] on div at bounding box center [659, 1031] width 37 height 37
click at [655, 1029] on div at bounding box center [659, 1031] width 37 height 37
click at [297, 1033] on div at bounding box center [406, 1005] width 773 height 90
click at [318, 1030] on div at bounding box center [322, 1031] width 37 height 37
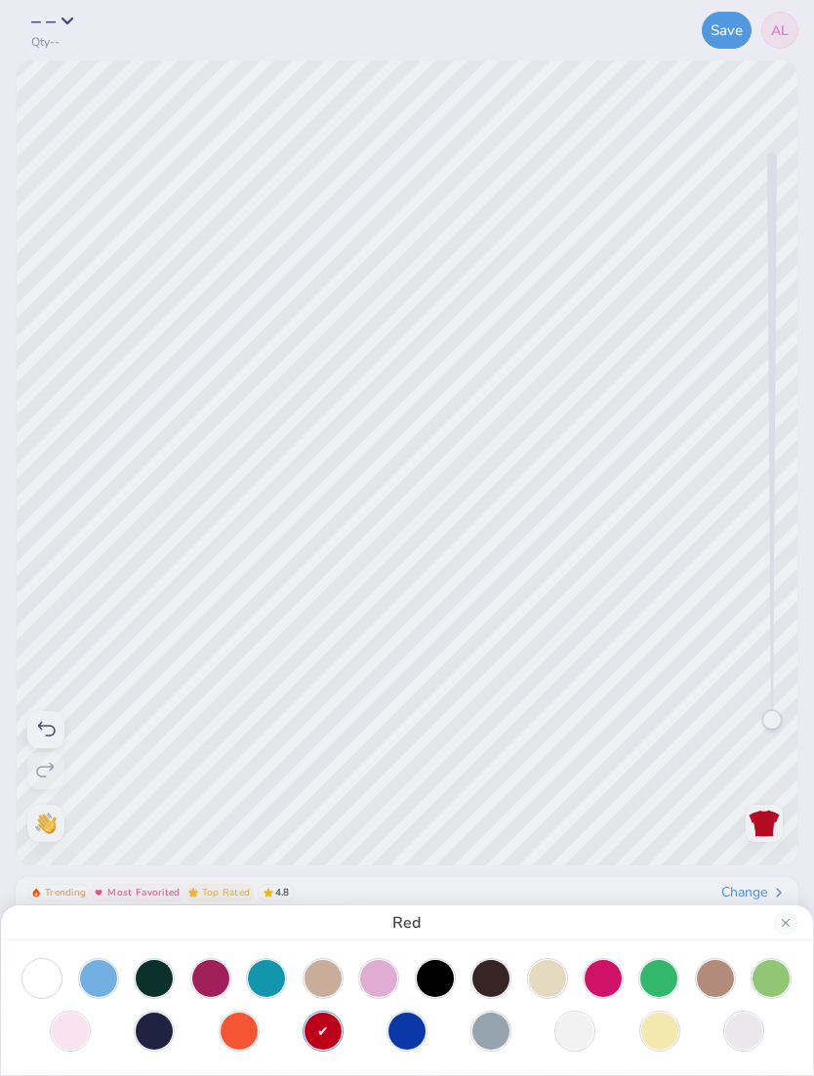
click at [391, 1020] on div at bounding box center [406, 1031] width 37 height 37
click at [642, 1033] on div at bounding box center [659, 1031] width 37 height 37
click at [671, 1020] on div at bounding box center [659, 1031] width 37 height 37
click at [610, 969] on div at bounding box center [603, 978] width 37 height 37
click at [551, 980] on div at bounding box center [547, 978] width 37 height 37
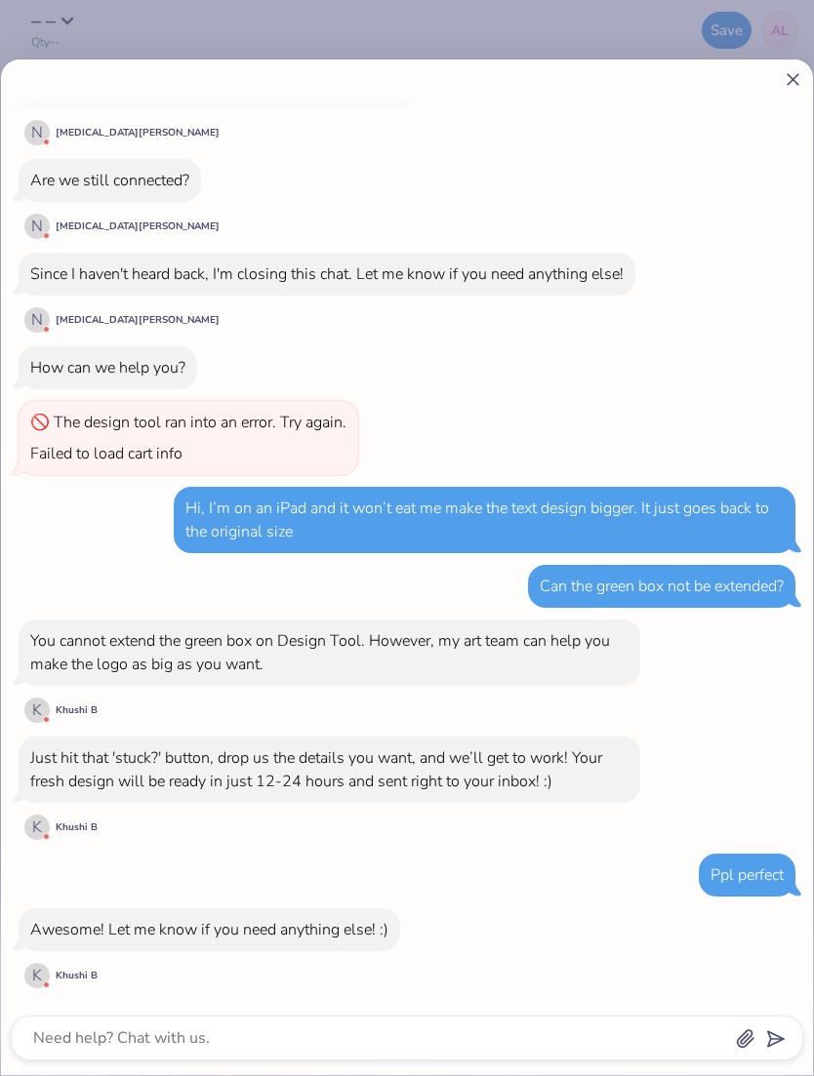
scroll to position [1115, 0]
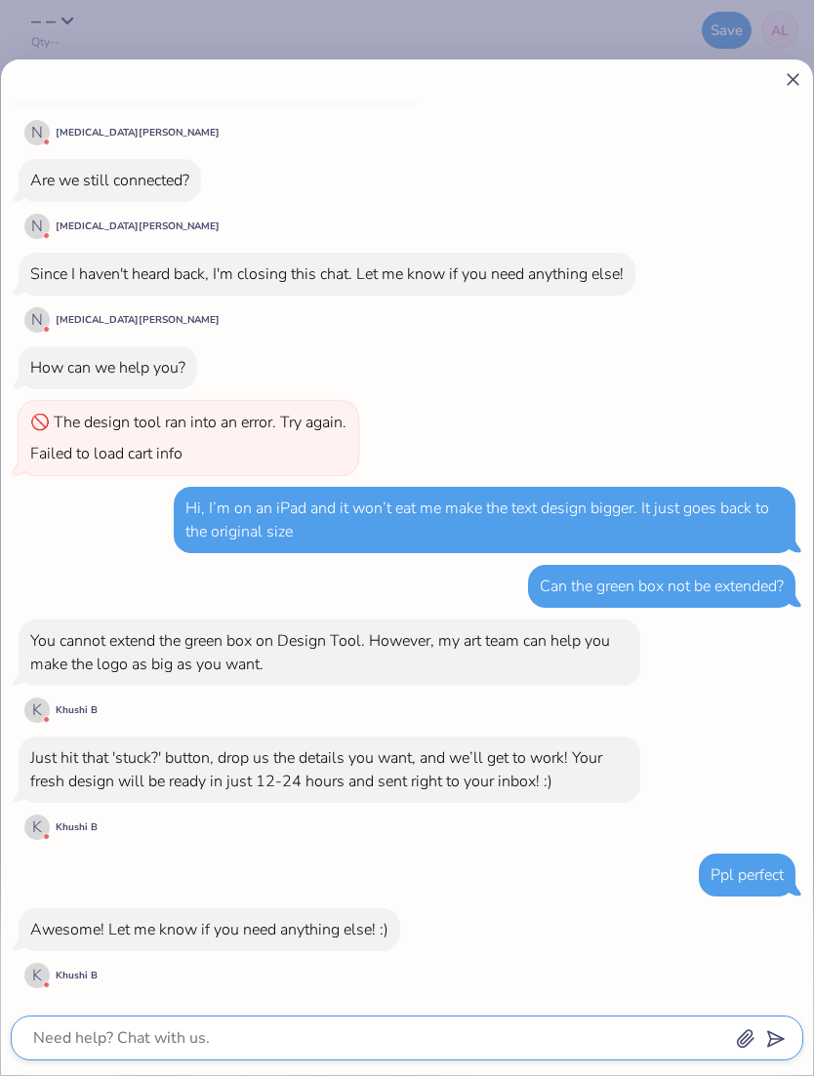
click at [202, 1031] on textarea at bounding box center [380, 1038] width 698 height 27
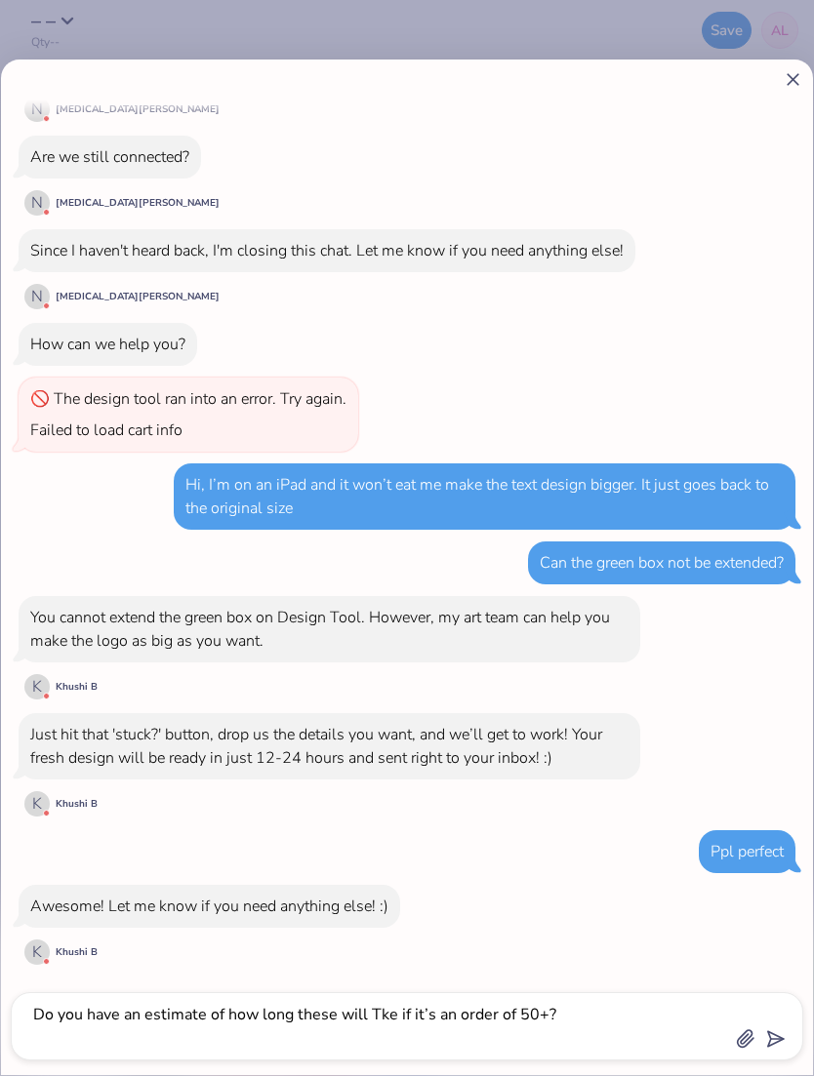
click at [793, 75] on icon at bounding box center [793, 79] width 20 height 20
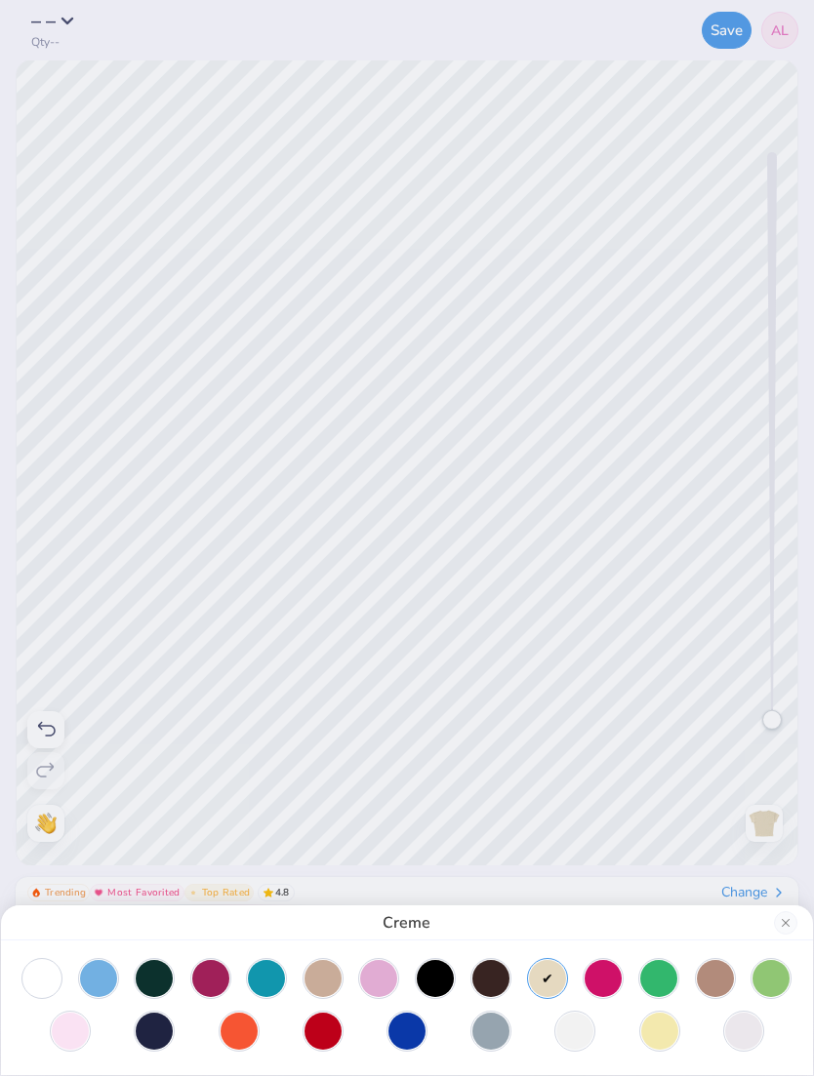
click at [782, 20] on div "Creme" at bounding box center [407, 538] width 814 height 1076
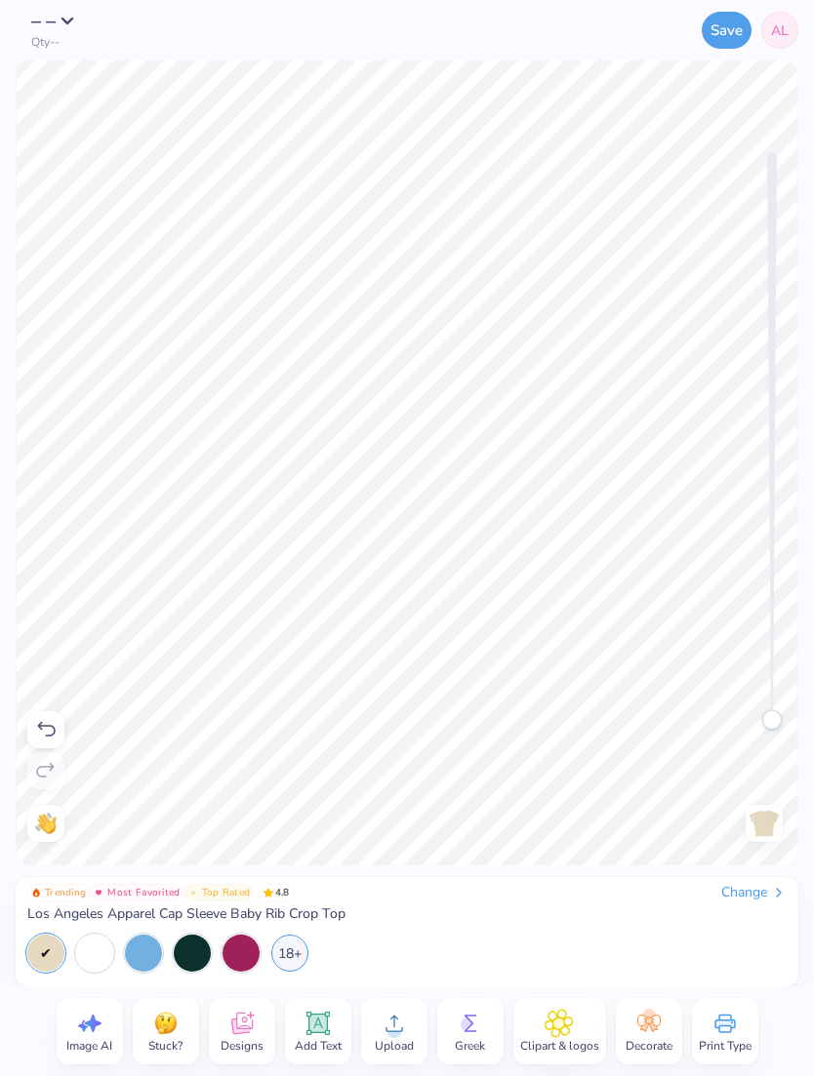
click at [46, 830] on img at bounding box center [45, 823] width 21 height 21
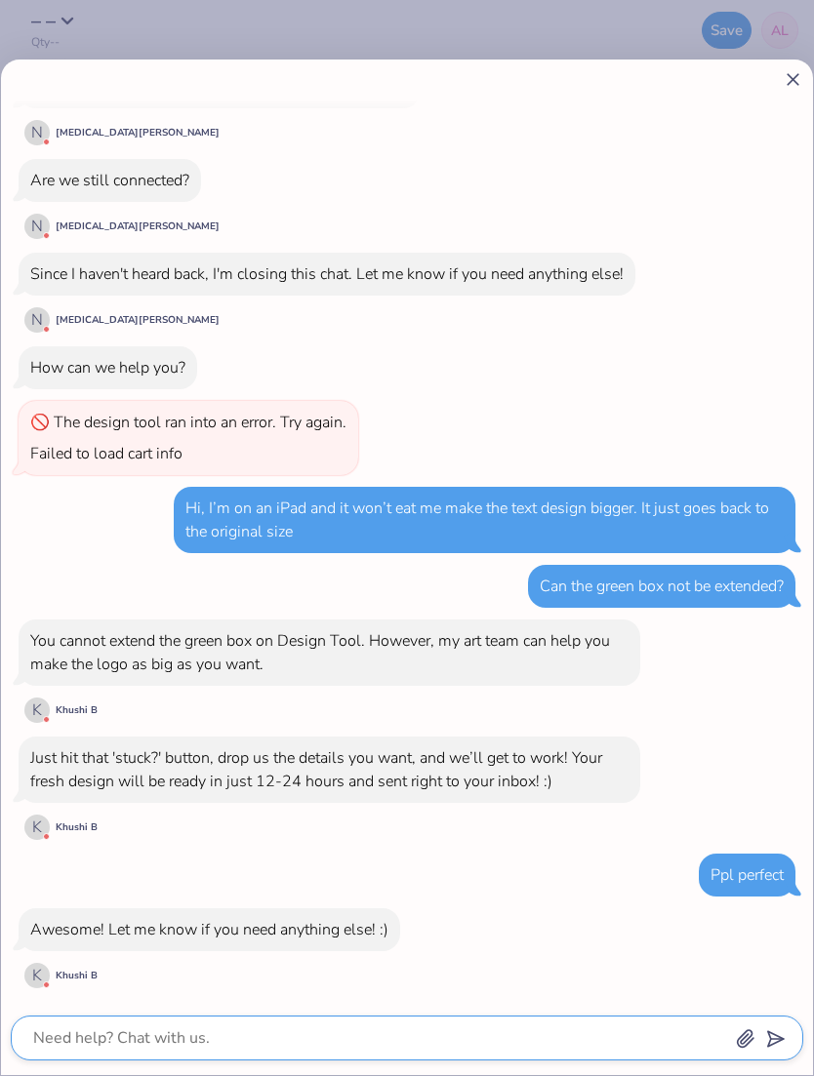
click at [604, 1033] on textarea at bounding box center [380, 1038] width 698 height 27
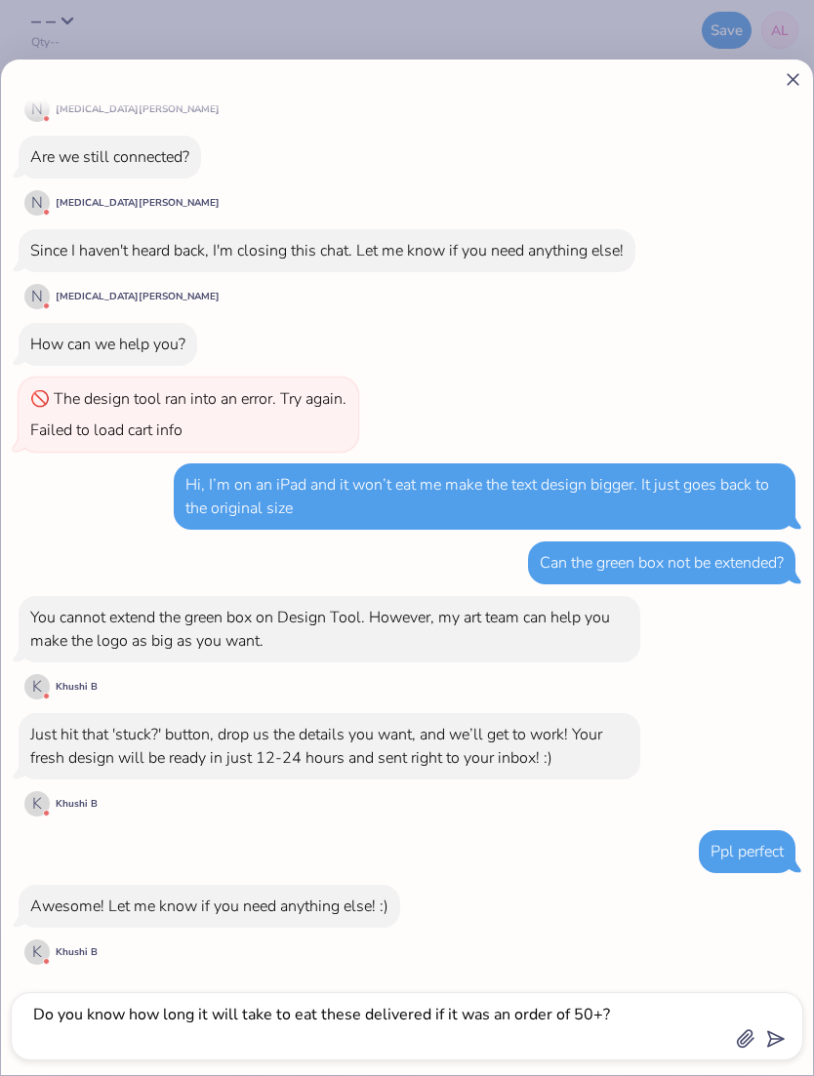
click at [770, 1061] on div "How do I move layering of text up Hey [PERSON_NAME]! [PERSON_NAME] here from Fr…" at bounding box center [407, 568] width 812 height 1016
click at [766, 1048] on button "submit" at bounding box center [771, 1037] width 21 height 21
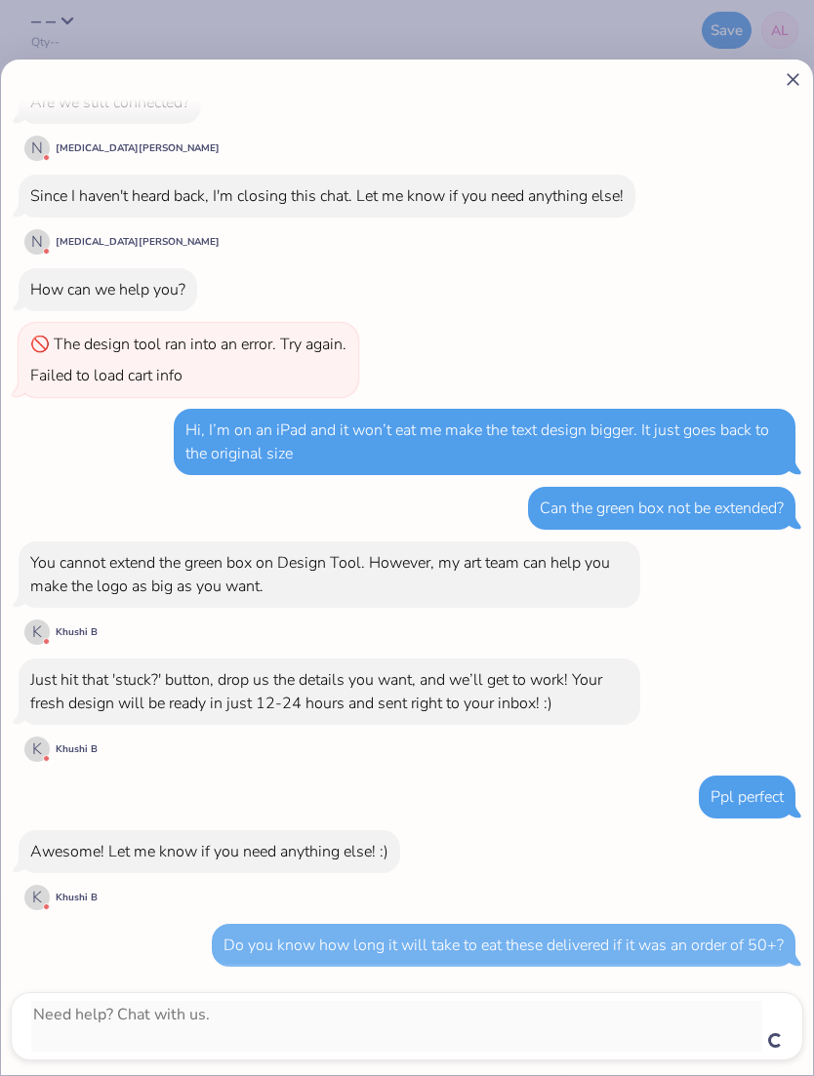
scroll to position [1178, 0]
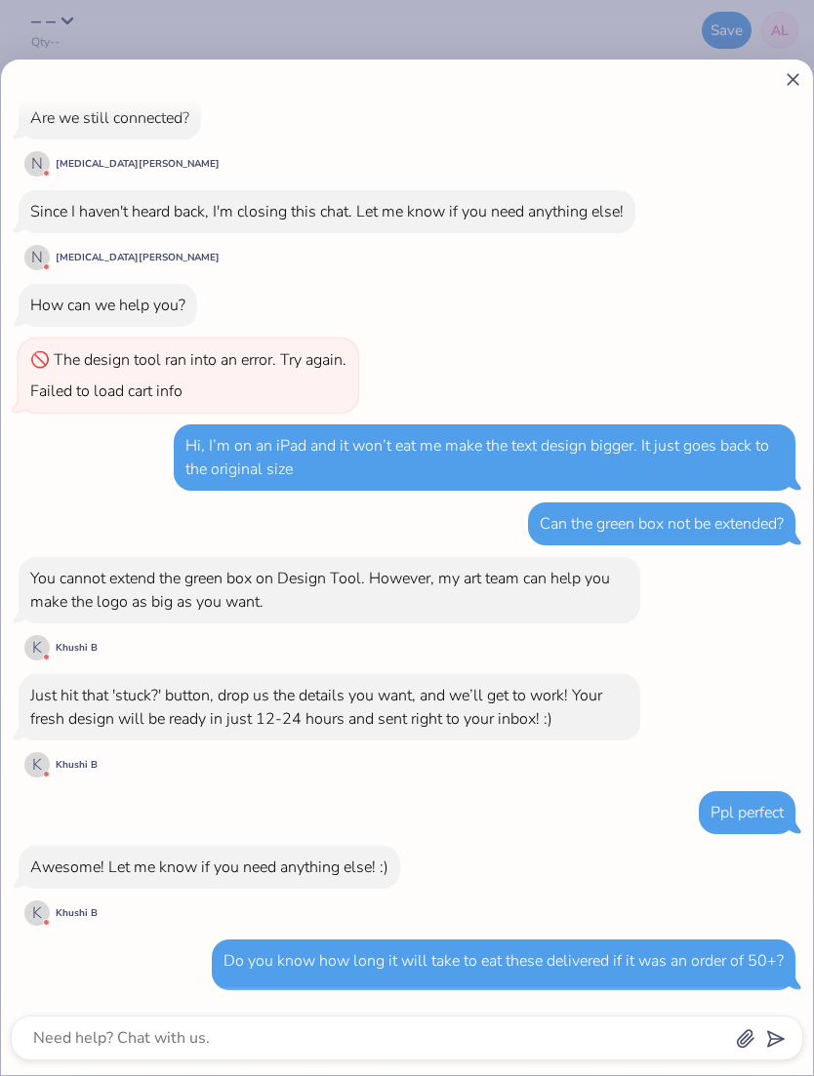
click at [620, 1035] on textarea at bounding box center [380, 1038] width 698 height 27
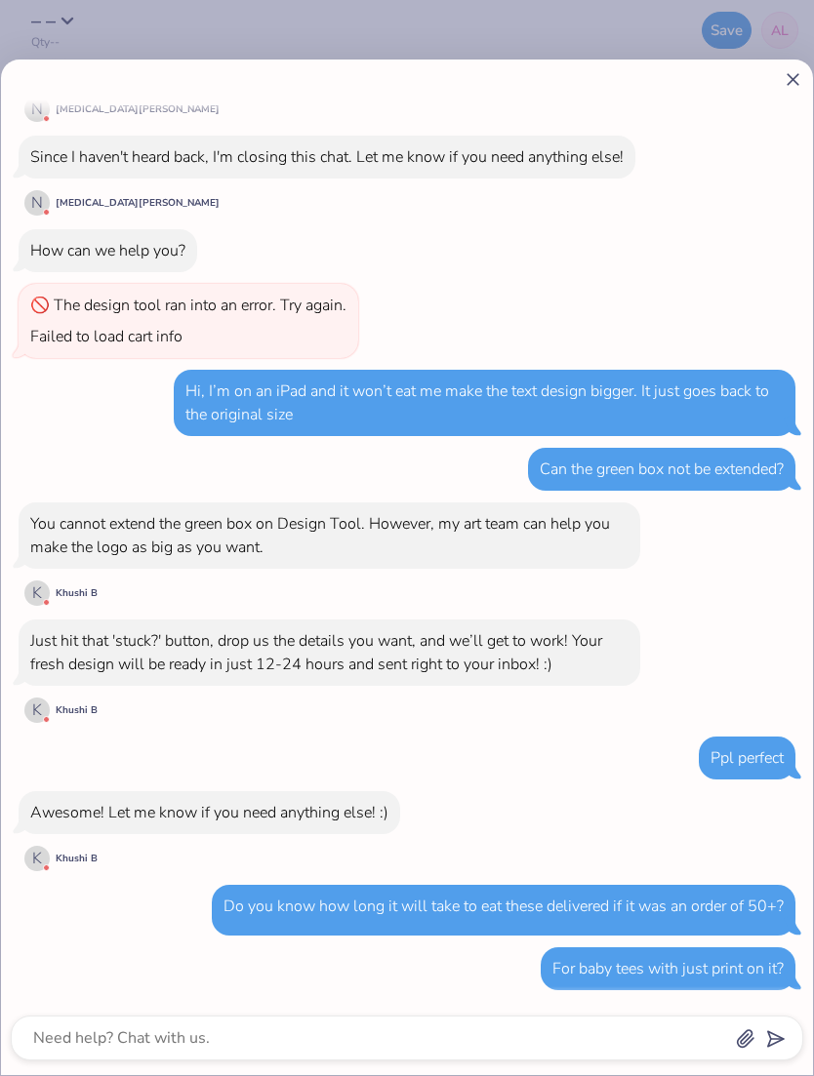
click at [461, 1020] on div at bounding box center [407, 1038] width 792 height 45
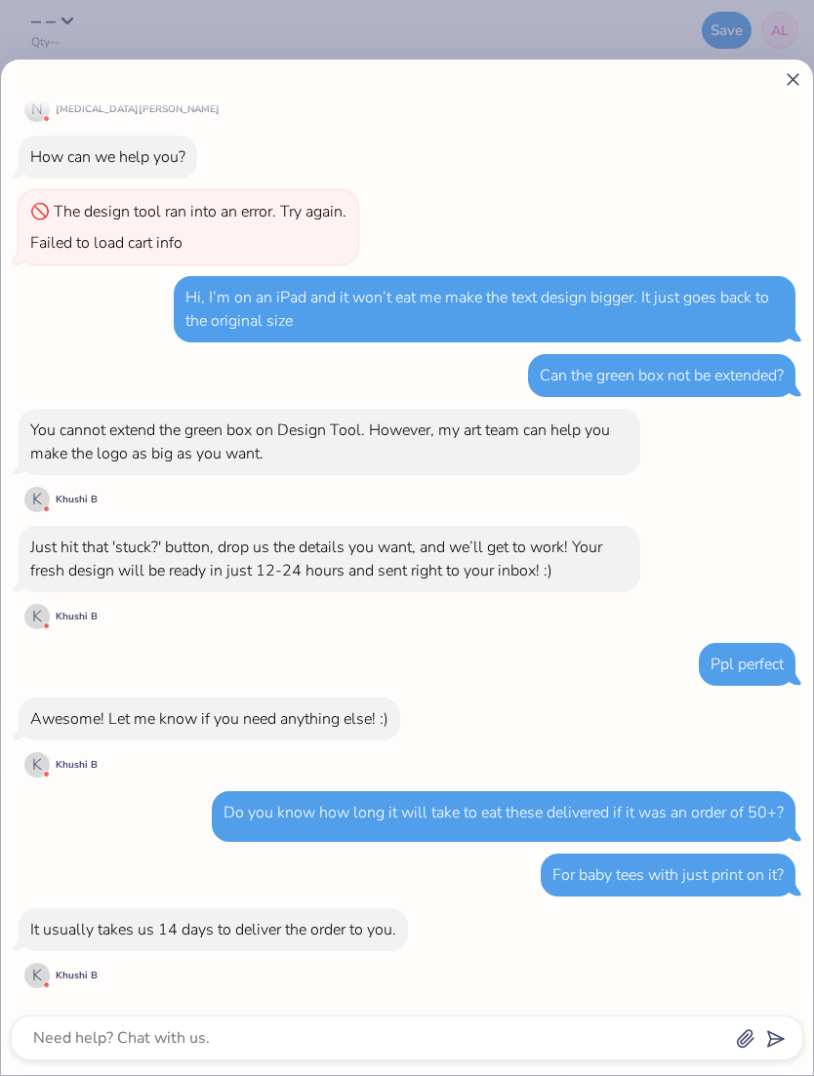
click at [785, 86] on icon at bounding box center [793, 79] width 20 height 20
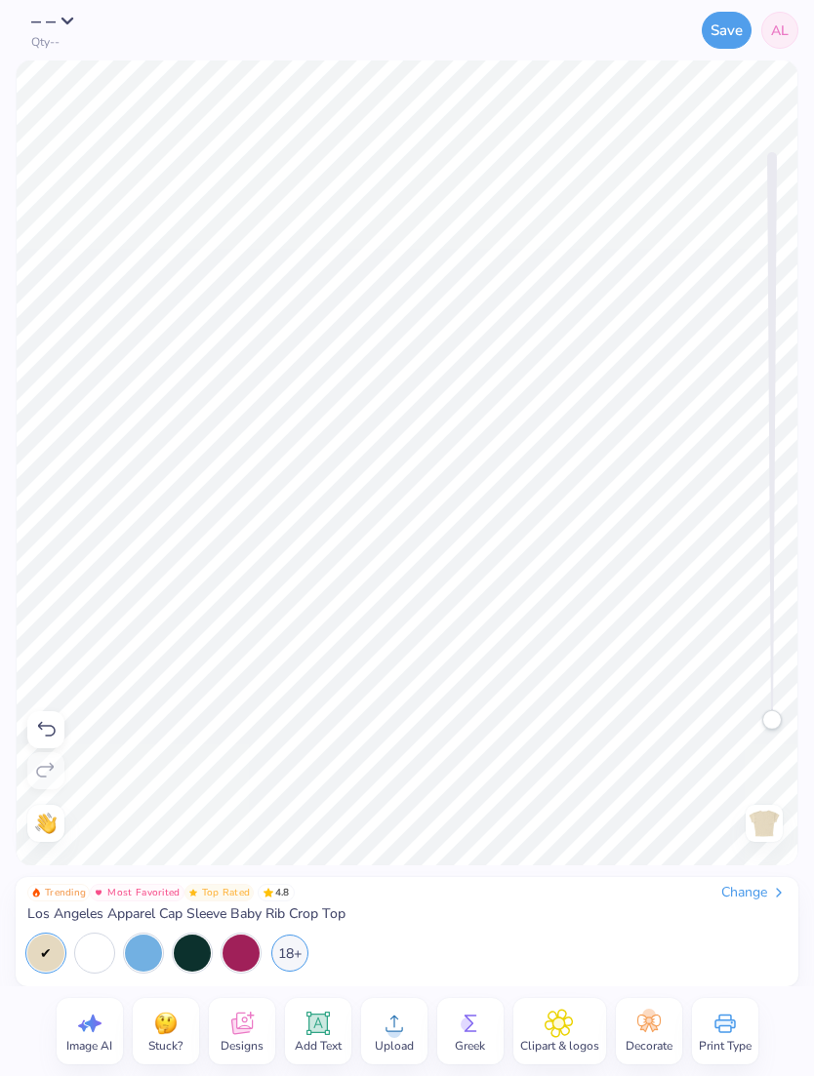
click at [296, 951] on div "18+" at bounding box center [289, 953] width 37 height 37
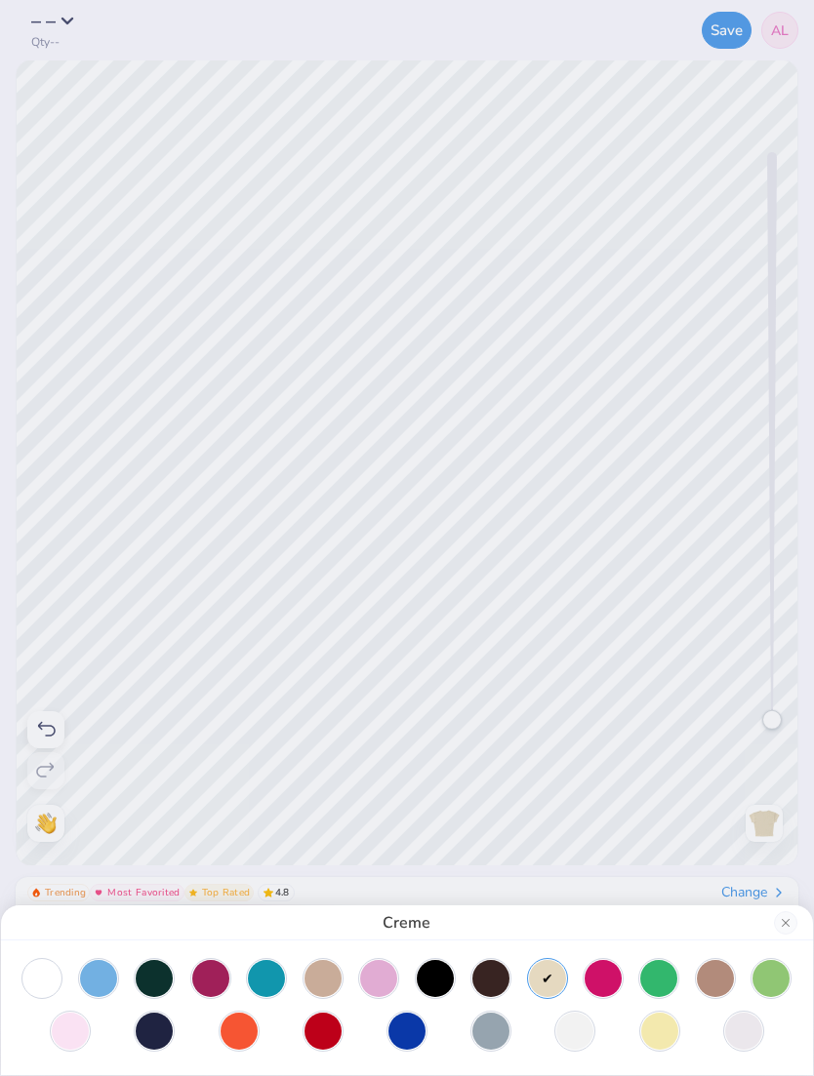
click at [96, 974] on div at bounding box center [98, 978] width 37 height 37
click at [657, 1022] on div at bounding box center [659, 1031] width 37 height 37
click at [712, 974] on div at bounding box center [715, 978] width 37 height 37
click at [762, 971] on div at bounding box center [770, 978] width 37 height 37
click at [640, 982] on div at bounding box center [658, 978] width 37 height 37
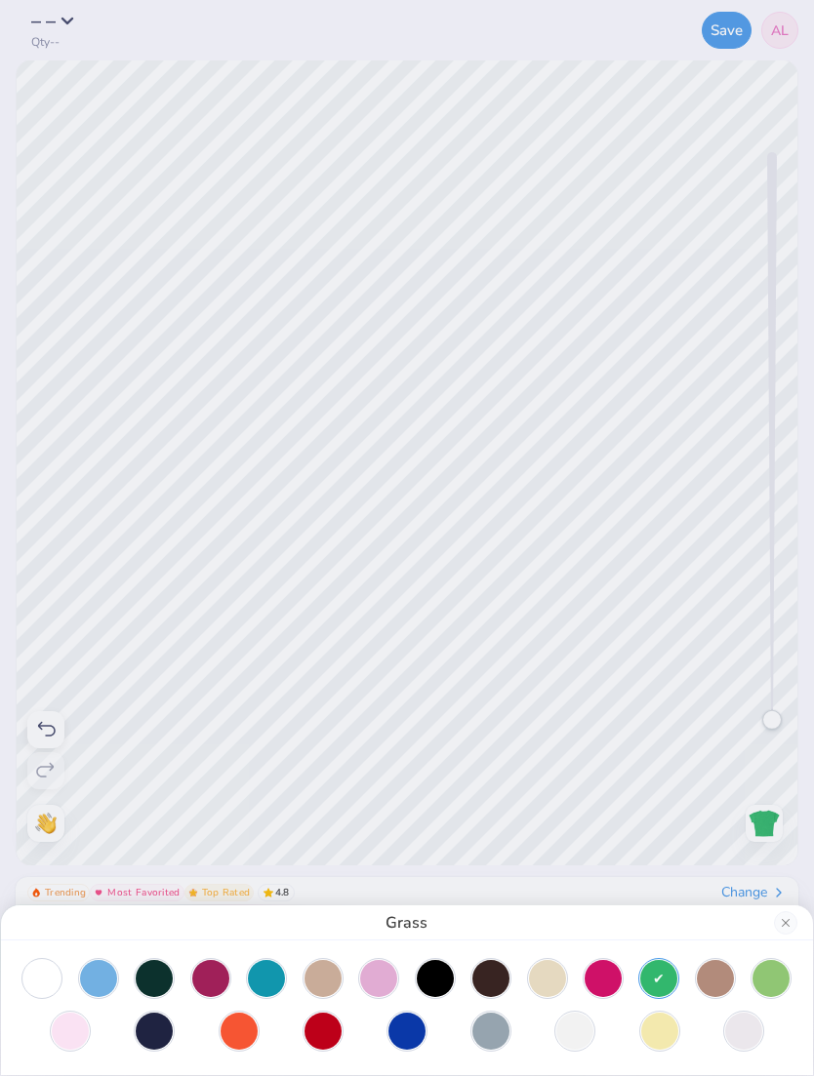
click at [734, 1015] on div at bounding box center [743, 1031] width 37 height 37
click at [48, 978] on div at bounding box center [41, 978] width 37 height 37
click at [91, 973] on div at bounding box center [98, 978] width 37 height 37
click at [81, 1027] on div at bounding box center [70, 1031] width 37 height 37
click at [491, 1031] on div at bounding box center [490, 1031] width 37 height 37
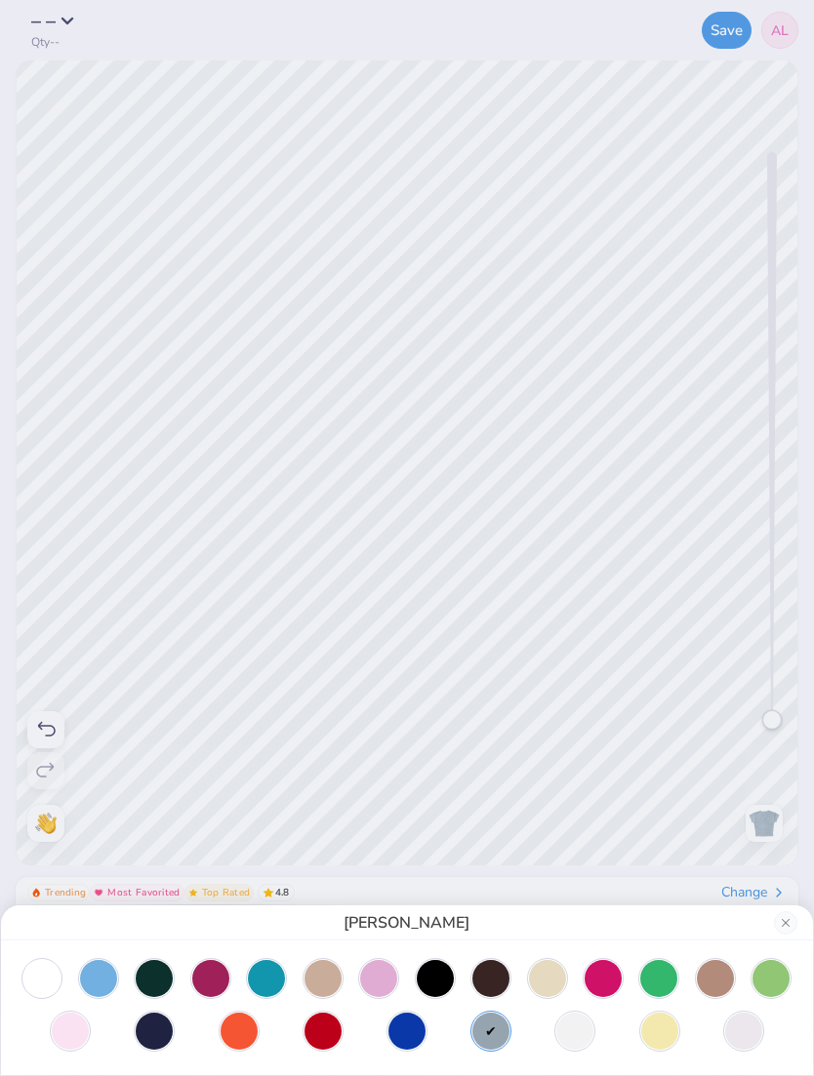
click at [504, 986] on div at bounding box center [490, 978] width 37 height 37
click at [593, 978] on div at bounding box center [603, 978] width 37 height 37
click at [557, 973] on div at bounding box center [547, 978] width 37 height 37
click at [494, 967] on div at bounding box center [490, 978] width 37 height 37
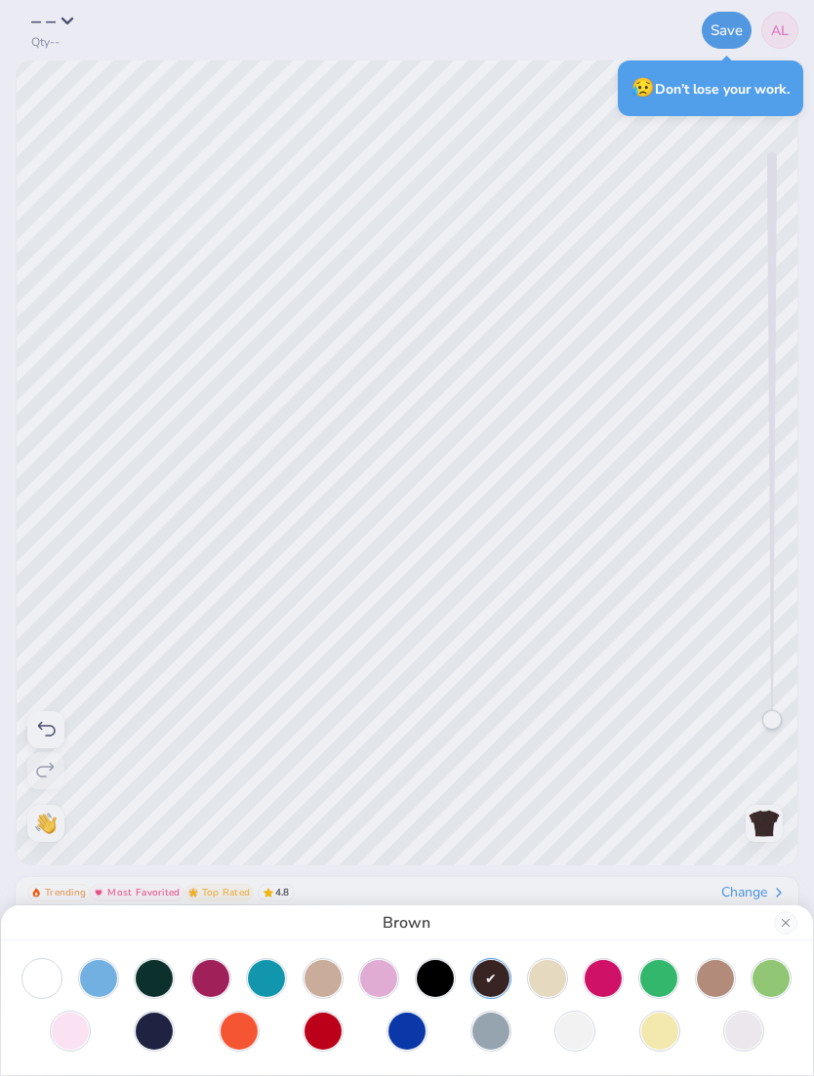
click at [547, 965] on div at bounding box center [547, 978] width 37 height 37
click at [558, 981] on div at bounding box center [547, 978] width 37 height 37
click at [482, 975] on div at bounding box center [490, 978] width 37 height 37
click at [433, 970] on div at bounding box center [435, 978] width 37 height 37
click at [322, 986] on div at bounding box center [322, 978] width 37 height 37
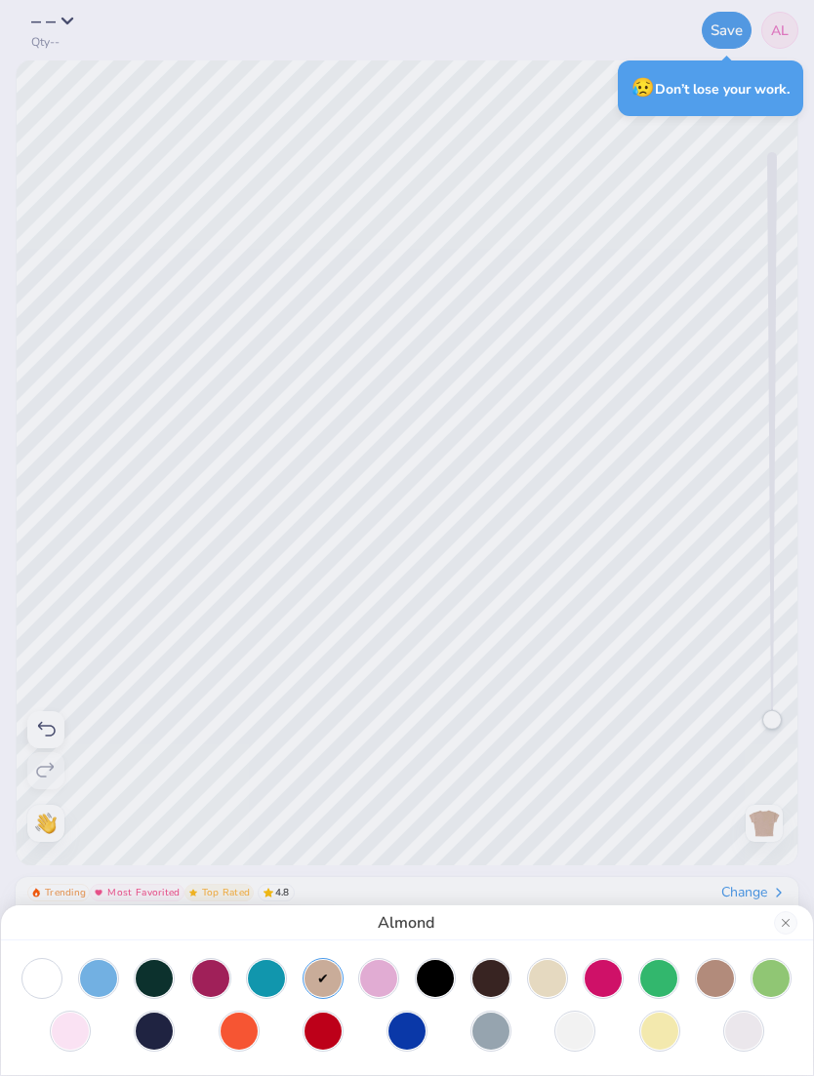
click at [420, 970] on div at bounding box center [435, 978] width 37 height 37
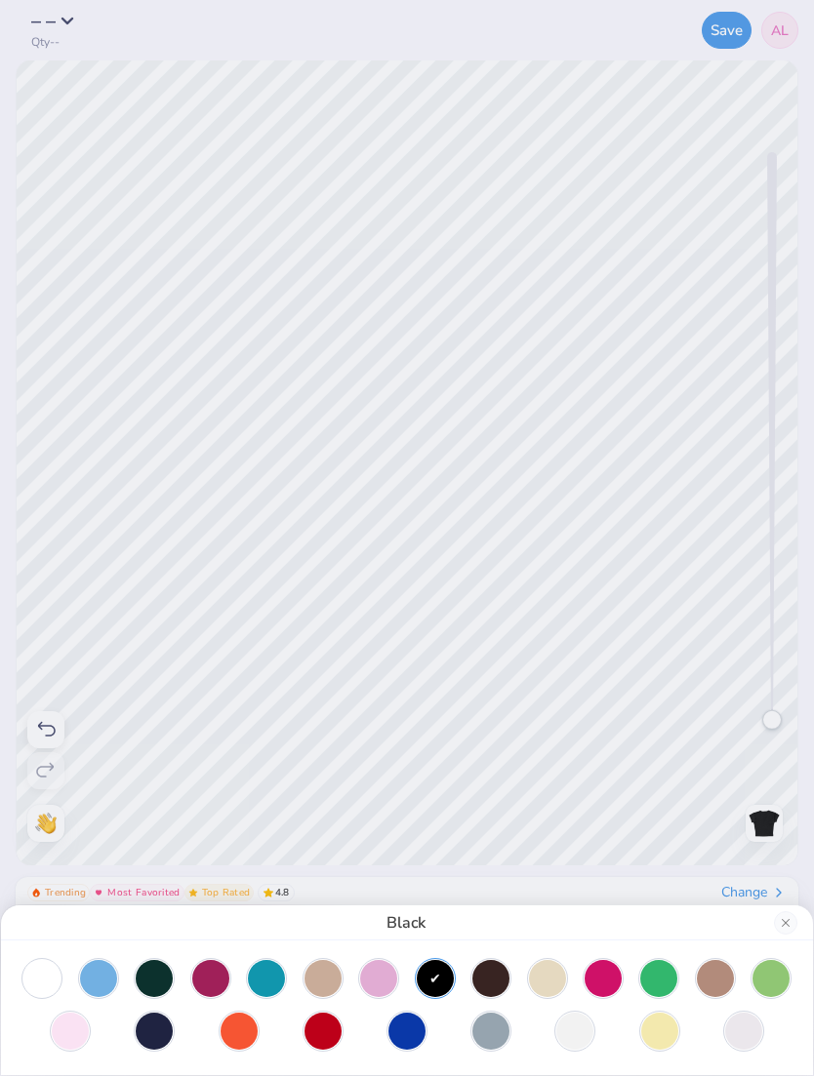
click at [550, 972] on div at bounding box center [547, 978] width 37 height 37
click at [28, 832] on div "Creme" at bounding box center [407, 538] width 814 height 1076
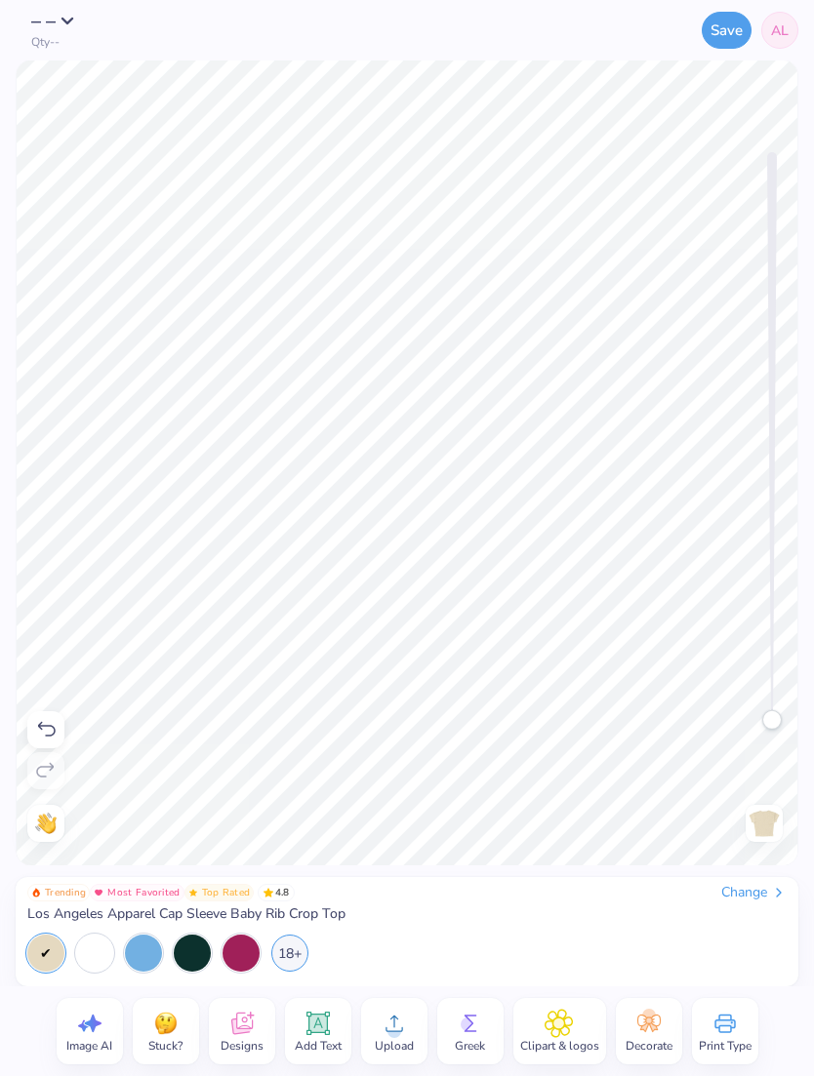
click at [58, 822] on div "Need help? Chat with us." at bounding box center [45, 823] width 37 height 37
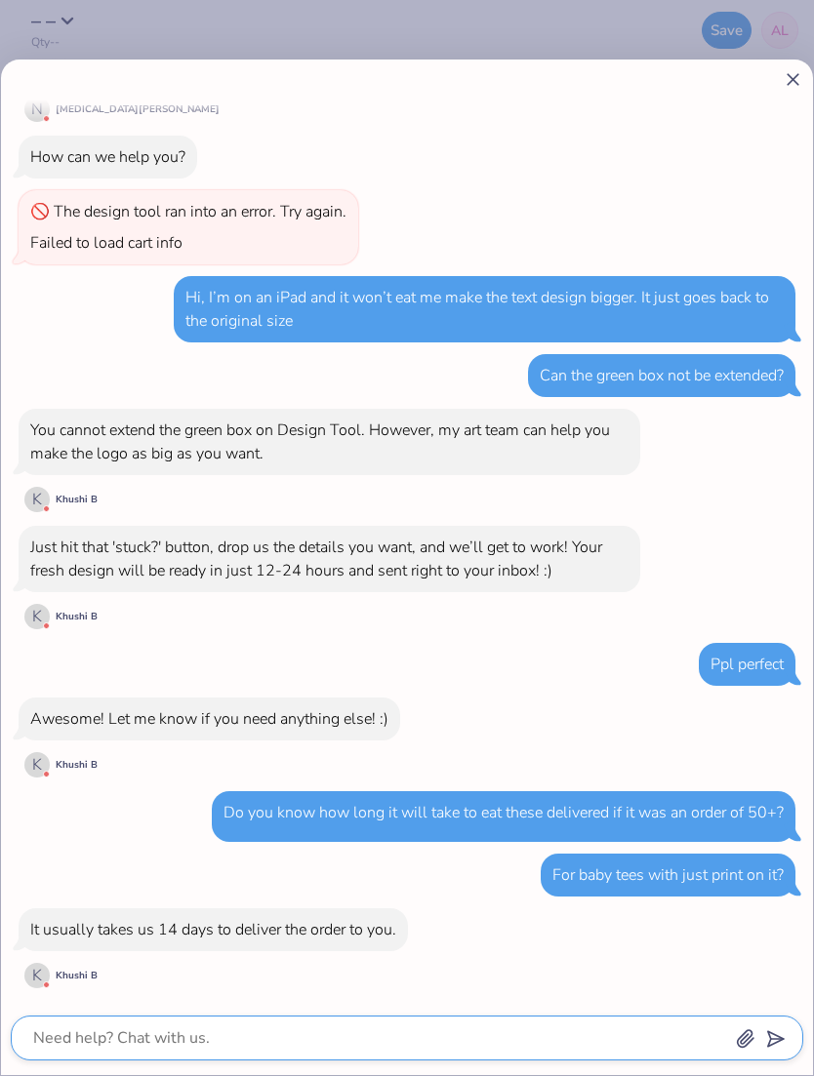
click at [466, 1027] on textarea at bounding box center [380, 1038] width 698 height 27
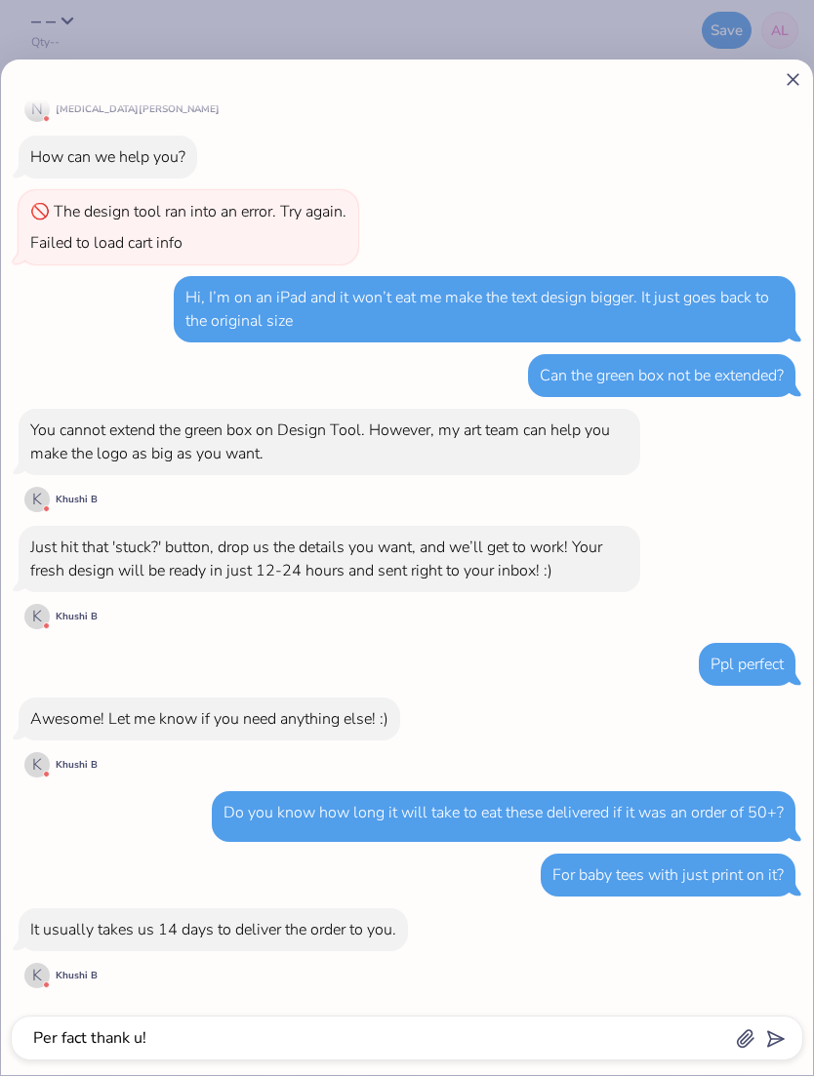
click at [785, 93] on div "How do I move layering of text up Hey [PERSON_NAME]! [PERSON_NAME] here from Fr…" at bounding box center [407, 568] width 812 height 1016
click at [784, 93] on div "How do I move layering of text up Hey [PERSON_NAME]! [PERSON_NAME] here from Fr…" at bounding box center [407, 568] width 812 height 1016
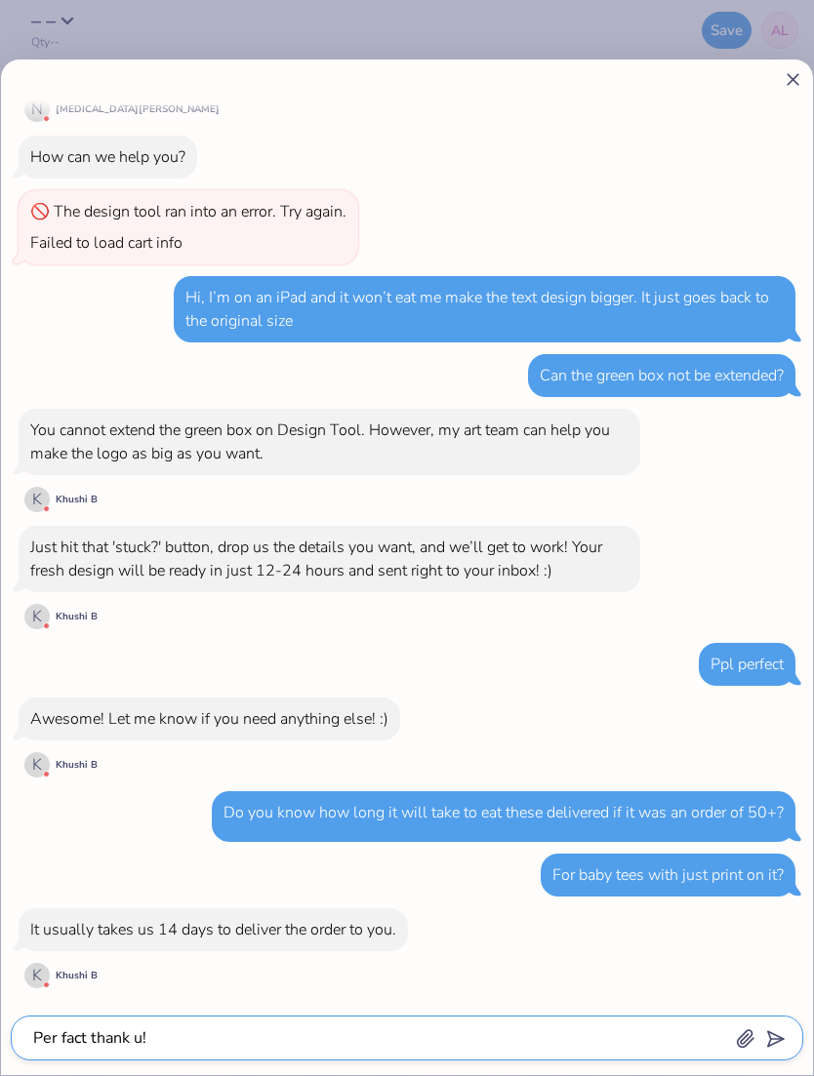
click at [565, 1031] on textarea "Per fact thank u!" at bounding box center [380, 1038] width 698 height 27
click at [78, 1031] on textarea "Per fact thank u!" at bounding box center [380, 1038] width 698 height 27
click at [77, 1031] on textarea "Per fact thank u!" at bounding box center [380, 1038] width 698 height 27
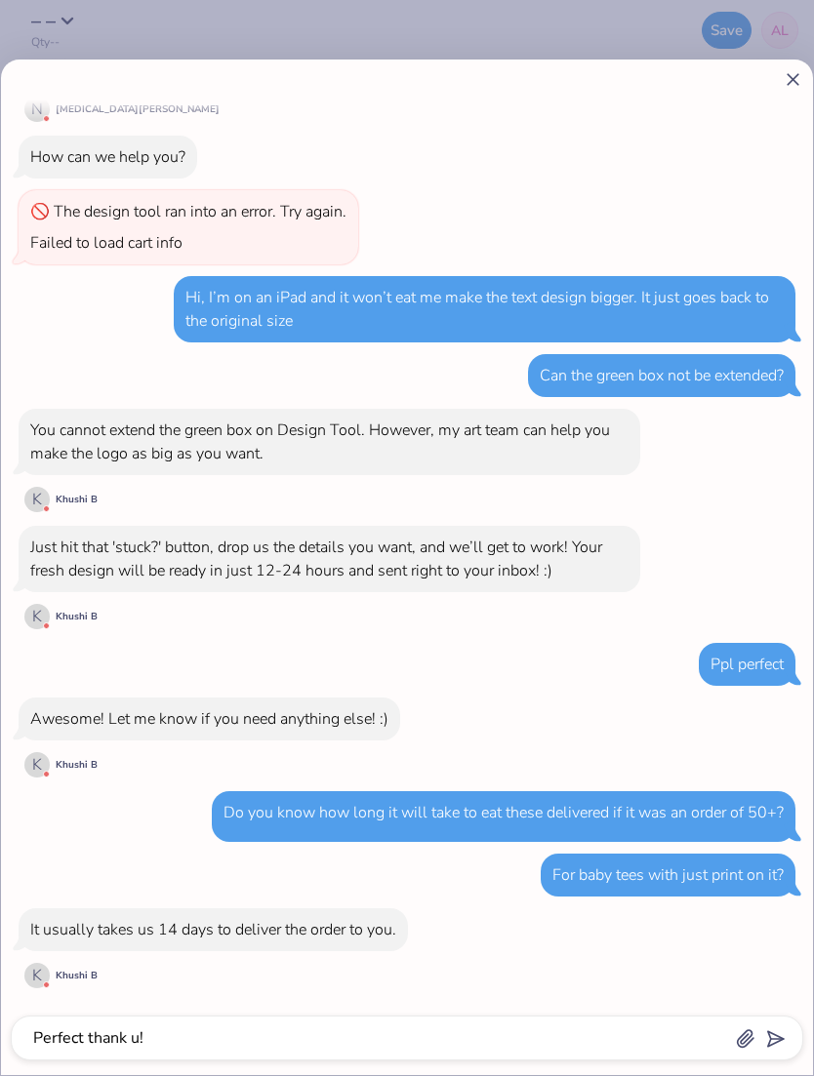
click at [770, 1040] on polygon "submit" at bounding box center [771, 1040] width 23 height 23
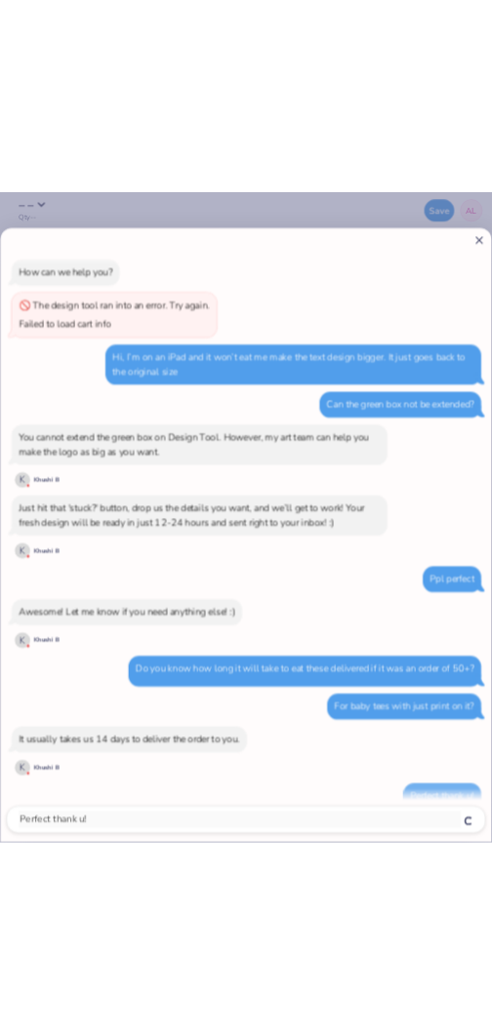
scroll to position [1381, 0]
